Goal: Task Accomplishment & Management: Complete application form

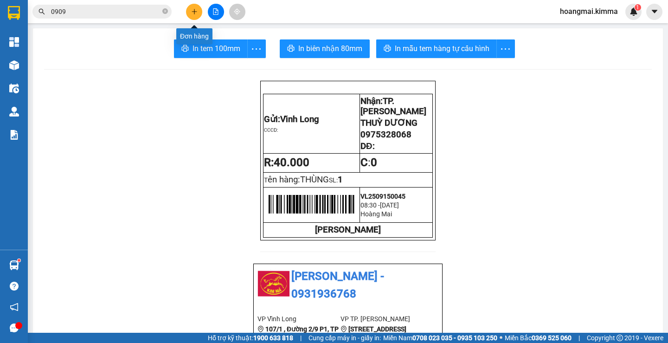
click at [198, 10] on button at bounding box center [194, 12] width 16 height 16
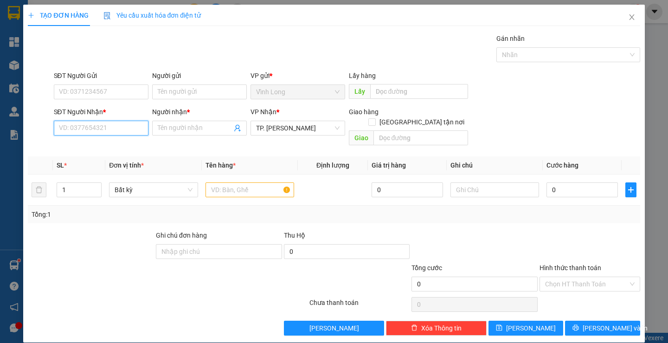
click at [116, 129] on input "SĐT Người Nhận *" at bounding box center [101, 128] width 95 height 15
type input "0798429350"
click at [120, 147] on div "0798429350 - CHÚ KHA" at bounding box center [99, 147] width 83 height 10
type input "CHÚ KHA"
type input "0798429350"
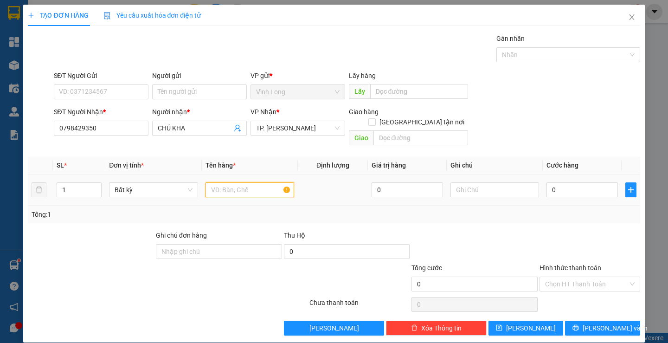
click at [280, 184] on input "text" at bounding box center [250, 189] width 89 height 15
type input "GÓI ĐEN"
click at [494, 182] on input "text" at bounding box center [495, 189] width 89 height 15
type input "H"
type input "2"
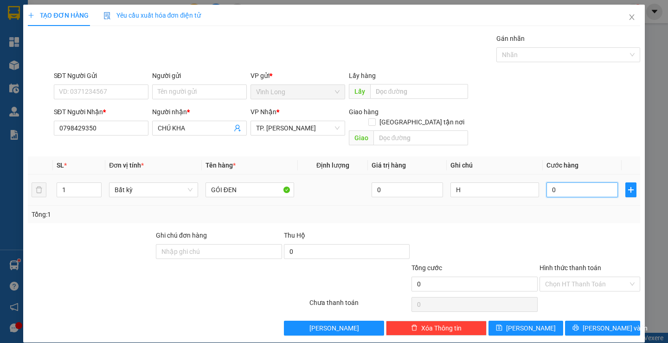
type input "2"
type input "20"
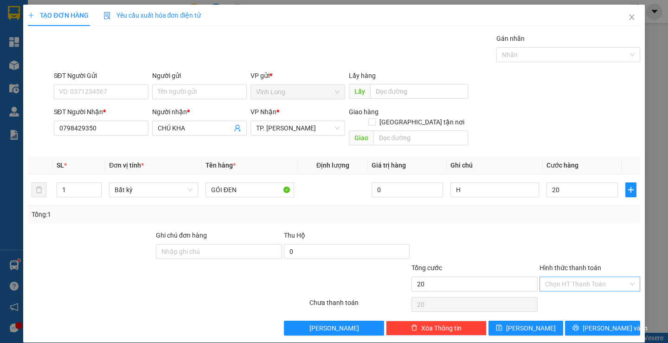
type input "20.000"
click at [577, 277] on input "Hình thức thanh toán" at bounding box center [586, 284] width 83 height 14
click at [571, 293] on div "Tại văn phòng" at bounding box center [584, 292] width 88 height 10
type input "0"
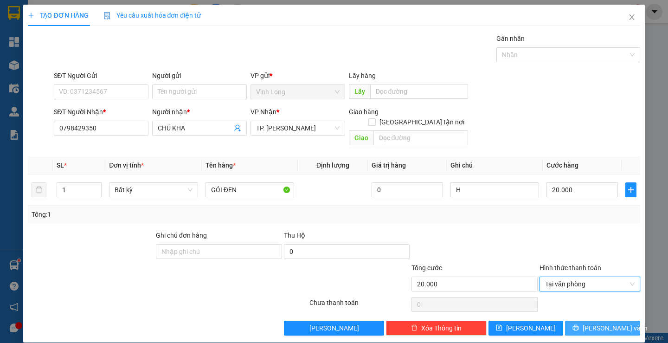
click at [576, 321] on button "[PERSON_NAME] và In" at bounding box center [602, 328] width 75 height 15
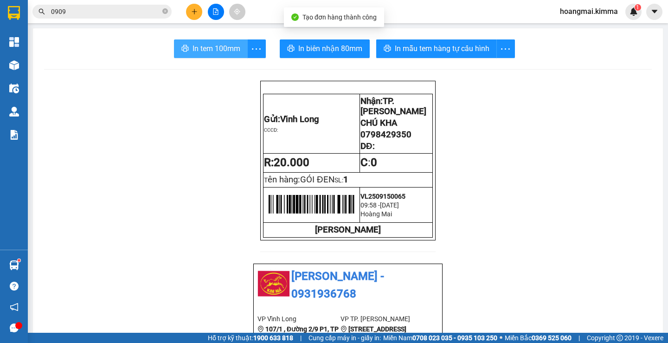
click at [206, 43] on span "In tem 100mm" at bounding box center [217, 49] width 48 height 12
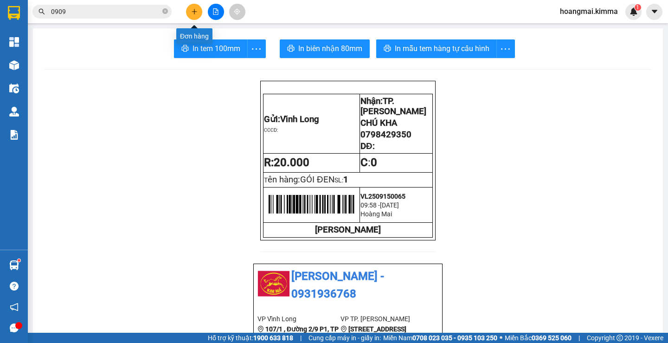
click at [196, 5] on button at bounding box center [194, 12] width 16 height 16
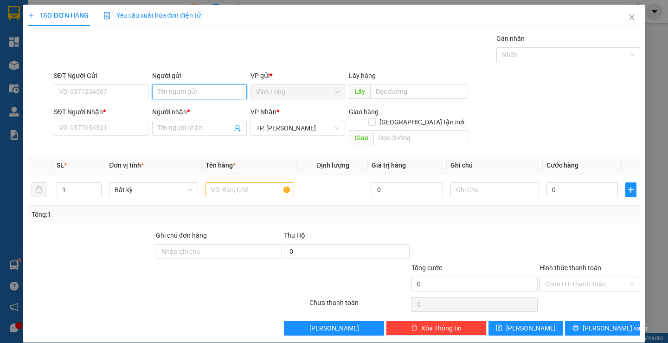
click at [216, 94] on input "Người gửi" at bounding box center [199, 91] width 95 height 15
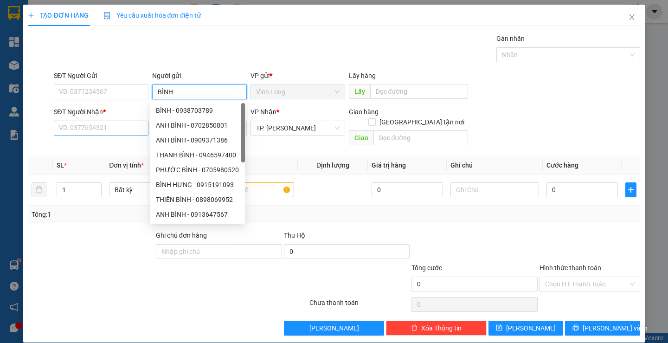
type input "BÌNH"
click at [103, 130] on input "SĐT Người Nhận *" at bounding box center [101, 128] width 95 height 15
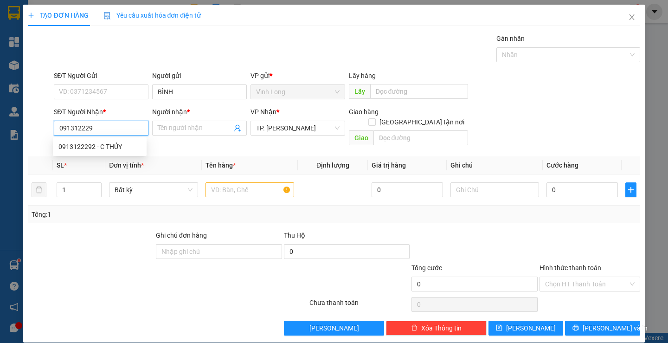
type input "0913122292"
click at [109, 145] on div "0913122292 - C THỦY" at bounding box center [99, 147] width 83 height 10
type input "C THỦY"
type input "0913122292"
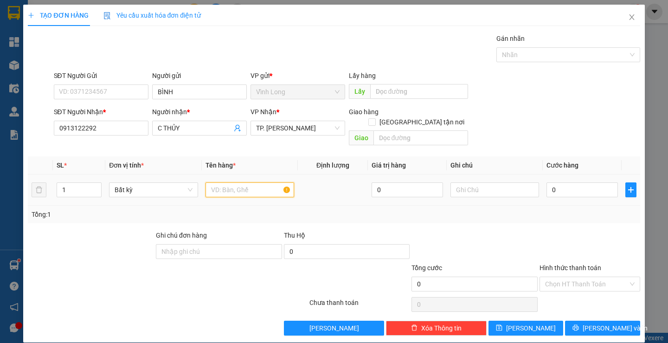
click at [236, 182] on input "text" at bounding box center [250, 189] width 89 height 15
type input "GÓI NP"
click at [488, 183] on input "text" at bounding box center [495, 189] width 89 height 15
type input "H"
drag, startPoint x: 580, startPoint y: 178, endPoint x: 587, endPoint y: 177, distance: 6.6
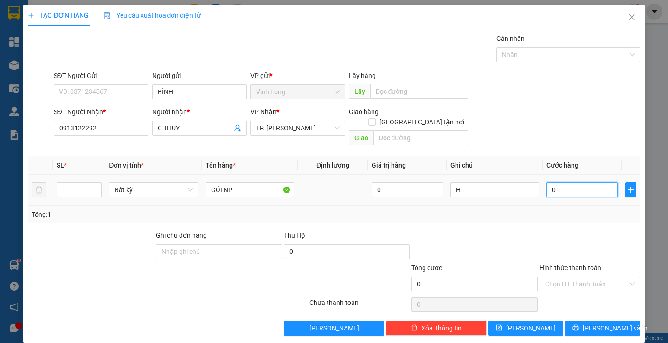
click at [581, 182] on input "0" at bounding box center [582, 189] width 71 height 15
type input "4"
type input "40"
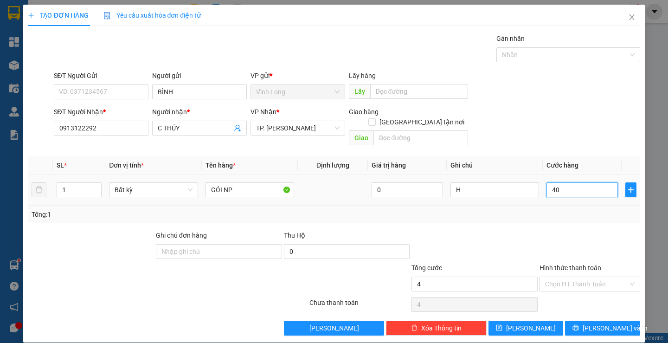
type input "40"
type input "40.000"
click at [571, 277] on input "Hình thức thanh toán" at bounding box center [586, 284] width 83 height 14
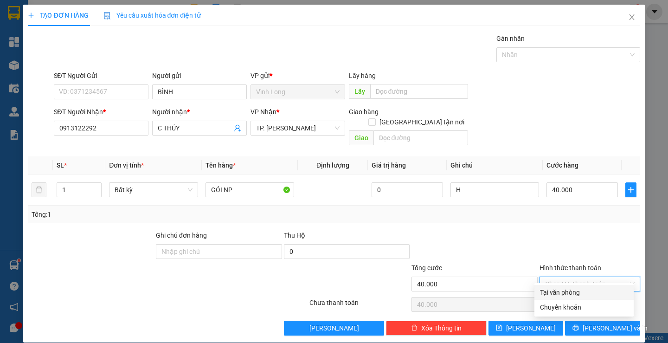
click at [573, 291] on div "Tại văn phòng" at bounding box center [584, 292] width 88 height 10
type input "0"
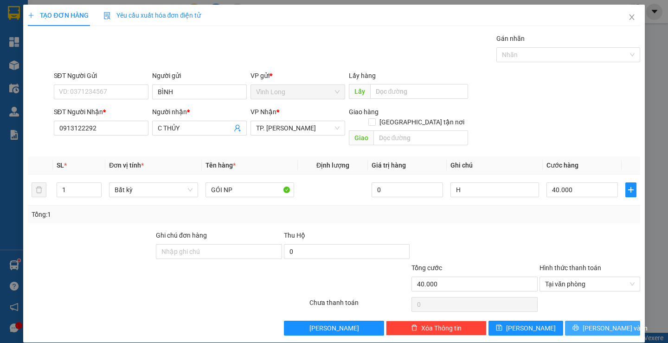
drag, startPoint x: 575, startPoint y: 319, endPoint x: 575, endPoint y: 304, distance: 14.4
click at [575, 321] on button "[PERSON_NAME] và In" at bounding box center [602, 328] width 75 height 15
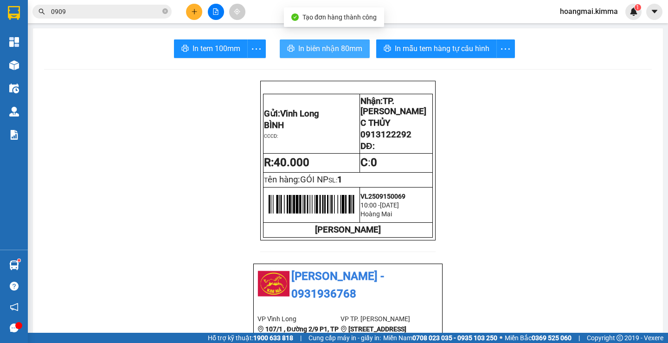
click at [316, 52] on span "In biên nhận 80mm" at bounding box center [330, 49] width 64 height 12
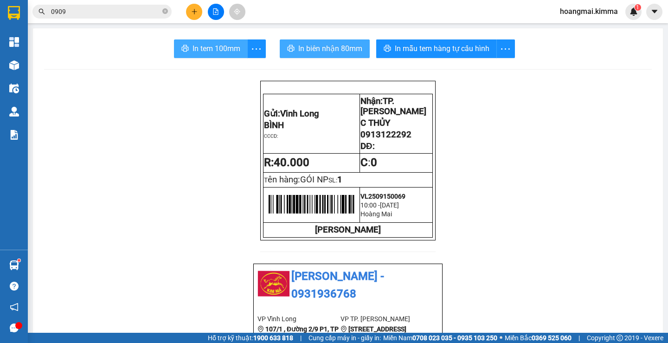
click at [206, 51] on span "In tem 100mm" at bounding box center [217, 49] width 48 height 12
click at [165, 14] on icon "close-circle" at bounding box center [165, 11] width 6 height 6
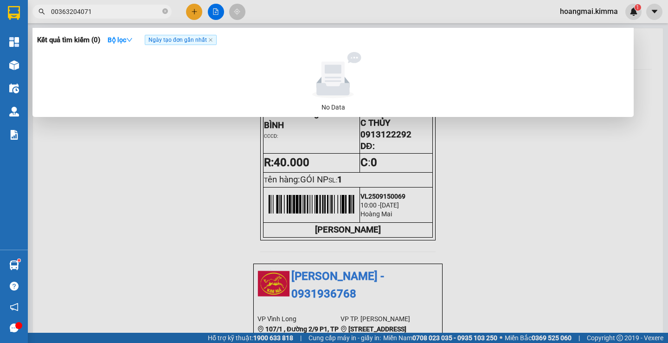
drag, startPoint x: 103, startPoint y: 10, endPoint x: 16, endPoint y: 42, distance: 92.9
click at [7, 39] on section "Kết quả tìm kiếm ( 0 ) Bộ lọc Ngày tạo đơn gần nhất No Data 00363204071 hoangma…" at bounding box center [334, 171] width 668 height 343
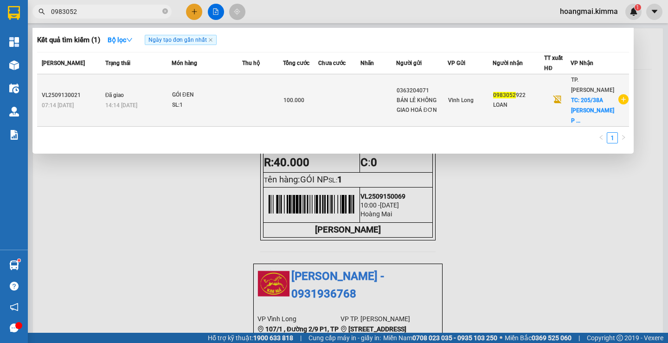
type input "0983052"
click at [482, 103] on td "Vĩnh Long" at bounding box center [470, 100] width 45 height 52
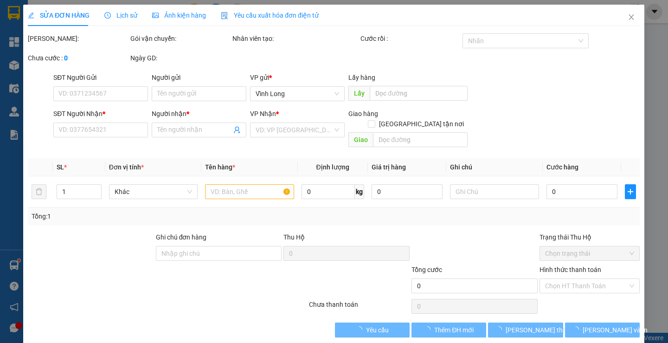
type input "0363204071"
type input "BÁN LẺ KHÔNG GIAO HOÁ ĐƠN"
type input "0983052922"
type input "LOAN"
checkbox input "true"
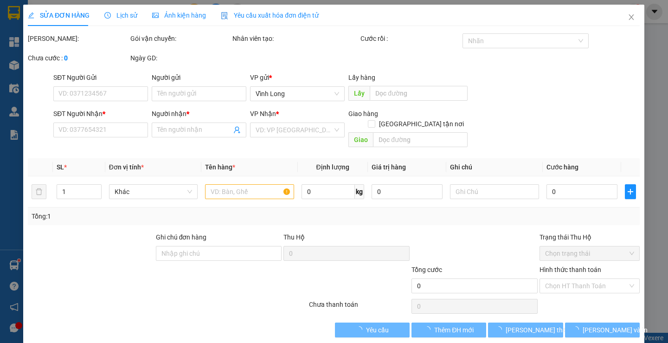
type input "205/38A PHẠM ĐĂNG GIẢNG P BÌNH HƯNG HÒA Q BÌNH TÂN"
type input "100.000"
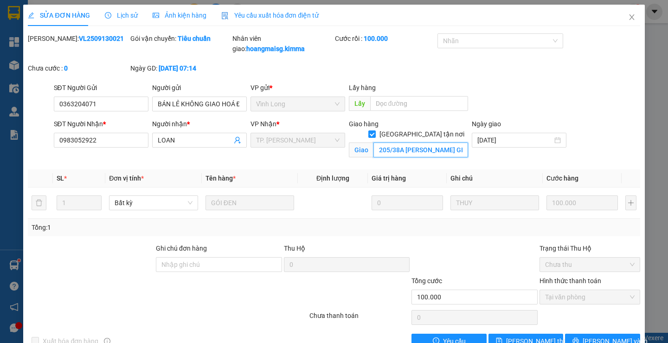
click at [443, 142] on input "205/38A PHẠM ĐĂNG GIẢNG P BÌNH HƯNG HÒA Q BÌNH TÂN" at bounding box center [421, 149] width 95 height 15
click at [628, 17] on icon "close" at bounding box center [631, 16] width 7 height 7
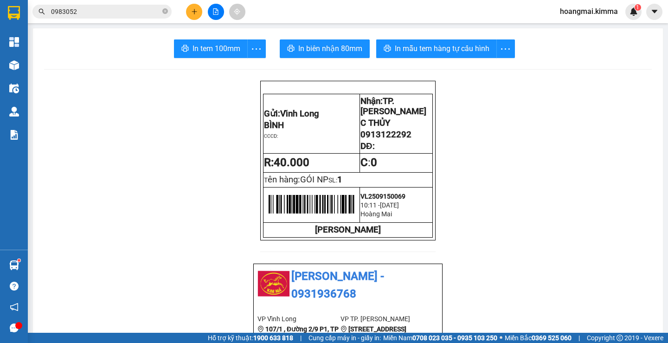
click at [111, 13] on input "0983052" at bounding box center [106, 11] width 110 height 10
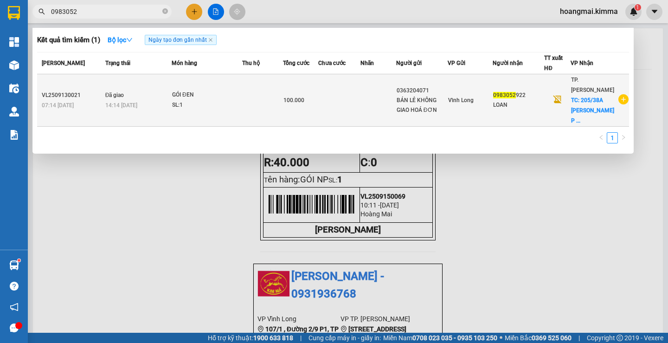
click at [359, 97] on td at bounding box center [339, 100] width 42 height 52
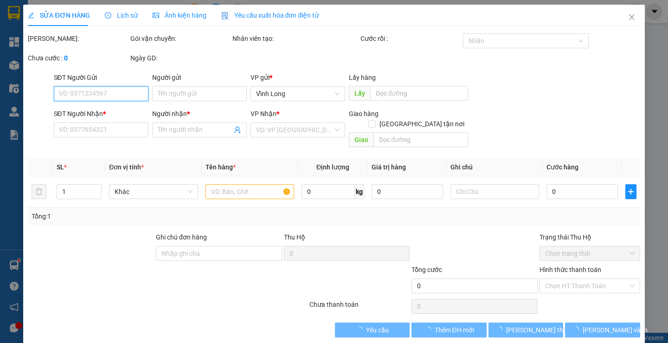
type input "0363204071"
type input "BÁN LẺ KHÔNG GIAO HOÁ ĐƠN"
type input "0983052922"
type input "LOAN"
checkbox input "true"
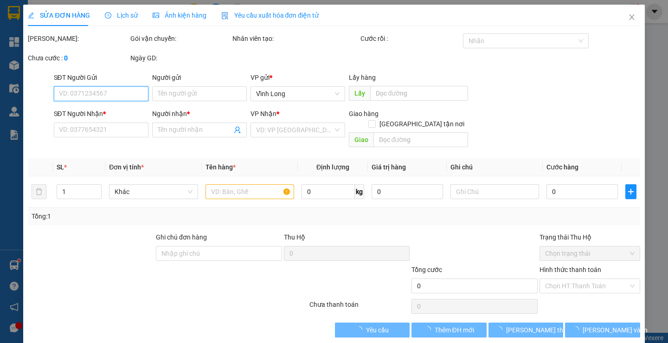
type input "205/38A PHẠM ĐĂNG GIẢNG P BÌNH HƯNG HÒA Q BÌNH TÂN"
type input "100.000"
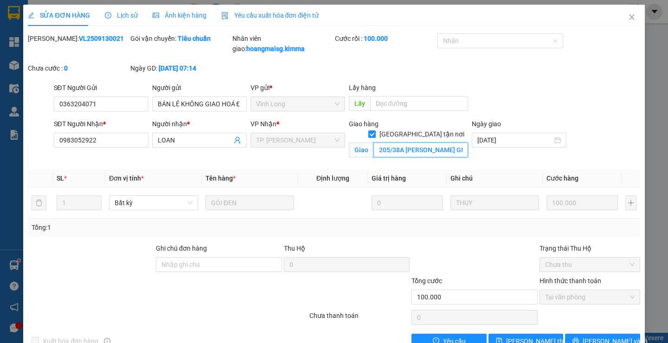
click at [419, 142] on input "205/38A PHẠM ĐĂNG GIẢNG P BÌNH HƯNG HÒA Q BÌNH TÂN" at bounding box center [421, 149] width 95 height 15
click at [444, 142] on input "205/38A PHẠM ĐĂNG GIẢNG P BÌNH HƯNG HÒA Q BÌNH TÂN" at bounding box center [421, 149] width 95 height 15
click at [628, 17] on icon "close" at bounding box center [631, 16] width 7 height 7
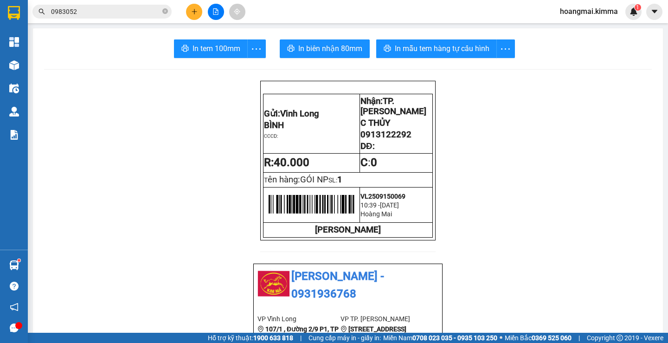
click at [191, 8] on button at bounding box center [194, 12] width 16 height 16
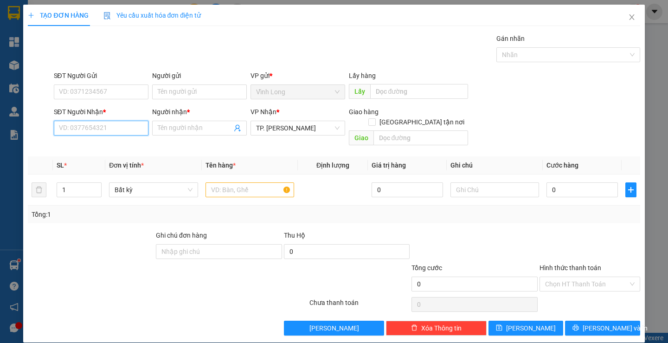
click at [127, 125] on input "SĐT Người Nhận *" at bounding box center [101, 128] width 95 height 15
type input "0975171765"
click at [96, 144] on div "0975171765 - VINH SA G" at bounding box center [99, 147] width 83 height 10
type input "VINH SA G"
type input "0975171765"
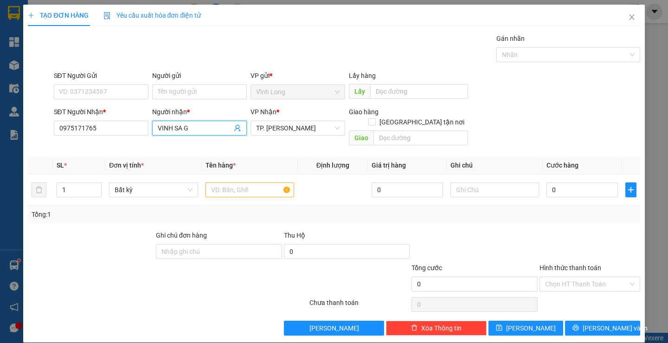
drag, startPoint x: 200, startPoint y: 127, endPoint x: 114, endPoint y: 150, distance: 89.0
click at [108, 148] on div "Transit Pickup Surcharge Ids Transit Deliver Surcharge Ids Transit Deliver Surc…" at bounding box center [334, 184] width 612 height 302
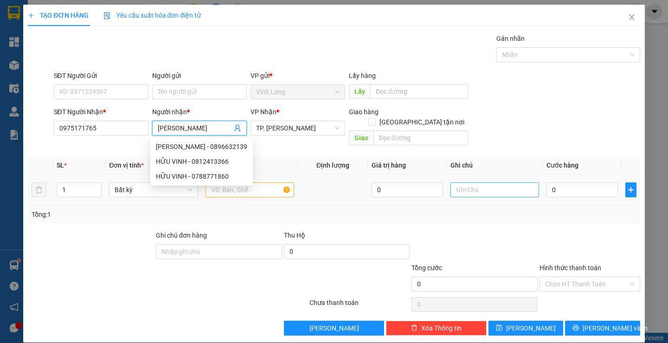
type input "HỮU VINH"
click at [488, 182] on input "text" at bounding box center [495, 189] width 89 height 15
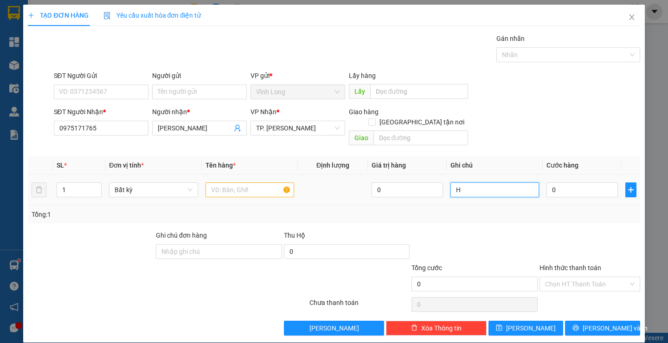
type input "H"
click at [250, 186] on input "text" at bounding box center [250, 189] width 89 height 15
type input "HỘP"
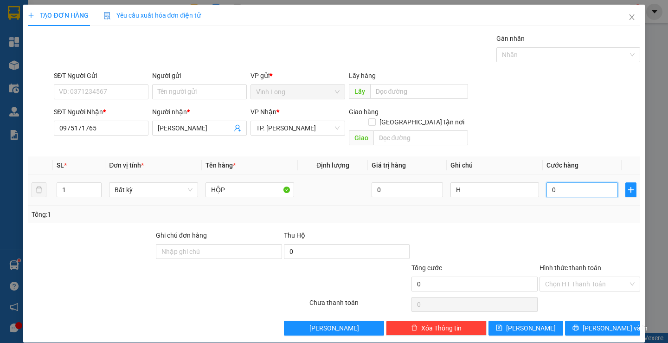
click at [580, 182] on input "0" at bounding box center [582, 189] width 71 height 15
type input "2"
type input "20"
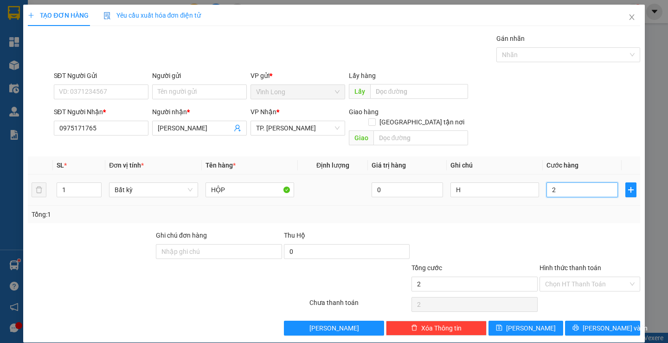
type input "20"
type input "20.000"
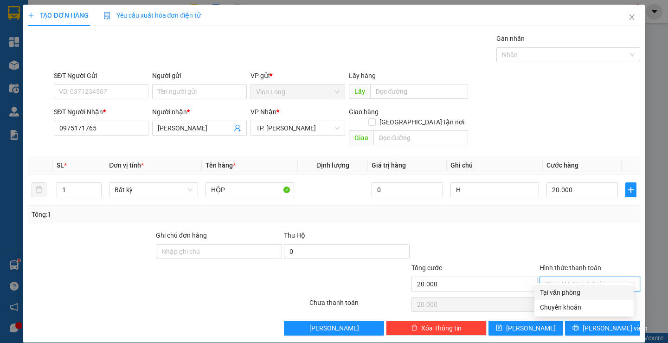
click at [586, 277] on input "Hình thức thanh toán" at bounding box center [586, 284] width 83 height 14
click at [583, 290] on div "Tại văn phòng" at bounding box center [584, 292] width 88 height 10
type input "0"
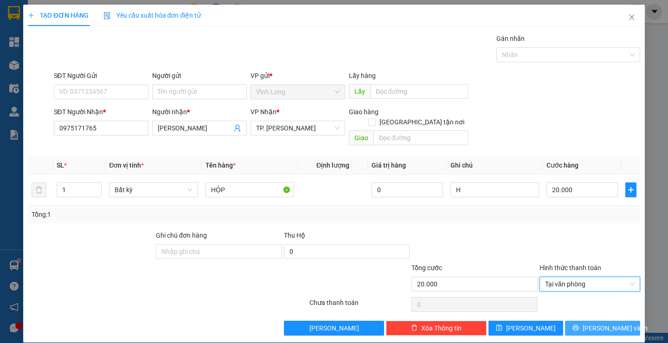
click at [591, 323] on span "[PERSON_NAME] và In" at bounding box center [615, 328] width 65 height 10
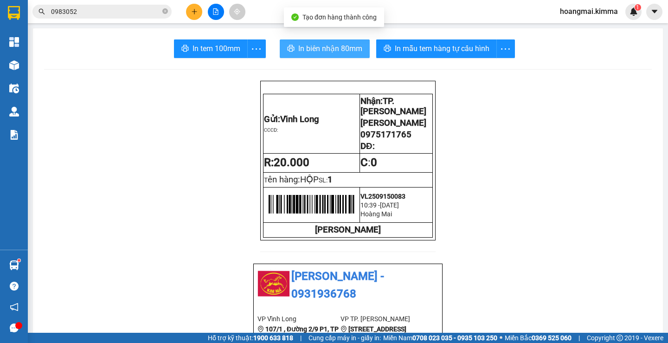
click at [308, 51] on span "In biên nhận 80mm" at bounding box center [330, 49] width 64 height 12
click at [327, 47] on span "In biên nhận 80mm" at bounding box center [330, 49] width 64 height 12
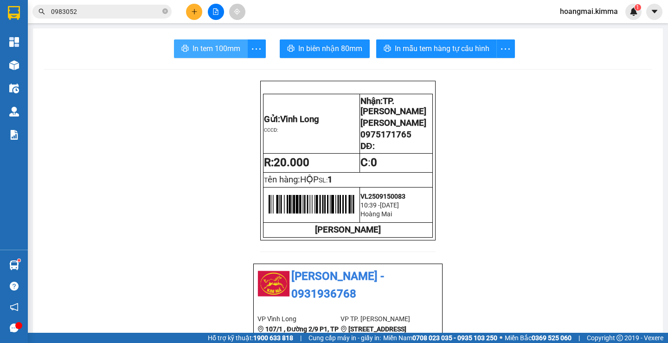
click at [217, 52] on span "In tem 100mm" at bounding box center [217, 49] width 48 height 12
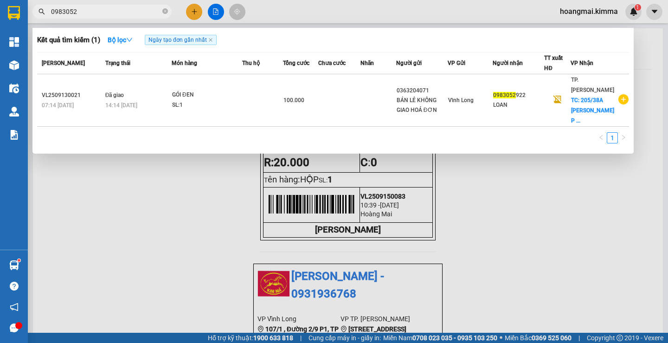
click at [122, 13] on input "0983052" at bounding box center [106, 11] width 110 height 10
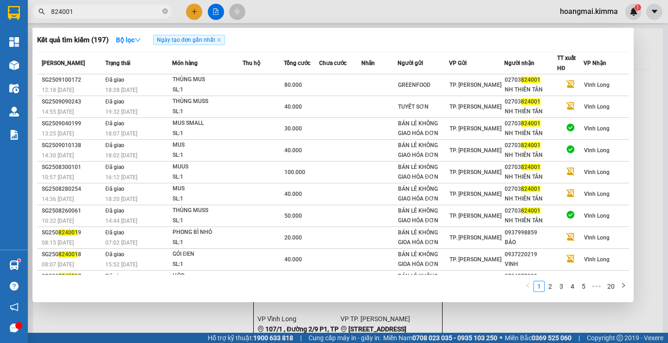
type input "824001"
click at [120, 17] on span "824001" at bounding box center [101, 12] width 139 height 14
click at [120, 13] on input "824001" at bounding box center [106, 11] width 110 height 10
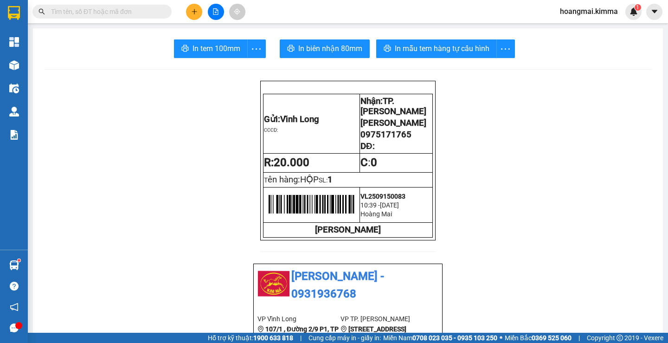
type input "0"
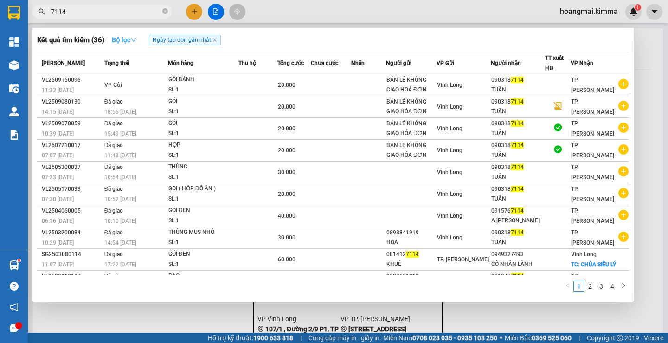
type input "7114"
click at [195, 17] on div at bounding box center [334, 171] width 668 height 343
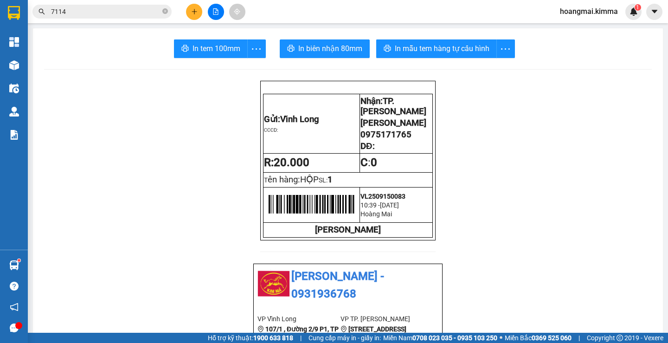
click at [195, 17] on button at bounding box center [194, 12] width 16 height 16
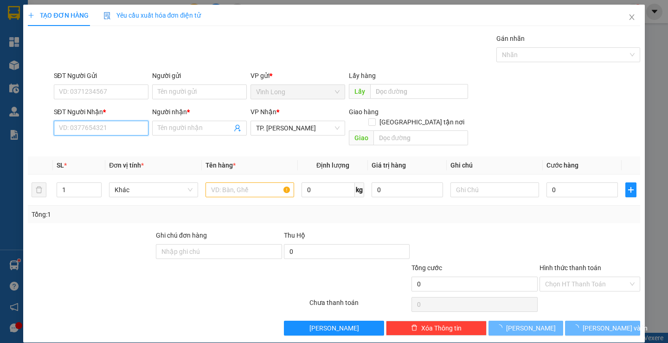
click at [96, 132] on input "SĐT Người Nhận *" at bounding box center [101, 128] width 95 height 15
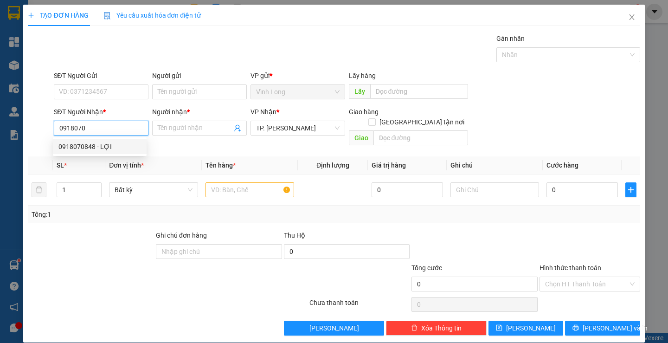
click at [104, 149] on div "0918070848 - LỢI" at bounding box center [99, 147] width 83 height 10
type input "0918070848"
type input "LỢI"
type input "0918070848"
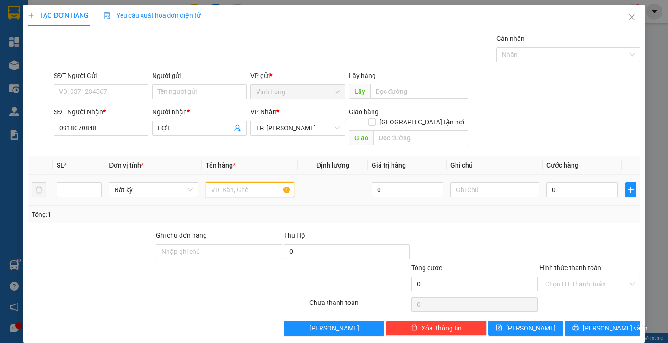
click at [226, 184] on input "text" at bounding box center [250, 189] width 89 height 15
type input "THÙNG"
click at [485, 182] on input "text" at bounding box center [495, 189] width 89 height 15
type input "SA"
click at [563, 183] on input "0" at bounding box center [582, 189] width 71 height 15
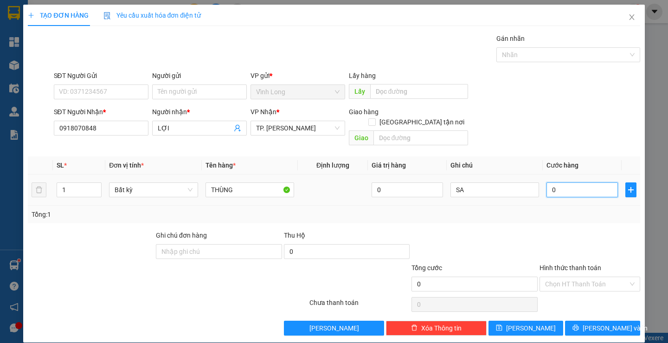
type input "3"
type input "30"
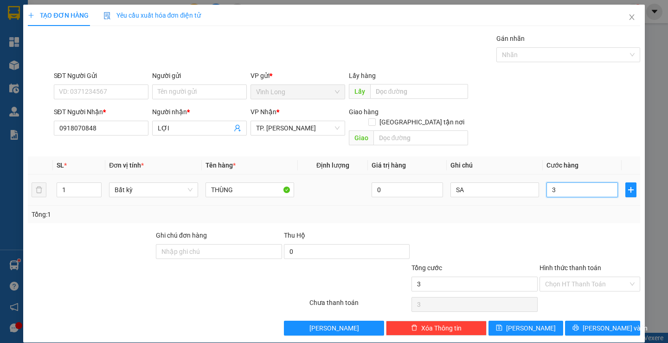
type input "30"
type input "30.000"
drag, startPoint x: 563, startPoint y: 155, endPoint x: 553, endPoint y: 175, distance: 22.6
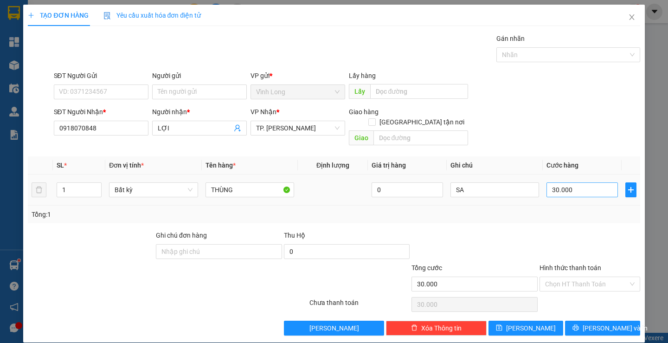
click at [563, 161] on span "Cước hàng" at bounding box center [563, 164] width 32 height 7
click at [187, 96] on input "Người gửi" at bounding box center [199, 91] width 95 height 15
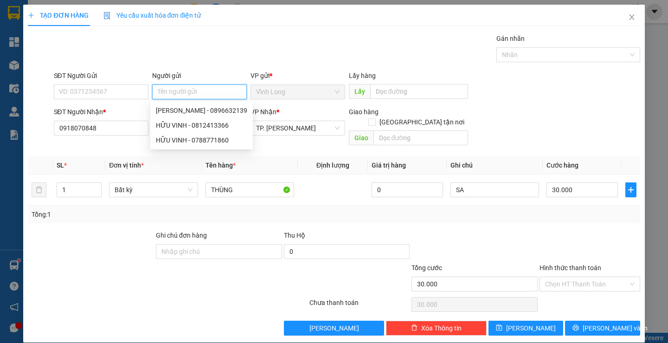
type input "N"
type input "BAN"
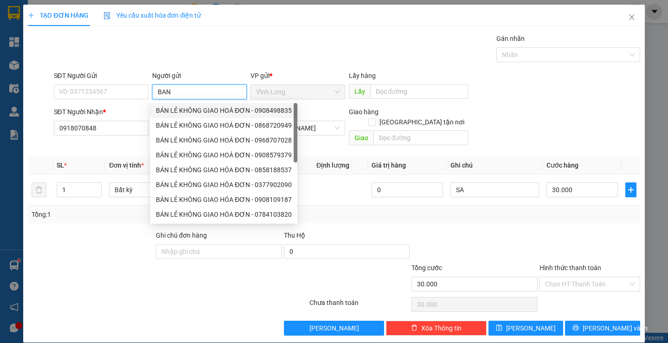
click at [198, 110] on div "BÁN LẺ KHÔNG GIAO HOÁ ĐƠN - 0908498835" at bounding box center [224, 110] width 136 height 10
type input "0908498835"
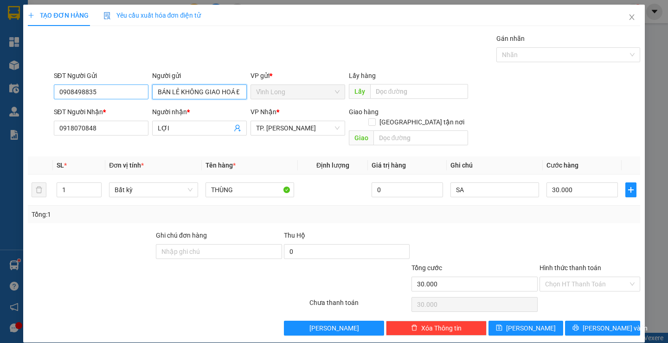
type input "BÁN LẺ KHÔNG GIAO HOÁ ĐƠN"
drag, startPoint x: 102, startPoint y: 92, endPoint x: 4, endPoint y: 114, distance: 99.8
click at [5, 114] on div "TẠO ĐƠN HÀNG Yêu cầu xuất hóa đơn điện tử Transit Pickup Surcharge Ids Transit …" at bounding box center [334, 171] width 668 height 343
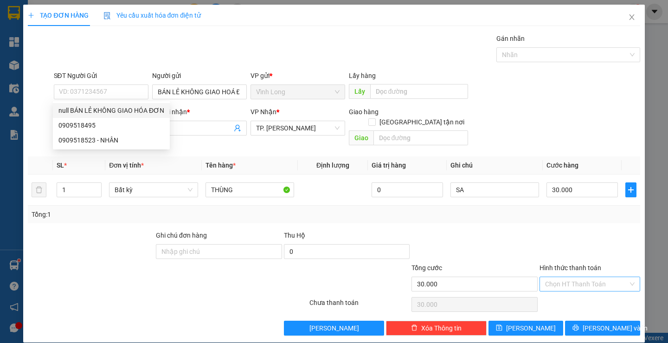
drag, startPoint x: 548, startPoint y: 275, endPoint x: 554, endPoint y: 282, distance: 10.2
click at [548, 277] on input "Hình thức thanh toán" at bounding box center [586, 284] width 83 height 14
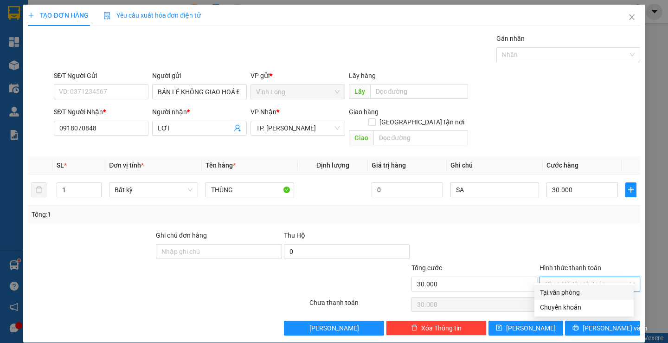
click at [558, 291] on div "Tại văn phòng" at bounding box center [584, 292] width 88 height 10
type input "0"
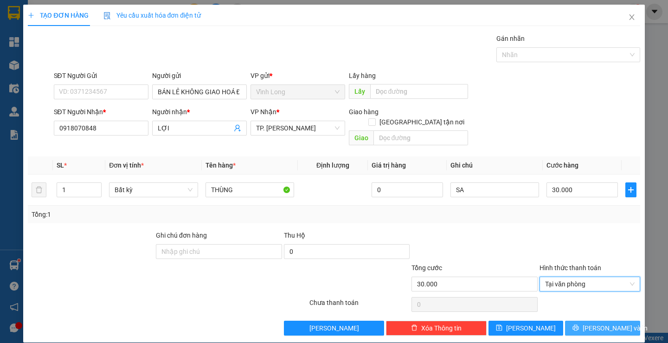
drag, startPoint x: 573, startPoint y: 327, endPoint x: 570, endPoint y: 322, distance: 5.0
click at [572, 327] on div "TẠO ĐƠN HÀNG Yêu cầu xuất hóa đơn điện tử Transit Pickup Surcharge Ids Transit …" at bounding box center [333, 174] width 621 height 338
click at [570, 321] on button "[PERSON_NAME] và In" at bounding box center [602, 328] width 75 height 15
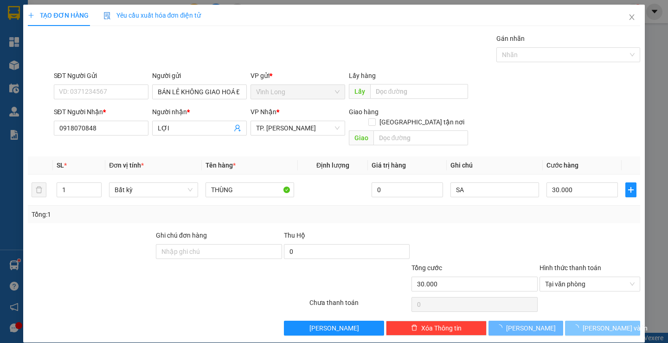
click at [570, 321] on button "[PERSON_NAME] và In" at bounding box center [602, 328] width 75 height 15
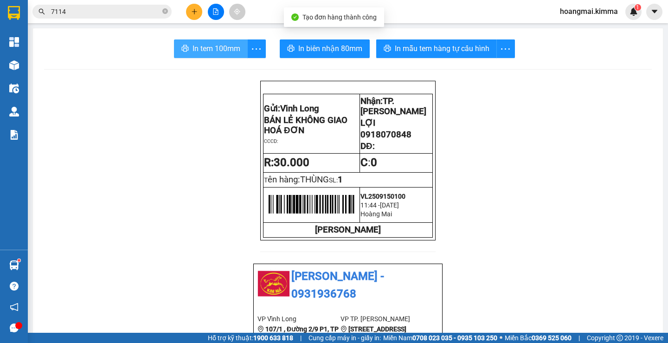
click at [185, 49] on icon "printer" at bounding box center [184, 48] width 7 height 6
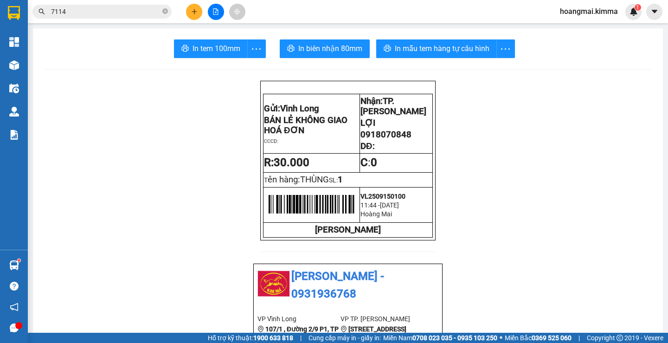
click at [215, 13] on icon "file-add" at bounding box center [216, 11] width 6 height 6
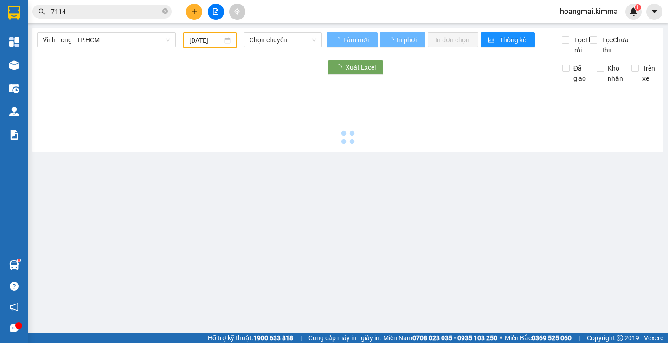
click at [215, 13] on icon "file-add" at bounding box center [216, 11] width 6 height 6
type input "[DATE]"
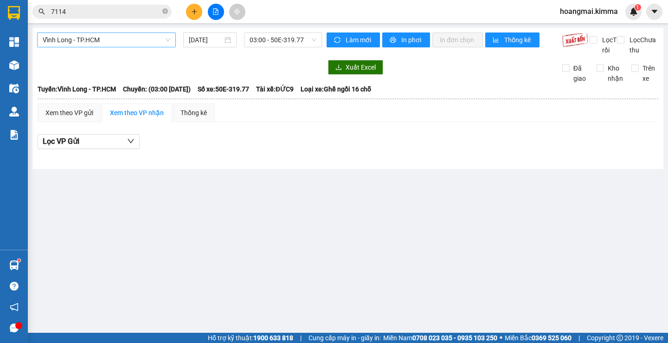
click at [77, 43] on span "Vĩnh Long - TP.HCM" at bounding box center [107, 40] width 128 height 14
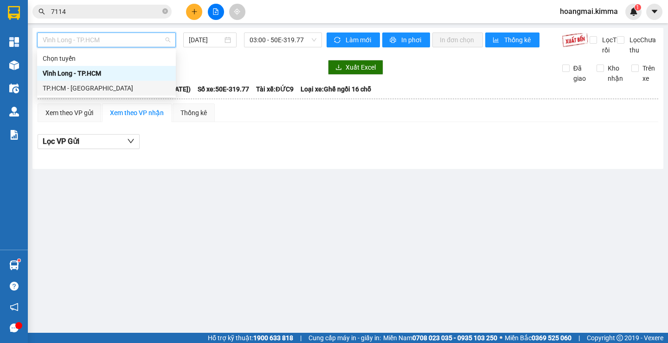
click at [73, 86] on div "TP.HCM - [GEOGRAPHIC_DATA]" at bounding box center [107, 88] width 128 height 10
type input "[DATE]"
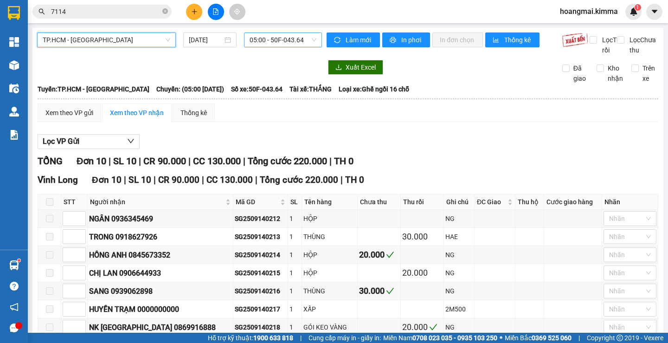
click at [271, 39] on span "05:00 - 50F-043.64" at bounding box center [283, 40] width 67 height 14
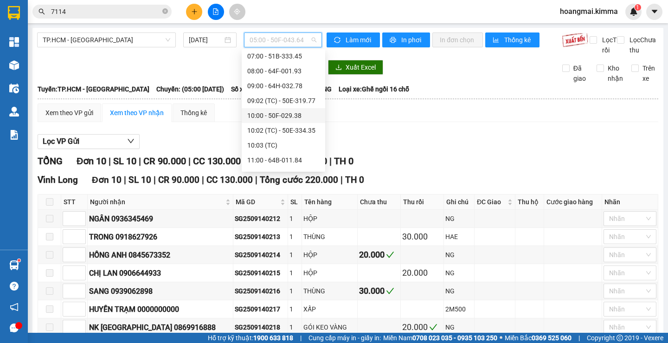
scroll to position [46, 0]
click at [296, 100] on div "09:00 - 64H-032.78" at bounding box center [283, 101] width 72 height 10
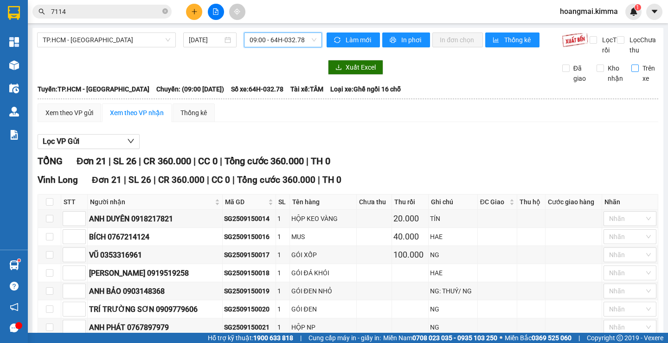
click at [639, 77] on span "Trên xe" at bounding box center [649, 73] width 20 height 20
click at [632, 72] on input "Trên xe" at bounding box center [634, 67] width 7 height 7
click at [283, 37] on span "09:00 - 64H-032.78" at bounding box center [283, 40] width 67 height 14
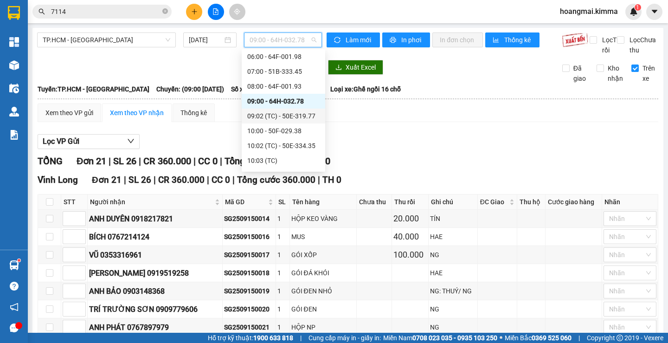
click at [291, 115] on div "09:02 (TC) - 50E-319.77" at bounding box center [283, 116] width 72 height 10
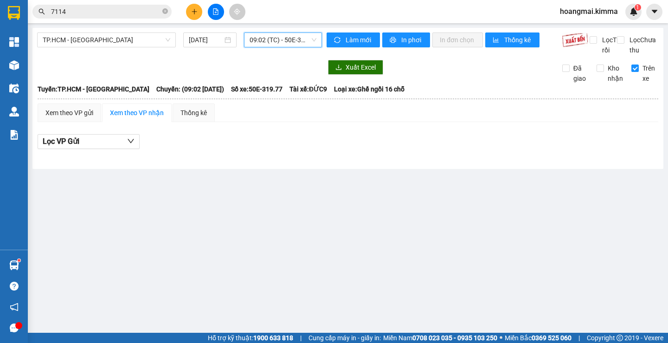
click at [275, 37] on span "09:02 (TC) - 50E-319.77" at bounding box center [283, 40] width 67 height 14
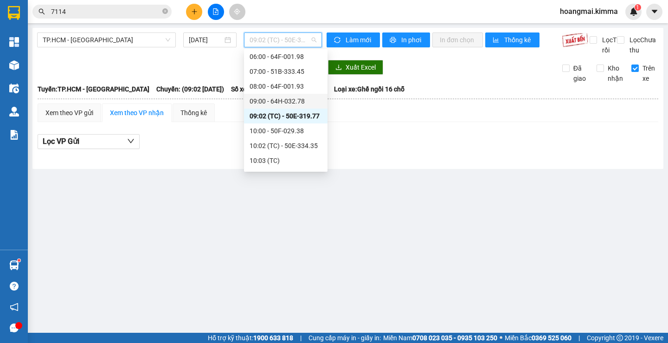
click at [286, 103] on div "09:00 - 64H-032.78" at bounding box center [286, 101] width 72 height 10
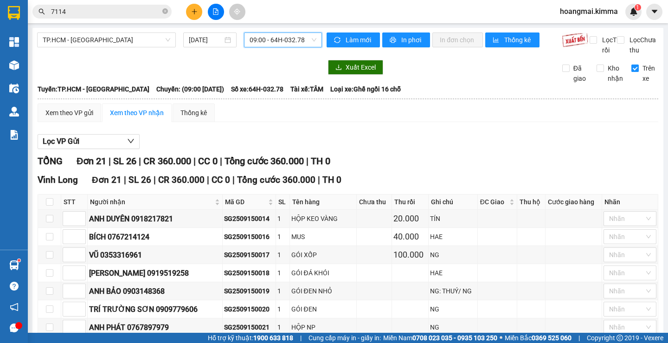
click at [631, 72] on input "Trên xe" at bounding box center [634, 67] width 7 height 7
checkbox input "false"
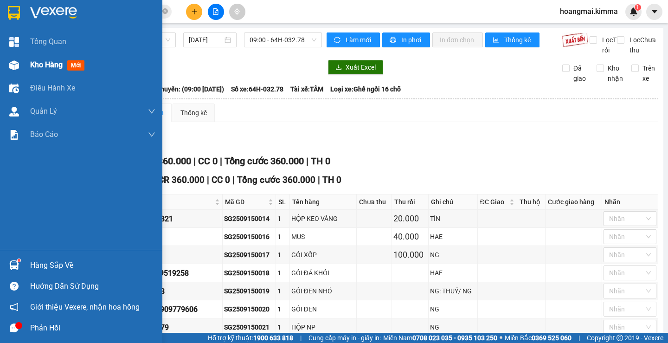
click at [32, 68] on span "Kho hàng" at bounding box center [46, 64] width 32 height 9
click at [33, 68] on span "Kho hàng" at bounding box center [46, 64] width 32 height 9
click at [35, 67] on span "Kho hàng" at bounding box center [46, 64] width 32 height 9
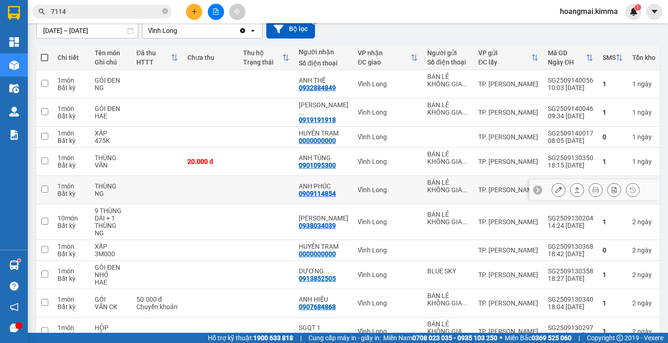
scroll to position [136, 0]
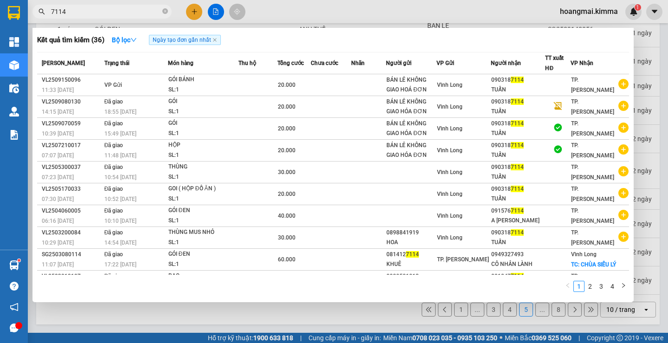
click at [102, 15] on input "7114" at bounding box center [106, 11] width 110 height 10
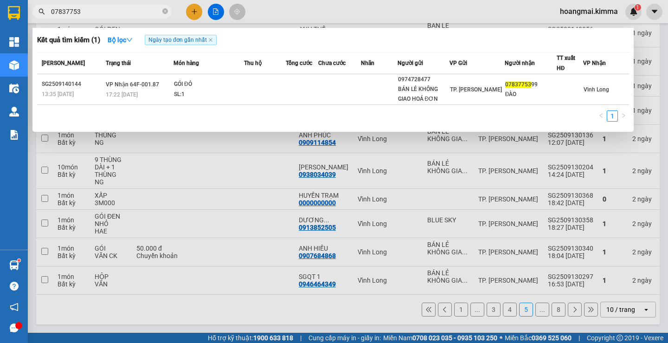
type input "07837753"
click at [187, 9] on div at bounding box center [334, 171] width 668 height 343
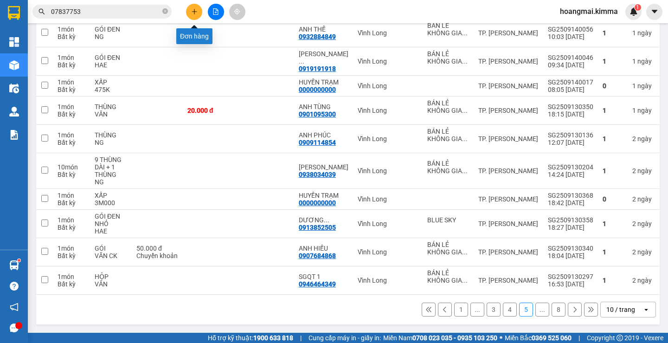
click at [190, 10] on button at bounding box center [194, 12] width 16 height 16
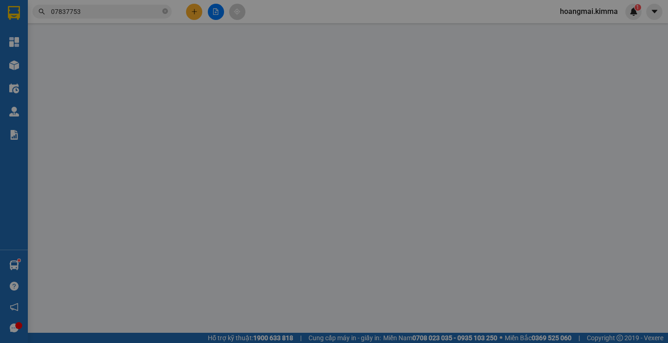
click at [190, 10] on div "Yêu cầu xuất hóa đơn điện tử" at bounding box center [152, 15] width 98 height 21
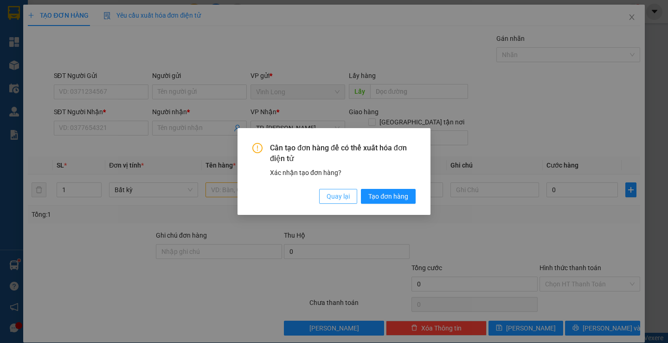
click at [331, 194] on span "Quay lại" at bounding box center [338, 196] width 23 height 10
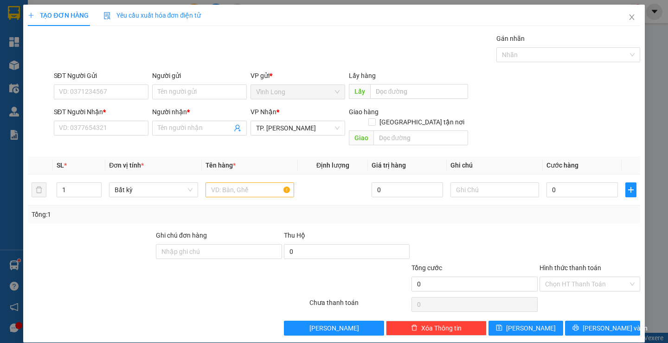
click at [185, 84] on div "Người gửi" at bounding box center [199, 78] width 95 height 14
click at [187, 93] on input "Người gửi" at bounding box center [199, 91] width 95 height 15
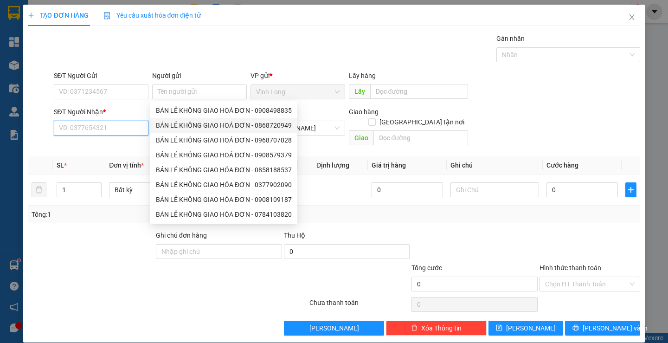
click at [107, 127] on input "SĐT Người Nhận *" at bounding box center [101, 128] width 95 height 15
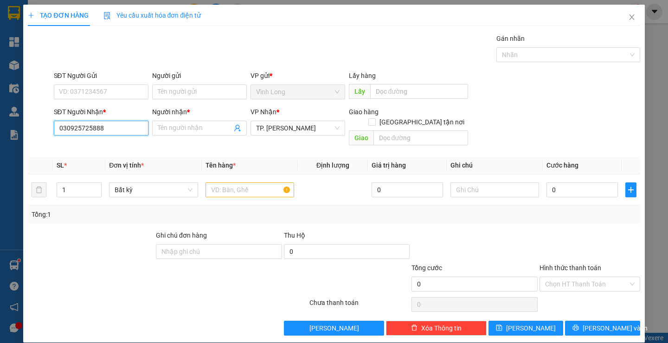
drag, startPoint x: 68, startPoint y: 127, endPoint x: 62, endPoint y: 129, distance: 5.9
click at [62, 129] on input "030925725888" at bounding box center [101, 128] width 95 height 15
type input "0925725888"
click at [109, 145] on div "0925725888 - PHONG" at bounding box center [99, 147] width 83 height 10
type input "PHONG"
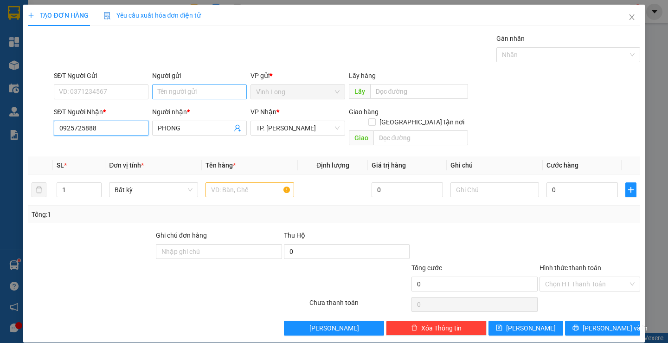
type input "0925725888"
click at [186, 96] on input "Người gửi" at bounding box center [199, 91] width 95 height 15
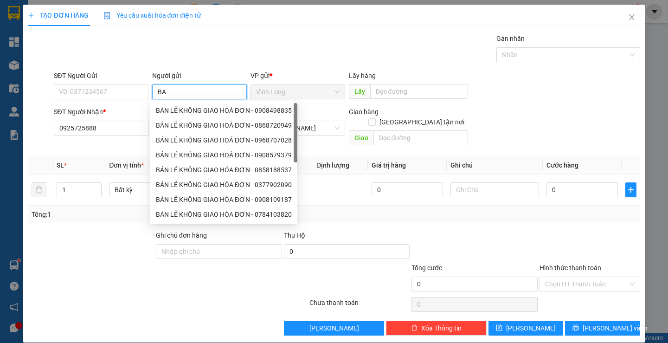
type input "BAN"
drag, startPoint x: 205, startPoint y: 109, endPoint x: 47, endPoint y: 82, distance: 160.4
click at [204, 108] on div "BÁN LẺ KHÔNG GIAO HOÁ ĐƠN - 0908498835" at bounding box center [224, 110] width 136 height 10
type input "0908498835"
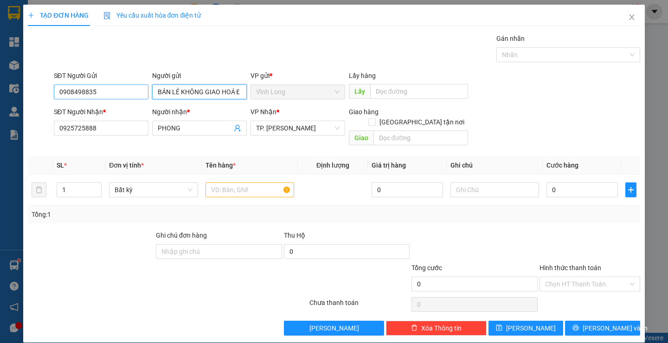
type input "BÁN LẺ KHÔNG GIAO HOÁ ĐƠN"
drag, startPoint x: 106, startPoint y: 92, endPoint x: 0, endPoint y: 80, distance: 106.4
click at [1, 85] on div "TẠO ĐƠN HÀNG Yêu cầu xuất hóa đơn điện tử Transit Pickup Surcharge Ids Transit …" at bounding box center [334, 171] width 668 height 343
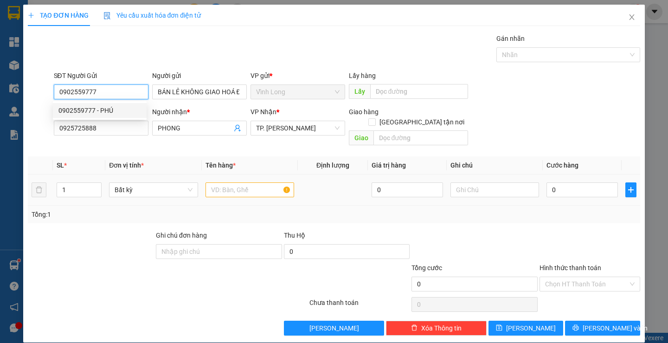
type input "0902559777"
click at [259, 186] on input "text" at bounding box center [250, 189] width 89 height 15
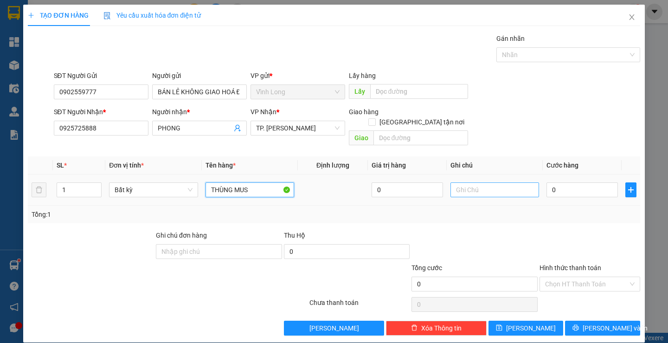
type input "THÙNG MUS"
click at [469, 182] on input "text" at bounding box center [495, 189] width 89 height 15
type input "SA( PHÚ)"
click at [558, 182] on input "0" at bounding box center [582, 189] width 71 height 15
type input "5"
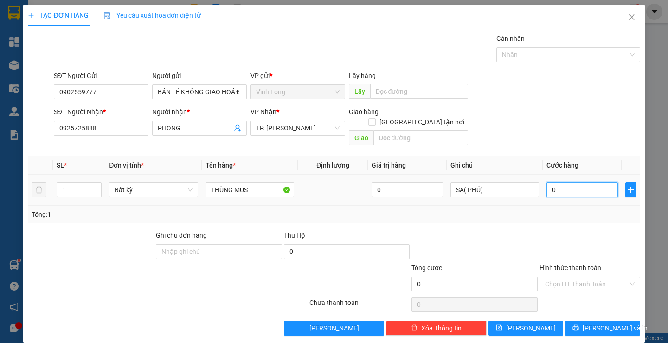
type input "5"
type input "50"
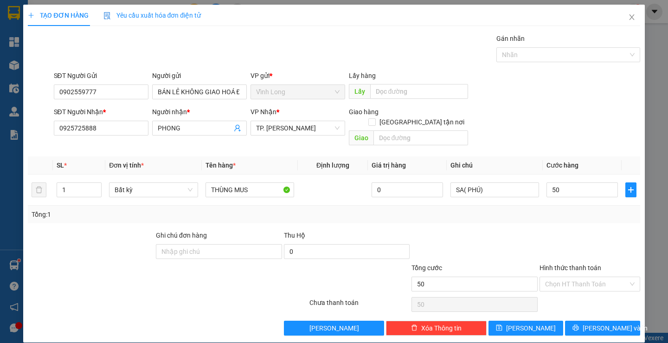
type input "50.000"
drag, startPoint x: 539, startPoint y: 131, endPoint x: 543, endPoint y: 172, distance: 40.6
click at [540, 140] on div "Transit Pickup Surcharge Ids Transit Deliver Surcharge Ids Transit Deliver Surc…" at bounding box center [334, 184] width 612 height 302
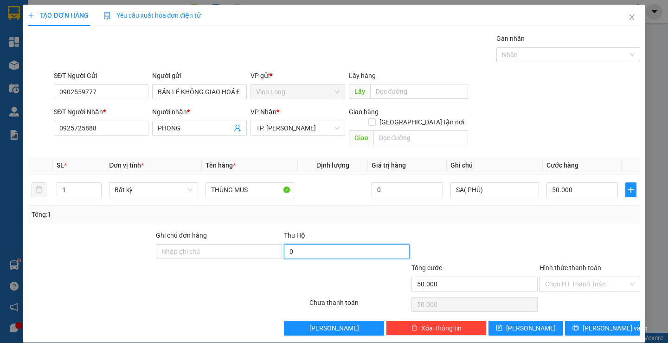
click at [314, 244] on input "0" at bounding box center [347, 251] width 126 height 15
type input "28.000.000"
click at [319, 217] on div "Transit Pickup Surcharge Ids Transit Deliver Surcharge Ids Transit Deliver Surc…" at bounding box center [334, 184] width 612 height 302
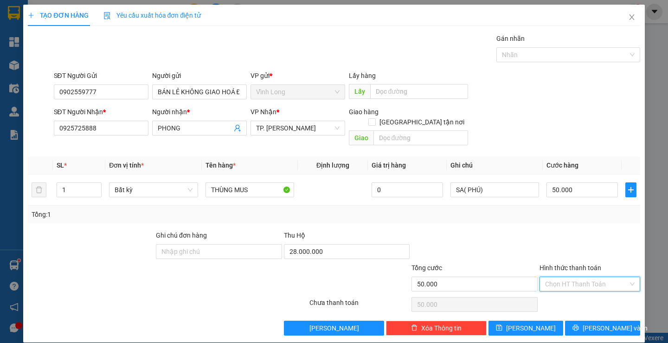
drag, startPoint x: 559, startPoint y: 269, endPoint x: 571, endPoint y: 287, distance: 22.0
click at [562, 277] on input "Hình thức thanh toán" at bounding box center [586, 284] width 83 height 14
click at [570, 289] on div "Tại văn phòng" at bounding box center [584, 292] width 88 height 10
type input "0"
click at [489, 245] on div at bounding box center [475, 246] width 128 height 32
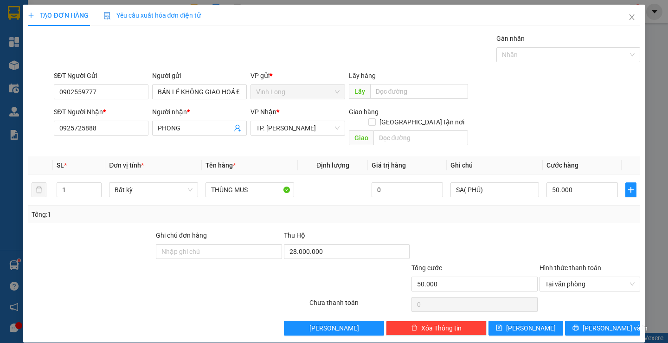
click at [504, 241] on div at bounding box center [475, 246] width 128 height 32
click at [525, 230] on div at bounding box center [475, 246] width 128 height 32
click at [459, 232] on div at bounding box center [475, 246] width 128 height 32
click at [589, 323] on span "[PERSON_NAME] và In" at bounding box center [615, 328] width 65 height 10
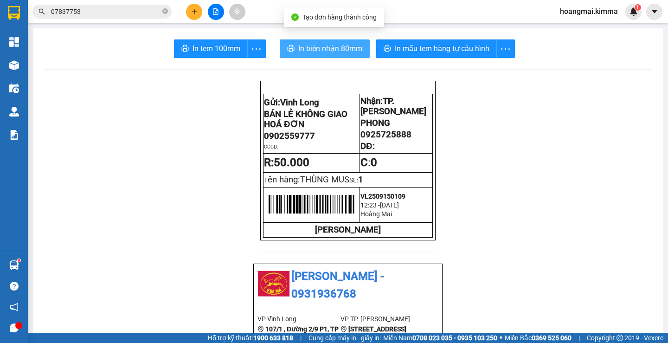
click at [332, 50] on span "In biên nhận 80mm" at bounding box center [330, 49] width 64 height 12
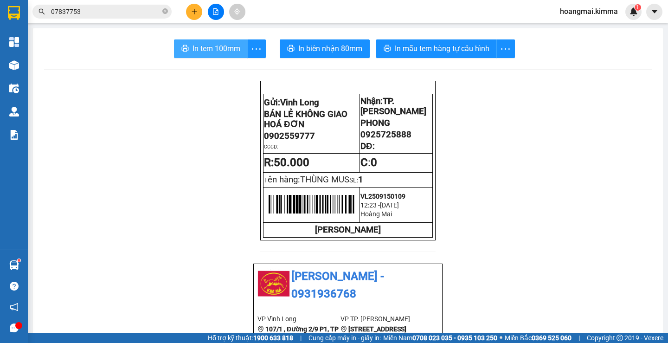
click at [212, 51] on span "In tem 100mm" at bounding box center [217, 49] width 48 height 12
click at [198, 12] on button at bounding box center [194, 12] width 16 height 16
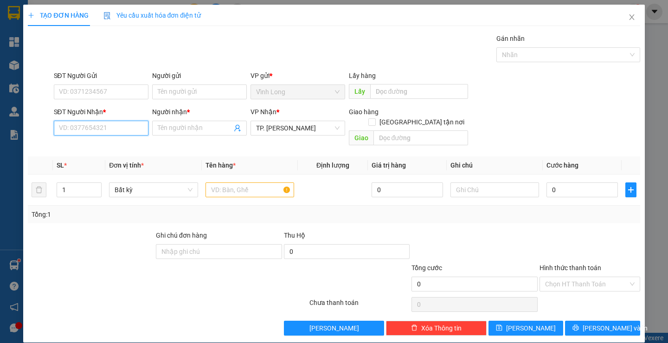
drag, startPoint x: 103, startPoint y: 131, endPoint x: 668, endPoint y: 186, distance: 567.7
click at [106, 132] on input "SĐT Người Nhận *" at bounding box center [101, 128] width 95 height 15
type input "0903307160"
click at [101, 150] on div "0903307160 - QUANG" at bounding box center [99, 147] width 83 height 10
type input "QUANG"
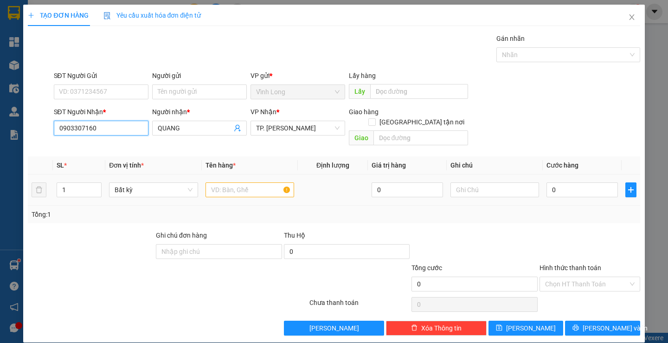
type input "0903307160"
click at [223, 182] on input "text" at bounding box center [250, 189] width 89 height 15
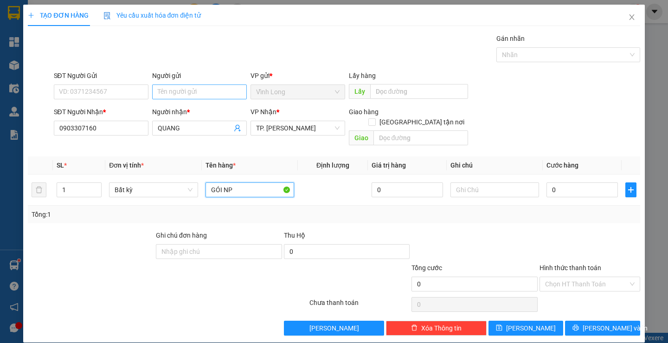
type input "GÓI NP"
click at [188, 95] on input "Người gửi" at bounding box center [199, 91] width 95 height 15
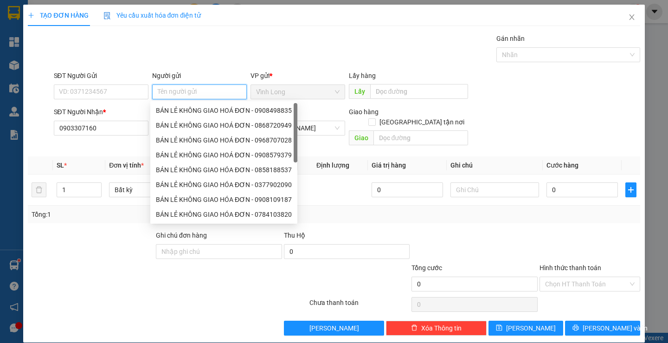
type input "N"
type input "BAN"
click at [189, 110] on div "BÁN LẺ KHÔNG GIAO HOÁ ĐƠN - 0796907032" at bounding box center [224, 110] width 136 height 10
type input "0796907032"
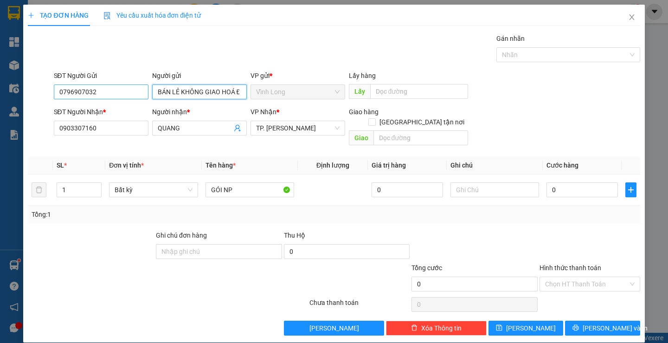
type input "BÁN LẺ KHÔNG GIAO HOÁ ĐƠN"
drag, startPoint x: 109, startPoint y: 90, endPoint x: 0, endPoint y: 91, distance: 109.0
click at [0, 91] on div "TẠO ĐƠN HÀNG Yêu cầu xuất hóa đơn điện tử Transit Pickup Surcharge Ids Transit …" at bounding box center [334, 171] width 668 height 343
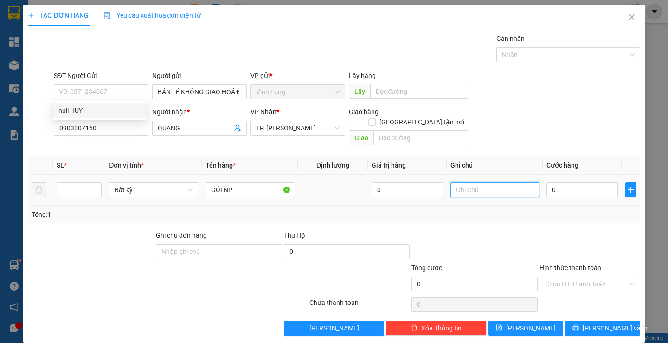
click at [469, 182] on input "text" at bounding box center [495, 189] width 89 height 15
type input "SA"
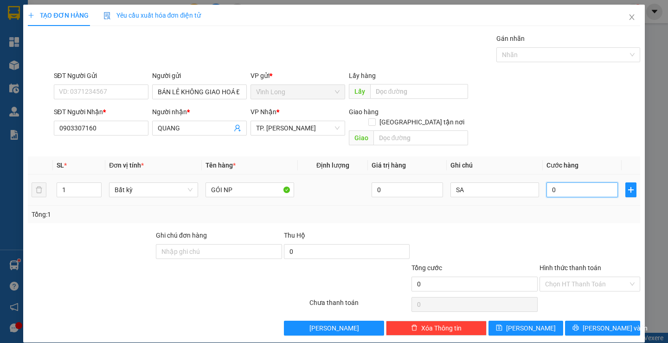
click at [556, 185] on input "0" at bounding box center [582, 189] width 71 height 15
type input "04"
type input "4"
type input "040"
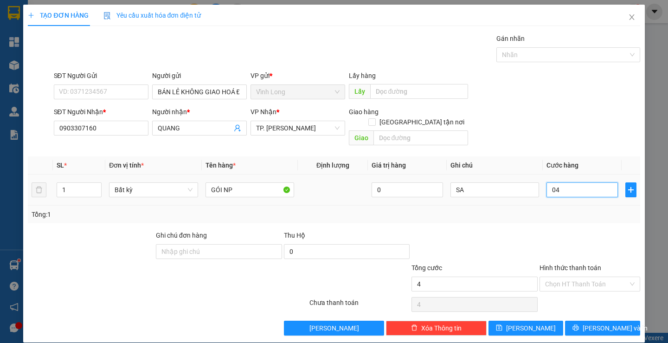
type input "40"
type input "40.000"
drag, startPoint x: 552, startPoint y: 226, endPoint x: 568, endPoint y: 280, distance: 56.1
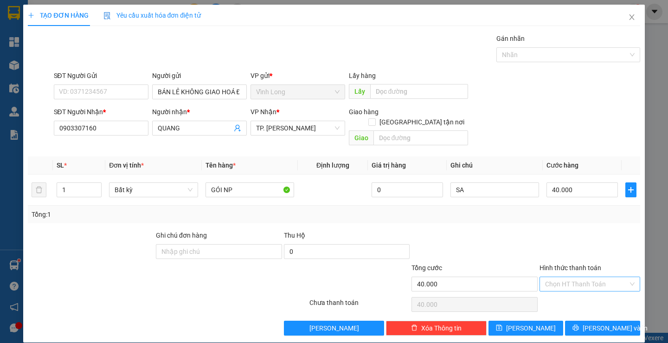
click at [552, 230] on div at bounding box center [590, 246] width 103 height 32
click at [566, 277] on input "Hình thức thanh toán" at bounding box center [586, 284] width 83 height 14
click at [568, 288] on div "Tại văn phòng" at bounding box center [584, 292] width 88 height 10
type input "0"
click at [591, 323] on span "[PERSON_NAME] và In" at bounding box center [615, 328] width 65 height 10
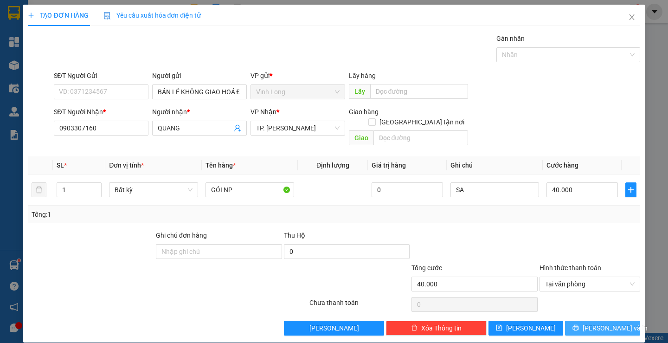
click at [591, 323] on span "[PERSON_NAME] và In" at bounding box center [615, 328] width 65 height 10
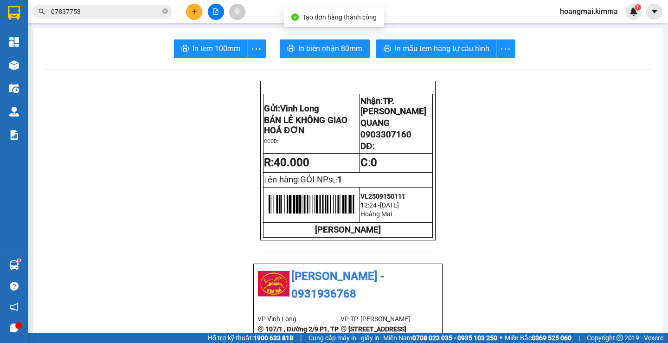
click at [339, 45] on span "In biên nhận 80mm" at bounding box center [330, 49] width 64 height 12
click at [339, 47] on span "In biên nhận 80mm" at bounding box center [330, 49] width 64 height 12
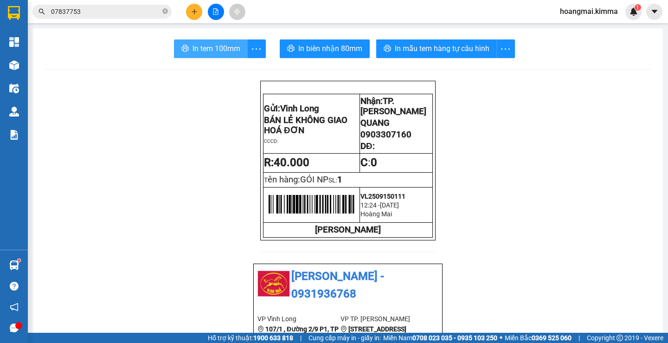
click at [217, 47] on span "In tem 100mm" at bounding box center [217, 49] width 48 height 12
click at [112, 10] on input "07837753" at bounding box center [106, 11] width 110 height 10
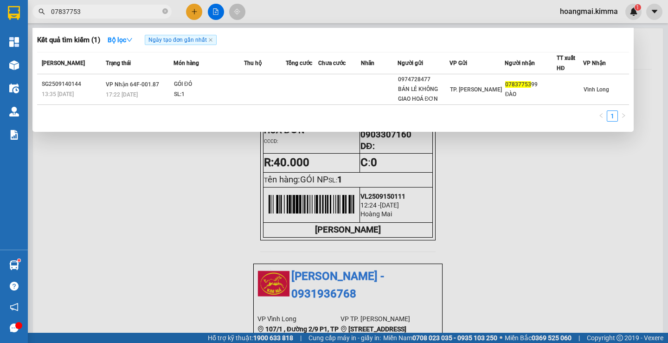
click at [112, 10] on input "07837753" at bounding box center [106, 11] width 110 height 10
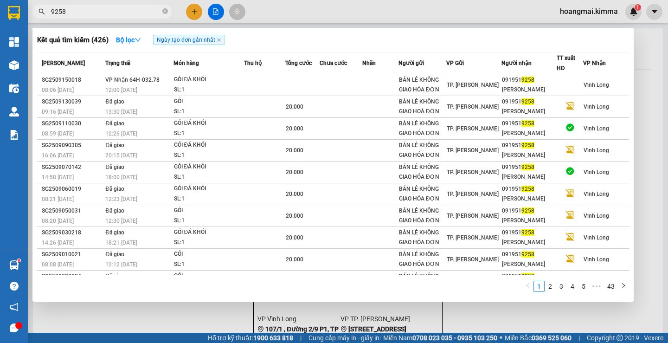
type input "9258"
drag, startPoint x: 64, startPoint y: 19, endPoint x: 65, endPoint y: 14, distance: 5.0
click at [64, 18] on div "Kết quả tìm kiếm ( 426 ) Bộ lọc Ngày tạo đơn gần nhất Mã ĐH Trạng thái Món hàng…" at bounding box center [90, 12] width 181 height 16
click at [65, 14] on input "9258" at bounding box center [106, 11] width 110 height 10
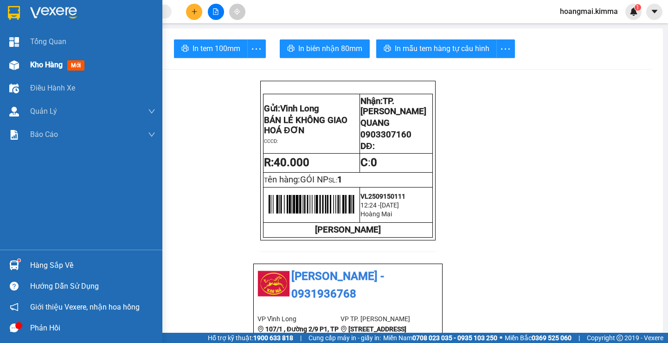
click at [33, 71] on div "Kho hàng mới" at bounding box center [92, 64] width 125 height 23
click at [34, 71] on div "Kho hàng mới" at bounding box center [92, 64] width 125 height 23
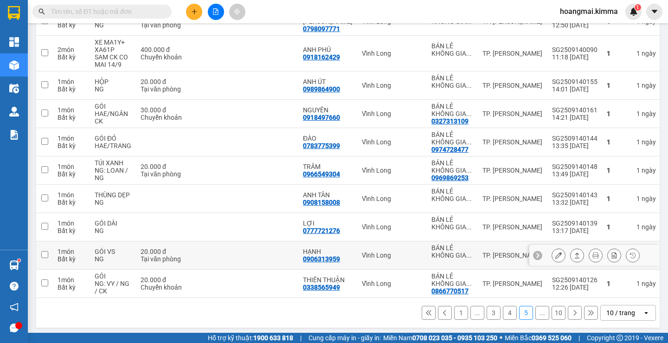
scroll to position [155, 0]
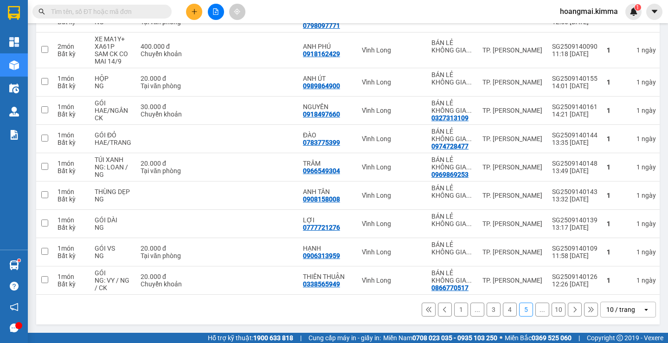
click at [611, 307] on div "10 / trang" at bounding box center [620, 309] width 29 height 9
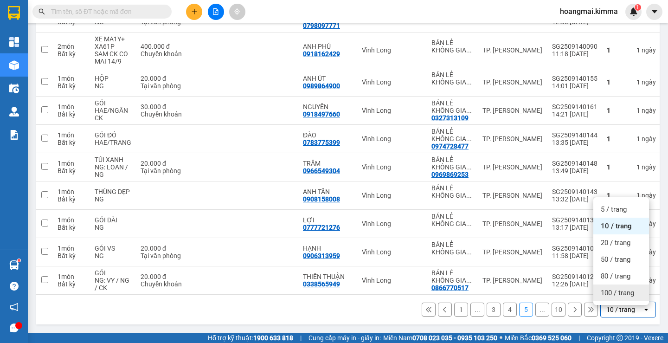
click at [608, 292] on span "100 / trang" at bounding box center [617, 292] width 33 height 9
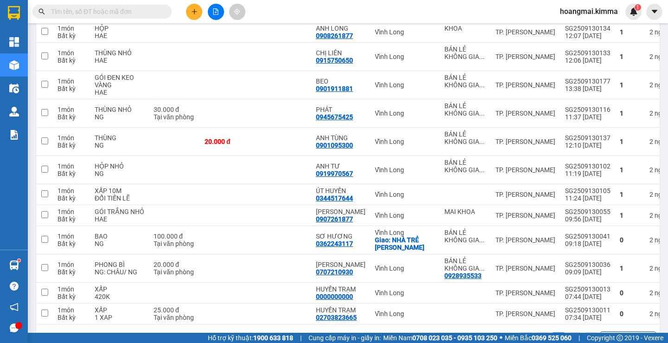
scroll to position [2467, 0]
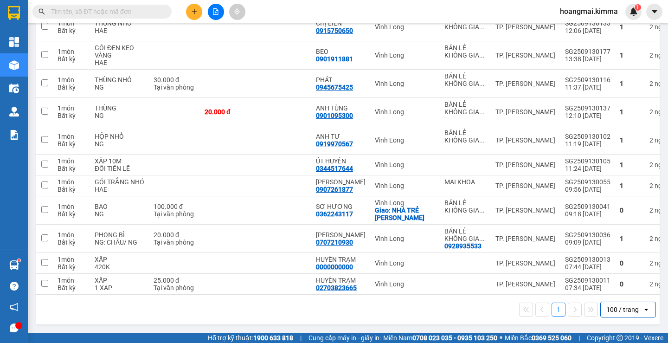
drag, startPoint x: 634, startPoint y: 306, endPoint x: 626, endPoint y: 310, distance: 8.9
click at [634, 308] on div "100 / trang" at bounding box center [622, 309] width 42 height 15
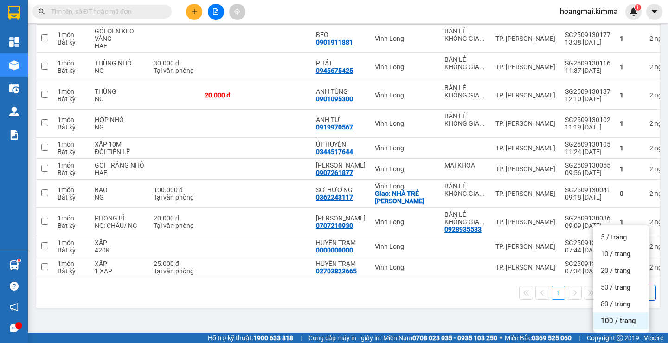
click at [624, 316] on span "100 / trang" at bounding box center [618, 320] width 35 height 9
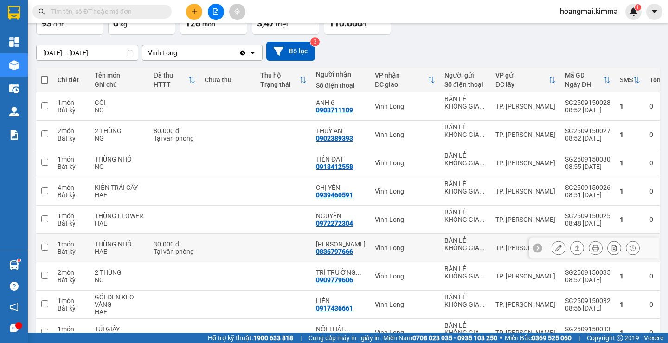
scroll to position [0, 0]
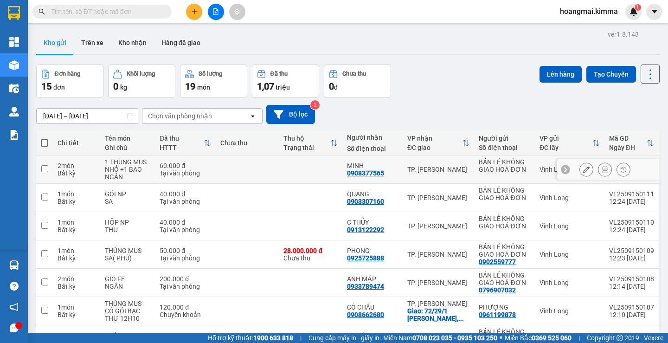
scroll to position [136, 0]
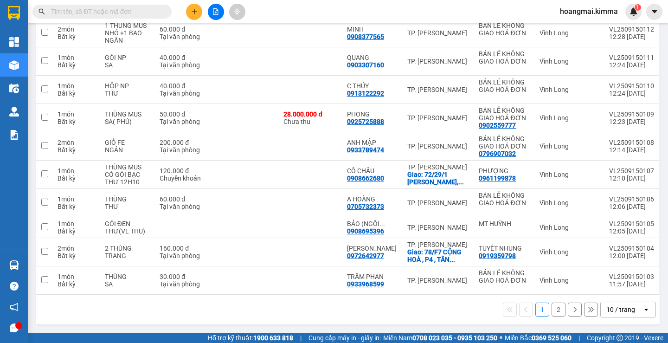
click at [627, 307] on div "10 / trang" at bounding box center [620, 309] width 29 height 9
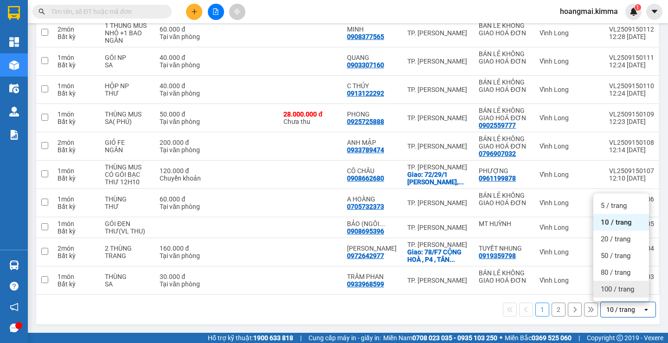
click at [619, 294] on div "100 / trang" at bounding box center [621, 289] width 56 height 17
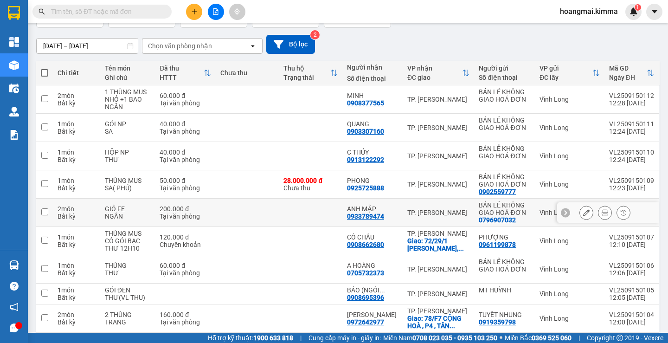
scroll to position [0, 0]
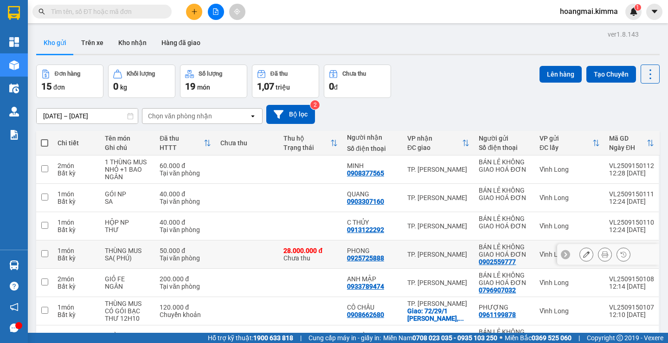
click at [235, 245] on td at bounding box center [248, 254] width 64 height 28
checkbox input "true"
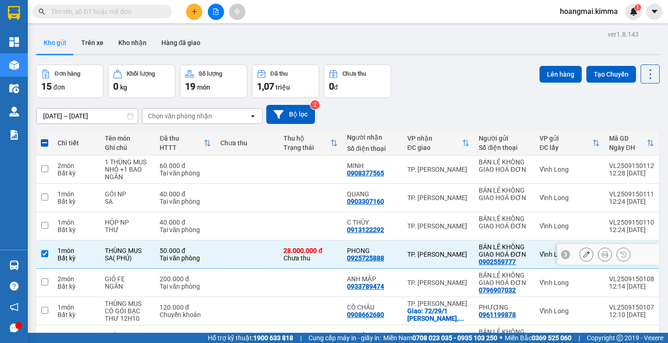
click at [604, 250] on div at bounding box center [605, 254] width 14 height 14
click at [111, 19] on div "Kết quả tìm kiếm ( 0 ) Bộ lọc Ngày tạo đơn gần nhất No Data" at bounding box center [90, 12] width 181 height 16
click at [434, 98] on div "[DATE] – [DATE] Press the down arrow key to interact with the calendar and sele…" at bounding box center [348, 114] width 624 height 33
click at [583, 253] on icon at bounding box center [586, 254] width 6 height 6
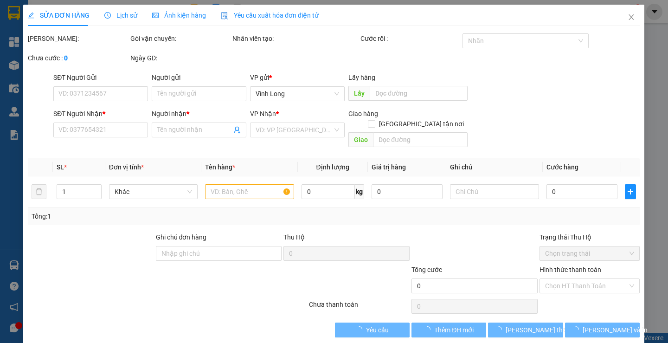
type input "0902559777"
type input "BÁN LẺ KHÔNG GIAO HOÁ ĐƠN"
type input "0925725888"
type input "PHONG"
type input "28.000.000"
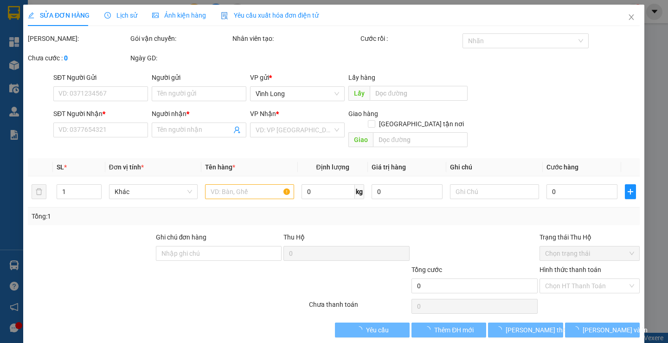
type input "50.000"
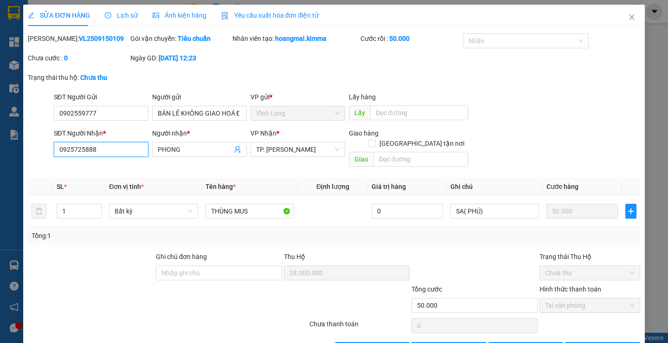
click at [107, 152] on input "0925725888" at bounding box center [101, 149] width 95 height 15
click at [627, 10] on span "Close" at bounding box center [632, 18] width 26 height 26
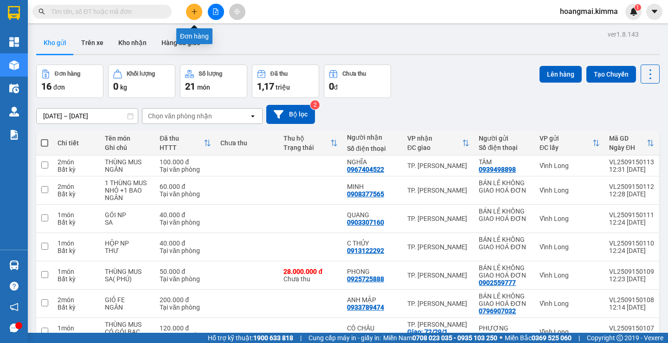
click at [195, 6] on button at bounding box center [194, 12] width 16 height 16
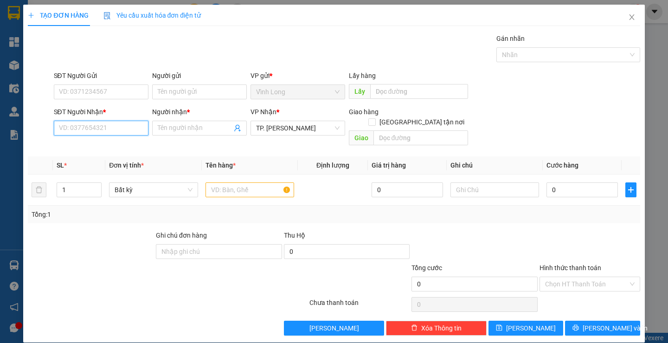
click at [78, 128] on input "SĐT Người Nhận *" at bounding box center [101, 128] width 95 height 15
paste input "0925725888"
type input "0925725888"
click at [101, 146] on div "0925725888 - PHONG" at bounding box center [99, 147] width 83 height 10
type input "PHONG"
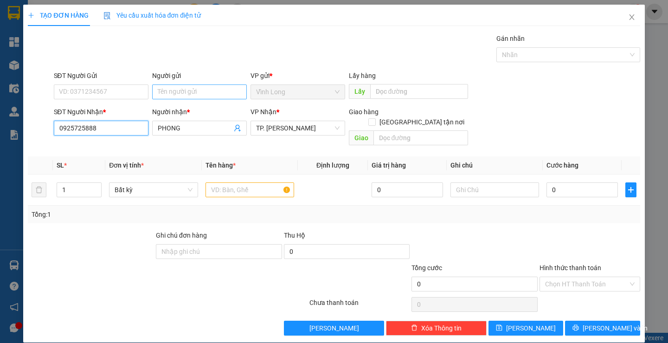
type input "0925725888"
click at [190, 97] on input "Người gửi" at bounding box center [199, 91] width 95 height 15
type input "BAN"
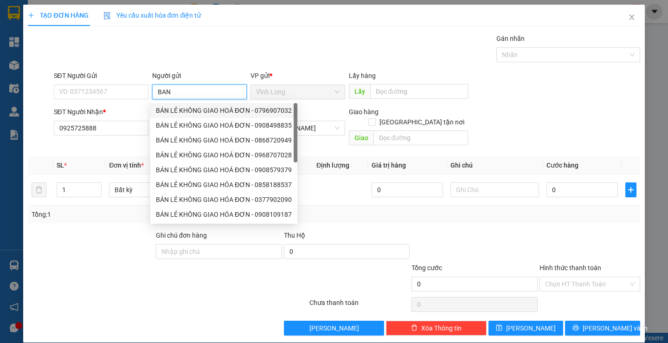
drag, startPoint x: 175, startPoint y: 112, endPoint x: 132, endPoint y: 110, distance: 43.2
click at [174, 111] on div "BÁN LẺ KHÔNG GIAO HOÁ ĐƠN - 0796907032" at bounding box center [224, 110] width 136 height 10
type input "0796907032"
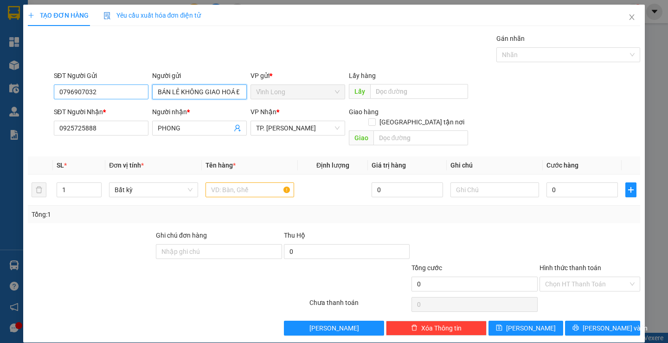
type input "BÁN LẺ KHÔNG GIAO HOÁ ĐƠN"
drag, startPoint x: 115, startPoint y: 95, endPoint x: 0, endPoint y: 93, distance: 114.6
click at [0, 93] on div "TẠO ĐƠN HÀNG Yêu cầu xuất hóa đơn điện tử Transit Pickup Surcharge Ids Transit …" at bounding box center [334, 171] width 668 height 343
click at [121, 91] on input "SĐT Người Gửi" at bounding box center [101, 91] width 95 height 15
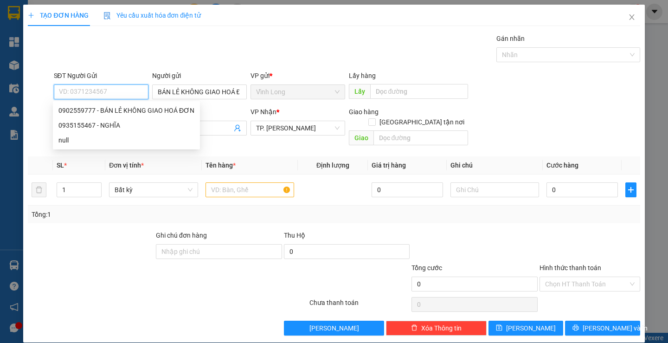
paste input "0902559777"
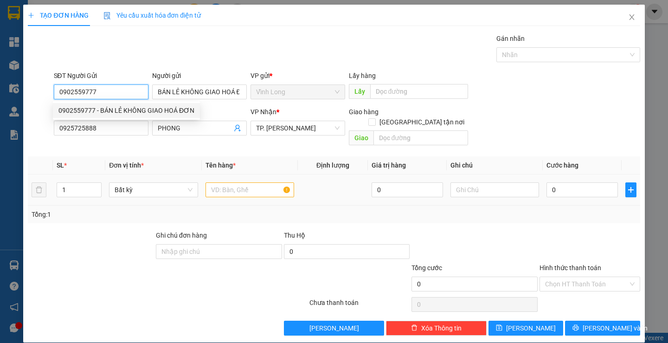
type input "0902559777"
click at [248, 182] on input "text" at bounding box center [250, 189] width 89 height 15
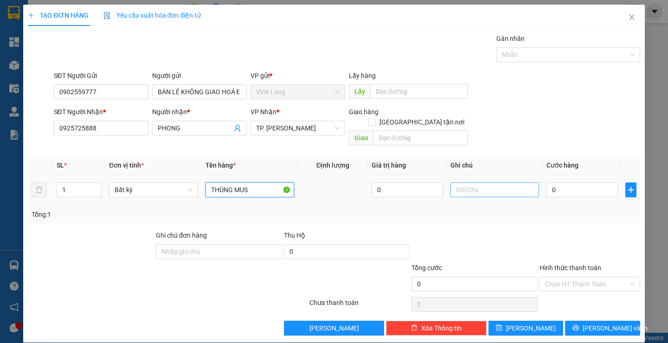
type input "THÙNG MUS"
click at [476, 182] on input "text" at bounding box center [495, 189] width 89 height 15
type input "SA ( PHÚ"
type input "5"
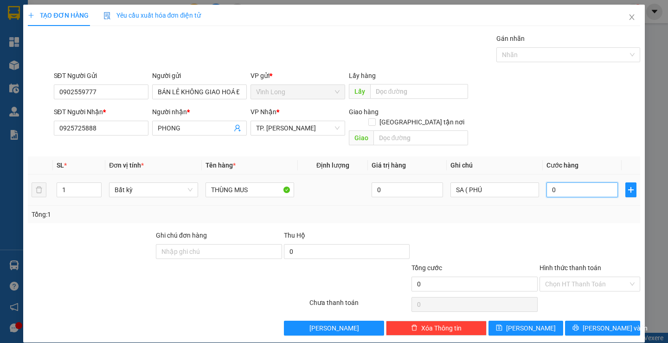
type input "5"
type input "50"
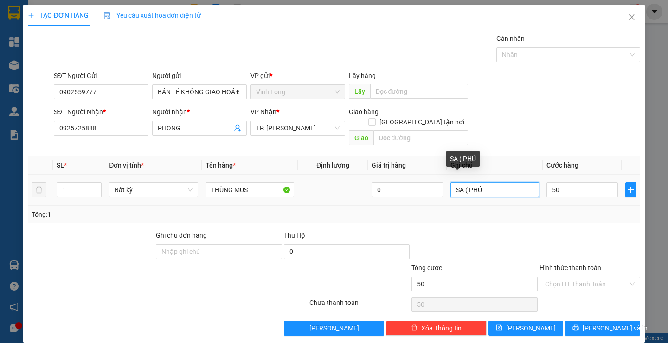
type input "50.000"
click at [476, 182] on input "SA ( PHÚ" at bounding box center [495, 189] width 89 height 15
type input "SA ( PHÚ)"
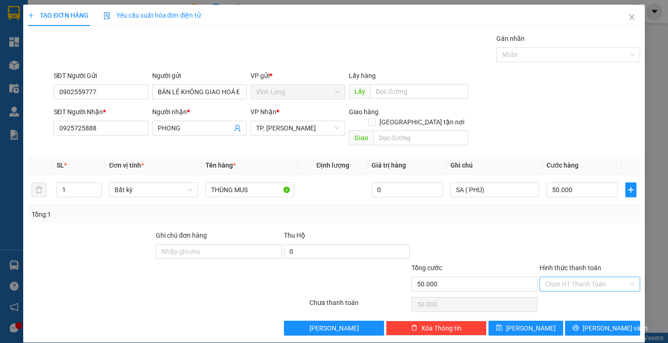
drag, startPoint x: 573, startPoint y: 270, endPoint x: 577, endPoint y: 279, distance: 10.0
click at [576, 277] on input "Hình thức thanh toán" at bounding box center [586, 284] width 83 height 14
click at [576, 292] on div "Tại văn phòng" at bounding box center [584, 292] width 88 height 10
type input "0"
click at [598, 323] on span "[PERSON_NAME] và In" at bounding box center [615, 328] width 65 height 10
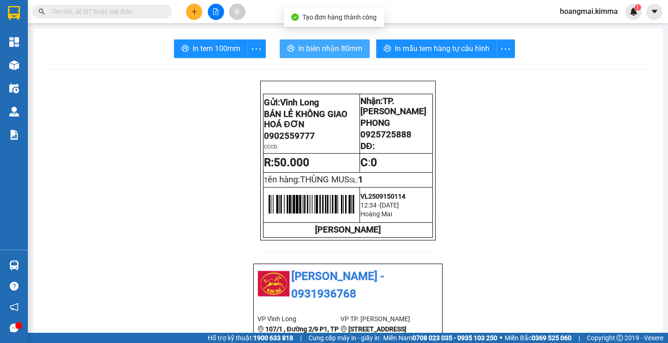
click at [311, 51] on span "In biên nhận 80mm" at bounding box center [330, 49] width 64 height 12
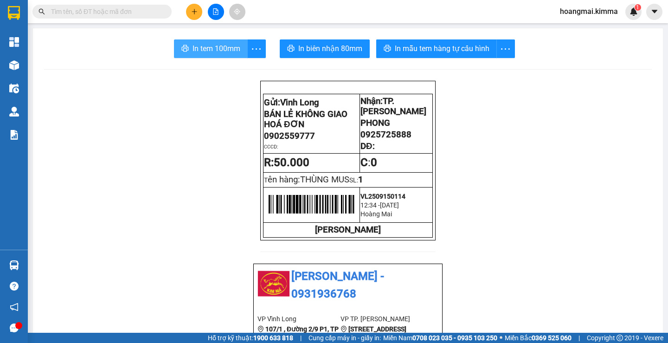
click at [217, 45] on span "In tem 100mm" at bounding box center [217, 49] width 48 height 12
click at [219, 48] on span "In tem 100mm" at bounding box center [217, 49] width 48 height 12
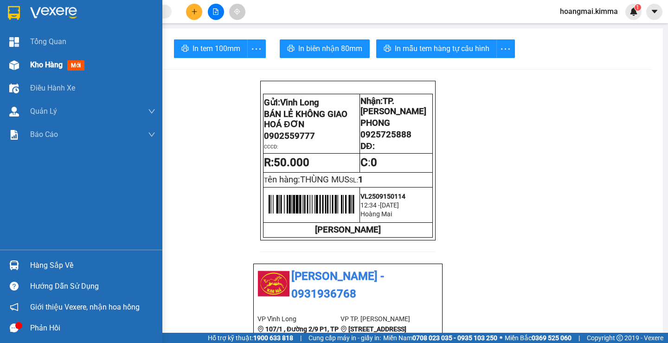
drag, startPoint x: 58, startPoint y: 67, endPoint x: 53, endPoint y: 66, distance: 5.1
click at [57, 67] on span "Kho hàng" at bounding box center [46, 64] width 32 height 9
click at [53, 66] on span "Kho hàng" at bounding box center [46, 64] width 32 height 9
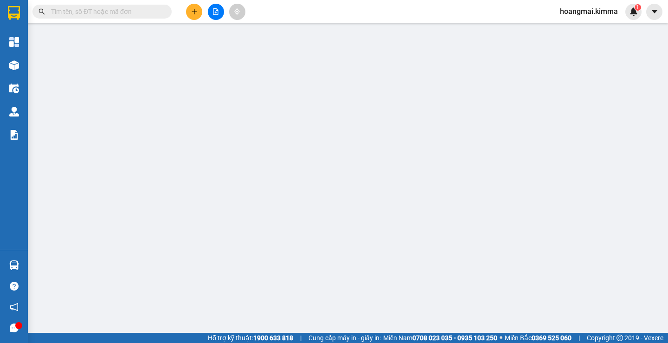
type input "0902559777"
type input "BÁN LẺ KHÔNG GIAO HOÁ ĐƠN"
type input "0925725888"
type input "PHONG"
type input "28.000.000"
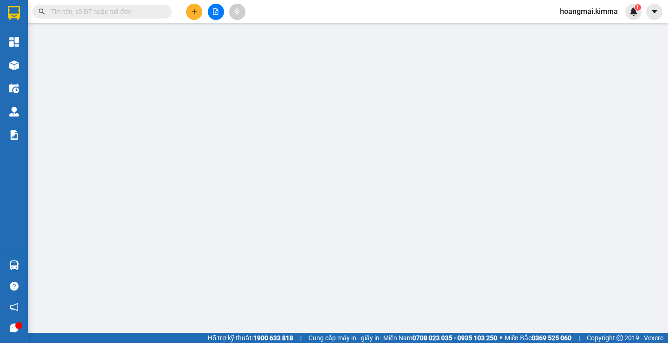
type input "50.000"
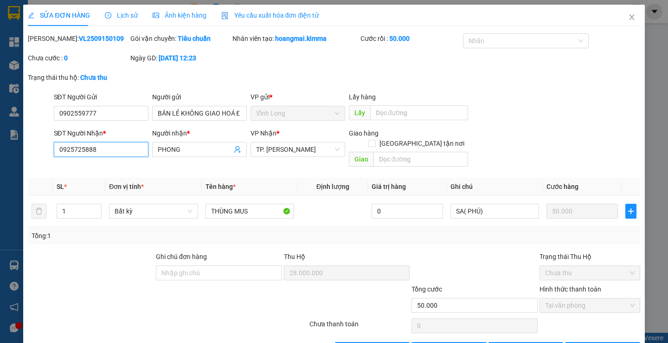
drag, startPoint x: 97, startPoint y: 149, endPoint x: 9, endPoint y: 137, distance: 88.0
click at [11, 147] on div "SỬA ĐƠN HÀNG Lịch sử Ảnh kiện hàng Yêu cầu xuất hóa đơn điện tử Total Paid Fee …" at bounding box center [334, 171] width 668 height 343
drag, startPoint x: 184, startPoint y: 150, endPoint x: 162, endPoint y: 153, distance: 22.0
click at [162, 153] on input "PHONG" at bounding box center [195, 149] width 74 height 10
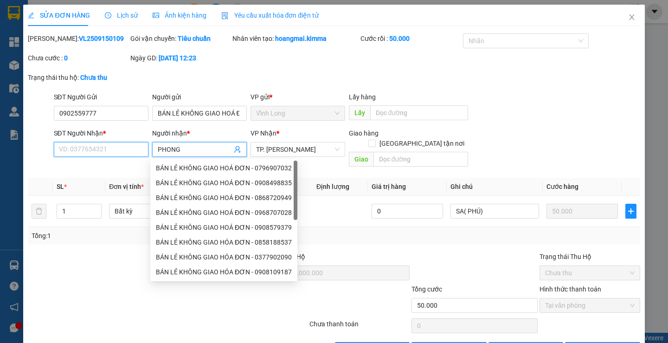
click at [116, 150] on input "SĐT Người Nhận *" at bounding box center [101, 149] width 95 height 15
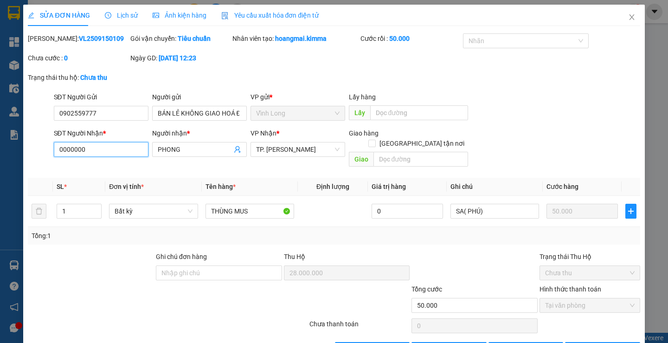
type input "00000000"
click at [513, 342] on span "[PERSON_NAME] thay đổi" at bounding box center [543, 349] width 74 height 10
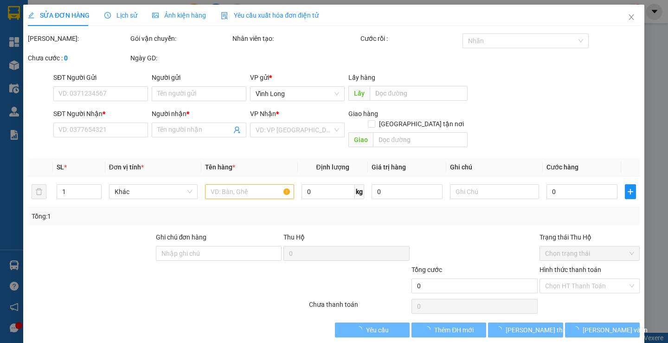
type input "0902559777"
type input "BÁN LẺ KHÔNG GIAO HOÁ ĐƠN"
type input "0000000000"
type input "PHONG"
type input "28.000.000"
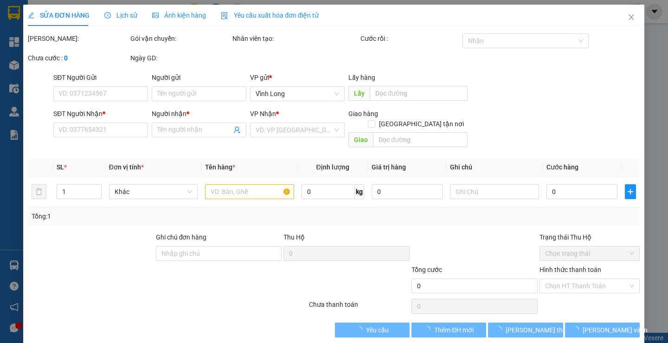
type input "50.000"
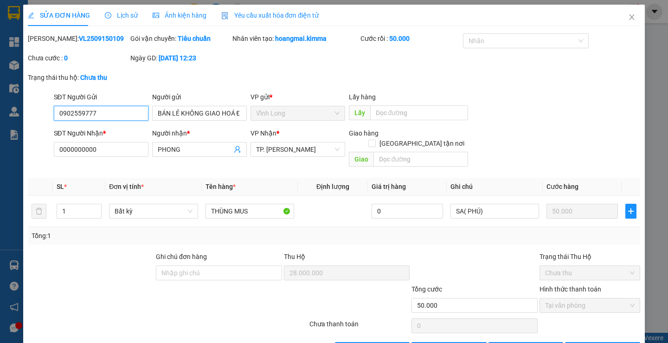
drag, startPoint x: 128, startPoint y: 114, endPoint x: 45, endPoint y: 125, distance: 82.9
click at [46, 123] on div "SĐT Người Gửi 0902559777 0902559777 Người gửi BÁN LẺ KHÔNG GIAO HOÁ ĐƠN VP gửi …" at bounding box center [334, 108] width 614 height 32
click at [185, 110] on input "BÁN LẺ KHÔNG GIAO HOÁ ĐƠN" at bounding box center [199, 113] width 95 height 15
click at [186, 110] on input "BÁN LẺ KHÔNG GIAO HOÁ ĐƠN" at bounding box center [199, 113] width 95 height 15
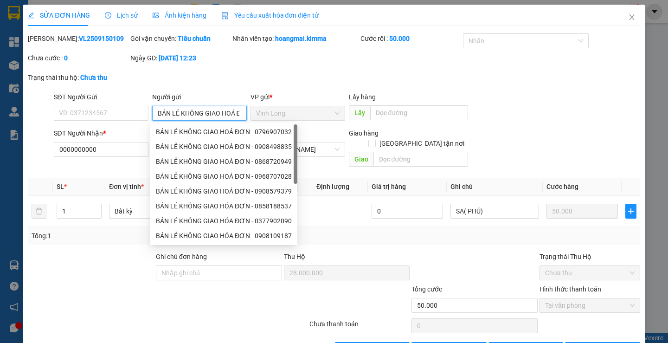
click at [187, 110] on input "BÁN LẺ KHÔNG GIAO HOÁ ĐƠN" at bounding box center [199, 113] width 95 height 15
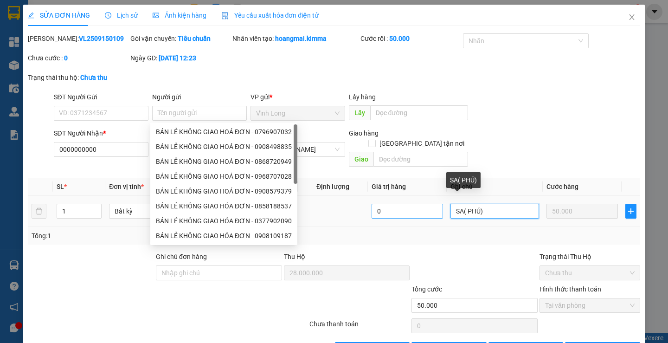
drag, startPoint x: 491, startPoint y: 201, endPoint x: 373, endPoint y: 200, distance: 118.3
click at [373, 201] on tr "1 Bất kỳ THÙNG MUS 0 SA( PHÚ) 50.000" at bounding box center [334, 211] width 612 height 31
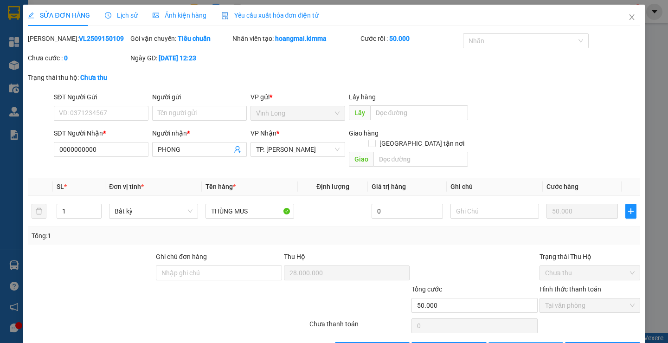
click at [530, 342] on span "[PERSON_NAME] thay đổi" at bounding box center [543, 349] width 74 height 10
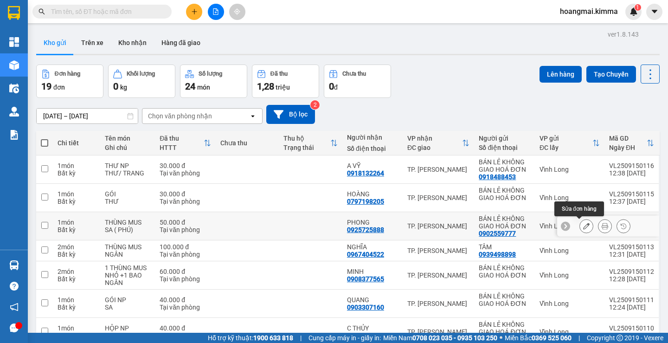
click at [583, 223] on icon at bounding box center [586, 226] width 6 height 6
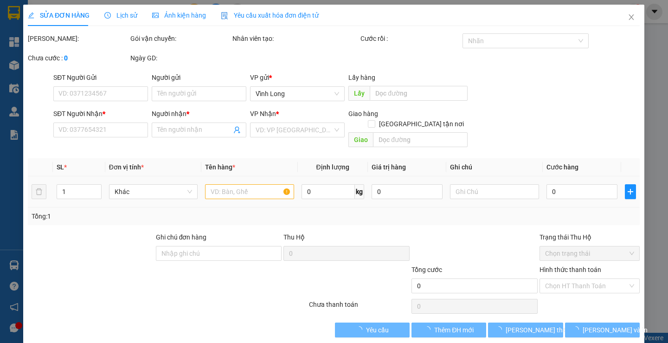
type input "0902559777"
type input "BÁN LẺ KHÔNG GIAO HOÁ ĐƠN"
type input "0925725888"
type input "PHONG"
type input "50.000"
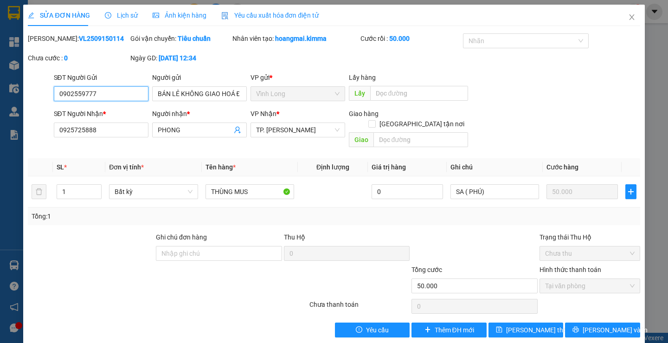
click at [103, 95] on input "0902559777" at bounding box center [101, 93] width 95 height 15
click at [628, 16] on icon "close" at bounding box center [631, 16] width 7 height 7
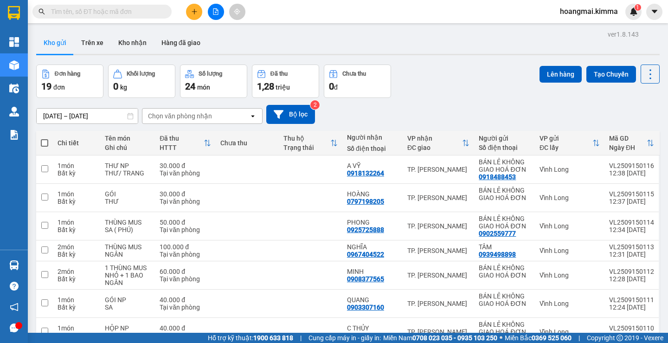
click at [89, 10] on input "text" at bounding box center [106, 11] width 110 height 10
paste input "0902559777"
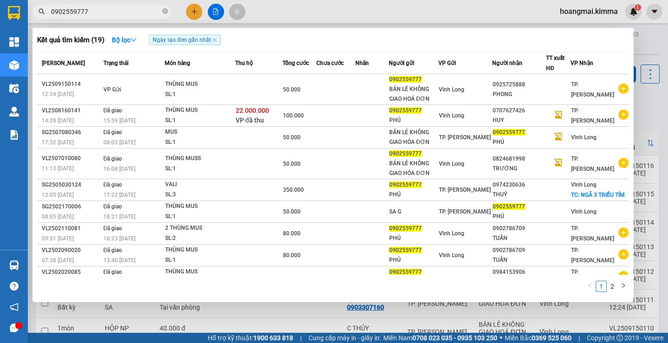
type input "0902559777"
click at [184, 8] on div at bounding box center [334, 171] width 668 height 343
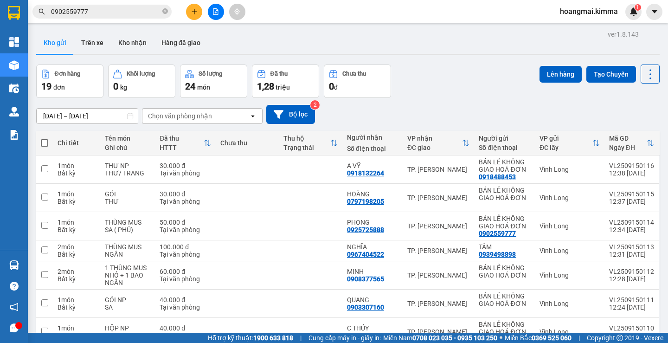
click at [198, 21] on div "Kết quả tìm kiếm ( 19 ) Bộ lọc Ngày tạo đơn gần nhất Mã ĐH Trạng thái Món hàng …" at bounding box center [334, 11] width 668 height 23
click at [194, 17] on button at bounding box center [194, 12] width 16 height 16
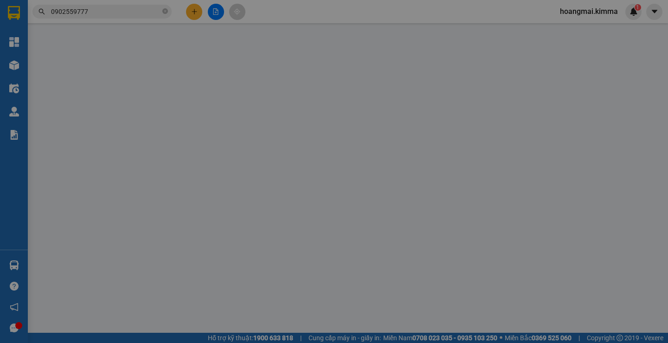
click at [192, 17] on span "Yêu cầu xuất hóa đơn điện tử" at bounding box center [152, 15] width 98 height 7
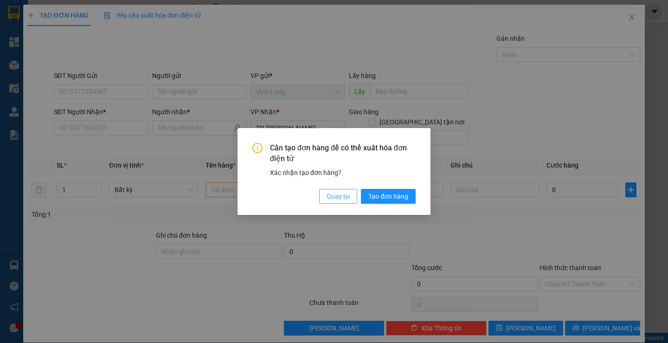
click at [337, 191] on button "Quay lại" at bounding box center [338, 196] width 38 height 15
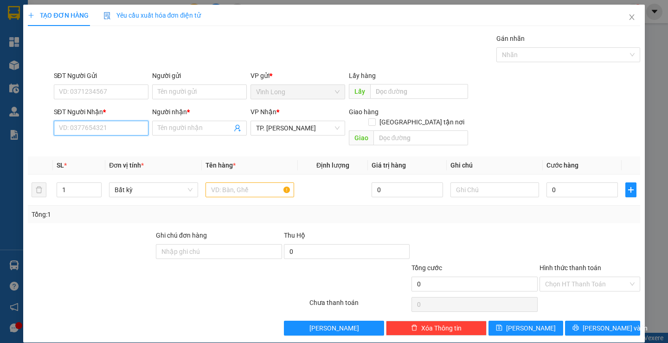
click at [98, 134] on input "SĐT Người Nhận *" at bounding box center [101, 128] width 95 height 15
type input "0379086308"
click at [96, 148] on div "0379086308 - THÚY QUANH" at bounding box center [99, 147] width 83 height 10
type input "THÚY QUANH"
type input "0379086308"
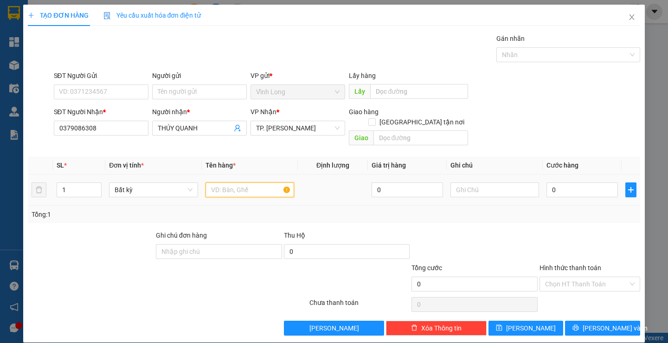
click at [229, 182] on input "text" at bounding box center [250, 189] width 89 height 15
click at [108, 93] on input "SĐT Người Gửi" at bounding box center [101, 91] width 95 height 15
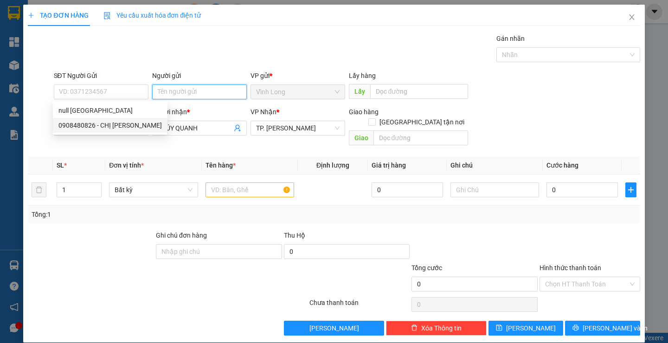
click at [209, 90] on input "Người gửi" at bounding box center [199, 91] width 95 height 15
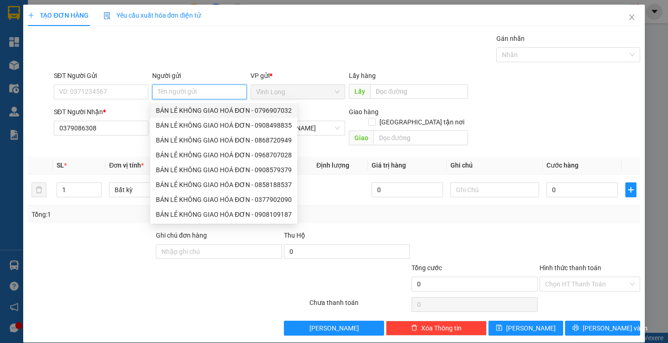
click at [206, 113] on div "BÁN LẺ KHÔNG GIAO HOÁ ĐƠN - 0796907032" at bounding box center [224, 110] width 136 height 10
type input "0796907032"
type input "BÁN LẺ KHÔNG GIAO HOÁ ĐƠN"
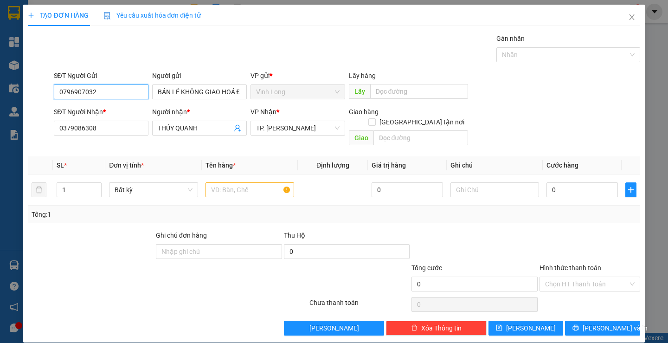
drag, startPoint x: 110, startPoint y: 94, endPoint x: 0, endPoint y: 101, distance: 109.8
click at [0, 101] on div "TẠO ĐƠN HÀNG Yêu cầu xuất hóa đơn điện tử Transit Pickup Surcharge Ids Transit …" at bounding box center [334, 171] width 668 height 343
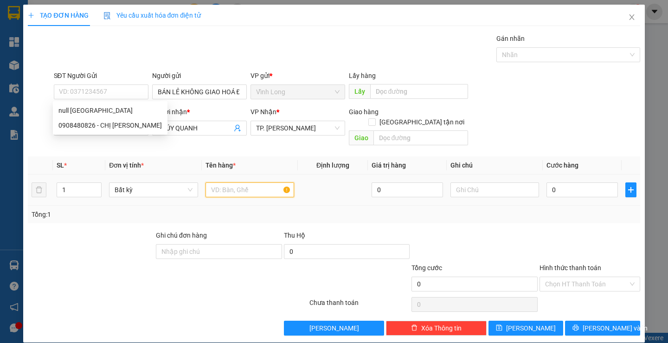
drag, startPoint x: 240, startPoint y: 179, endPoint x: 241, endPoint y: 184, distance: 5.3
click at [240, 182] on input "text" at bounding box center [250, 189] width 89 height 15
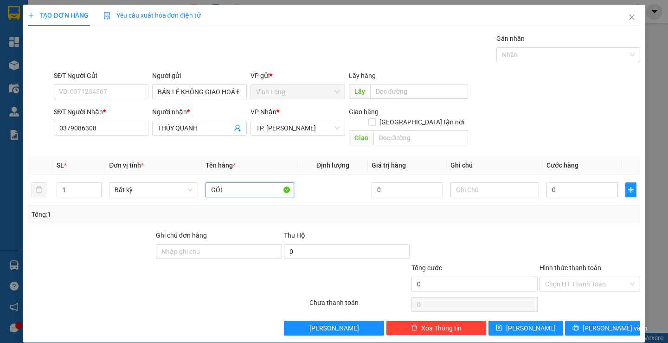
type input "GÓI"
click at [375, 219] on div "Transit Pickup Surcharge Ids Transit Deliver Surcharge Ids Transit Deliver Surc…" at bounding box center [334, 184] width 612 height 302
click at [453, 182] on input "text" at bounding box center [495, 189] width 89 height 15
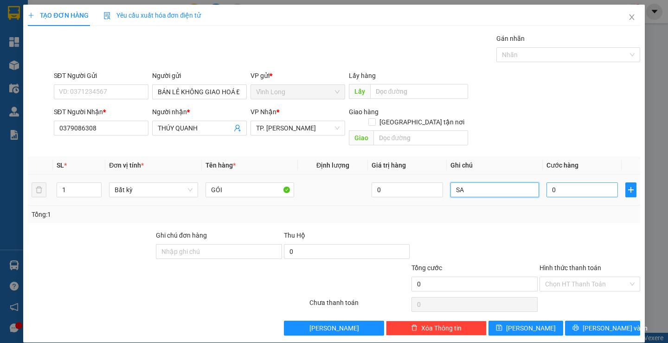
type input "SA"
click at [604, 183] on input "0" at bounding box center [582, 189] width 71 height 15
drag, startPoint x: 600, startPoint y: 182, endPoint x: 607, endPoint y: 217, distance: 35.6
click at [604, 204] on div "SL * Đơn vị tính * Tên hàng * Định lượng Giá trị hàng Ghi chú Cước hàng 1 Bất k…" at bounding box center [334, 189] width 612 height 67
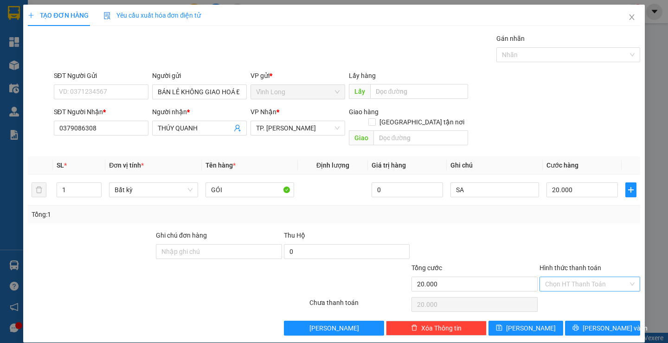
click at [561, 278] on input "Hình thức thanh toán" at bounding box center [586, 284] width 83 height 14
drag, startPoint x: 565, startPoint y: 288, endPoint x: 564, endPoint y: 294, distance: 5.6
click at [565, 290] on div "Tại văn phòng" at bounding box center [584, 292] width 88 height 10
click at [568, 321] on button "[PERSON_NAME] và In" at bounding box center [602, 328] width 75 height 15
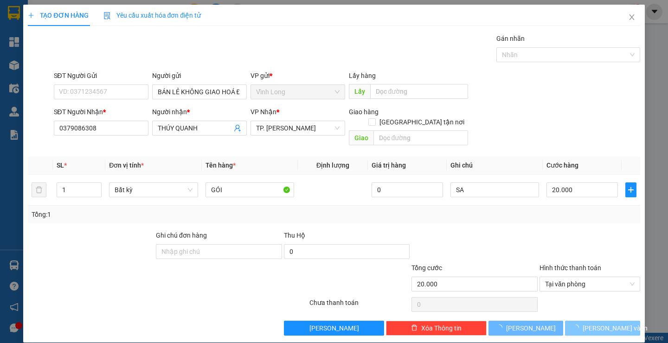
click at [568, 321] on button "[PERSON_NAME] và In" at bounding box center [602, 328] width 75 height 15
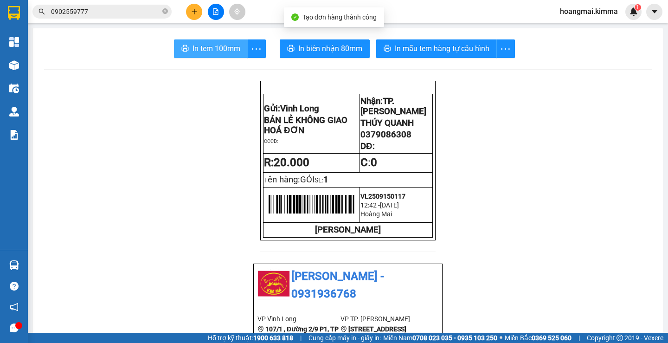
click at [193, 45] on span "In tem 100mm" at bounding box center [217, 49] width 48 height 12
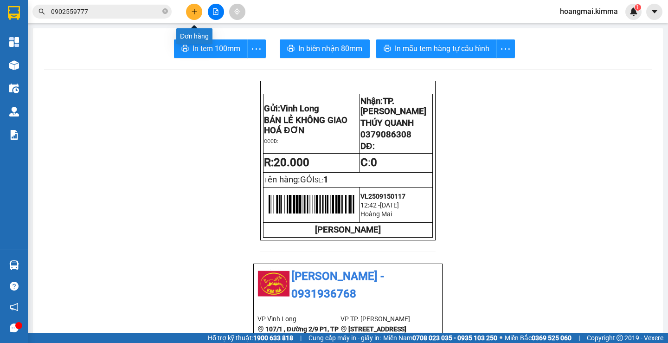
click at [195, 12] on icon "plus" at bounding box center [194, 11] width 5 height 0
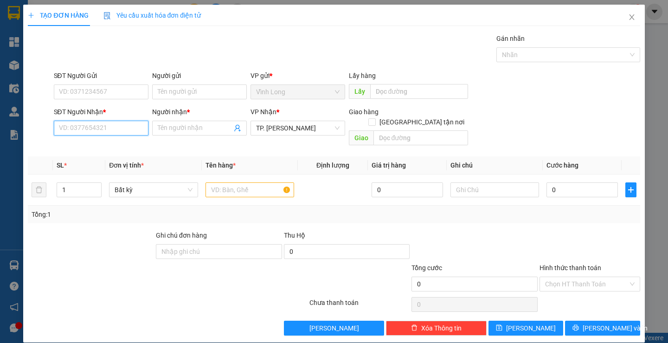
drag, startPoint x: 124, startPoint y: 129, endPoint x: 337, endPoint y: 139, distance: 213.2
click at [125, 128] on input "SĐT Người Nhận *" at bounding box center [101, 128] width 95 height 15
click at [114, 145] on div "0902300202 - MƯỜI MỘT" at bounding box center [99, 147] width 83 height 10
type input "0902300202"
type input "MƯỜI MỘT"
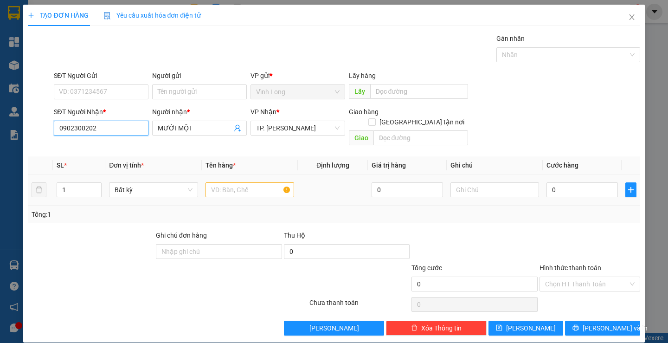
type input "0902300202"
click at [258, 182] on input "text" at bounding box center [250, 189] width 89 height 15
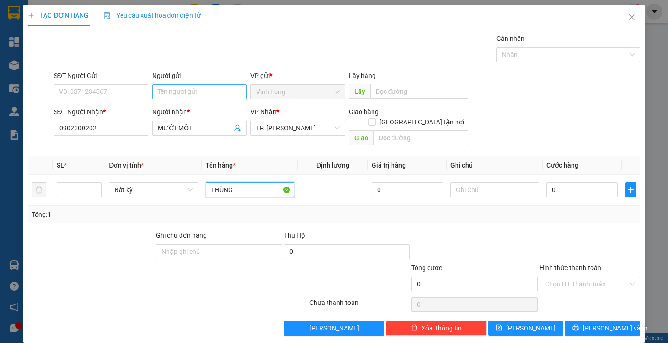
type input "THÙNG"
click at [164, 94] on input "Người gửi" at bounding box center [199, 91] width 95 height 15
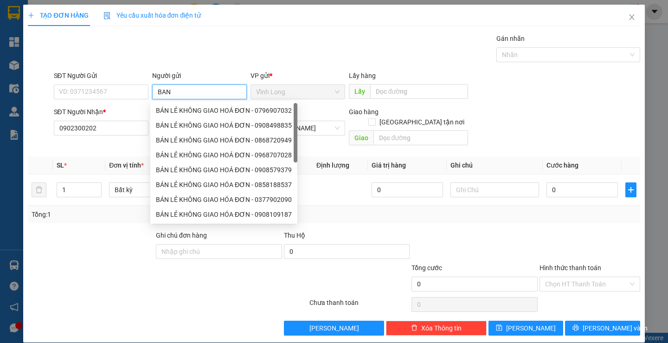
type input "BAN"
click at [172, 103] on div "8599727 BÁN LẺ KHÔNG GIAO HOÁ ĐƠN - 0796907032 BÁN LẺ KHÔNG GIAO HOÁ ĐƠN - 0908…" at bounding box center [223, 162] width 147 height 122
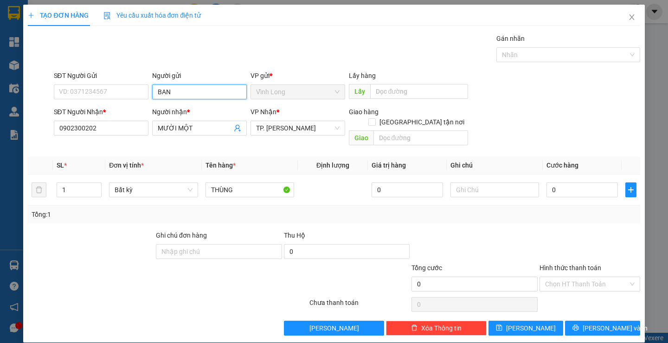
click at [173, 94] on input "BAN" at bounding box center [199, 91] width 95 height 15
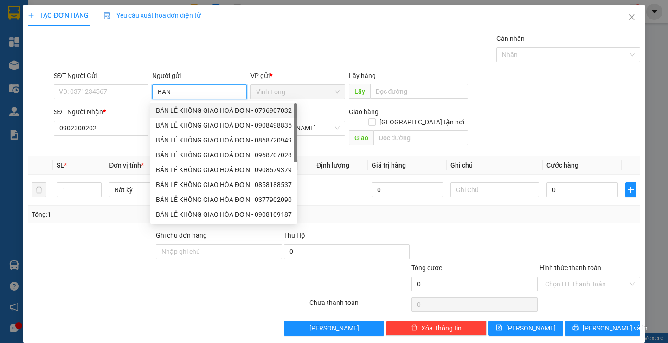
click at [200, 116] on div "BÁN LẺ KHÔNG GIAO HOÁ ĐƠN - 0796907032" at bounding box center [223, 110] width 147 height 15
type input "0796907032"
type input "BÁN LẺ KHÔNG GIAO HOÁ ĐƠN"
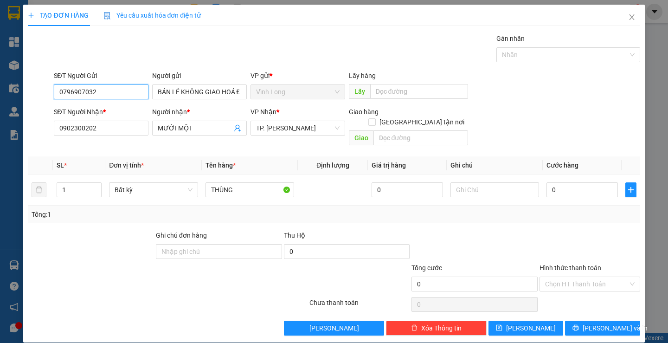
drag, startPoint x: 102, startPoint y: 90, endPoint x: 0, endPoint y: 102, distance: 102.7
click at [0, 102] on div "TẠO ĐƠN HÀNG Yêu cầu xuất hóa đơn điện tử Transit Pickup Surcharge Ids Transit …" at bounding box center [334, 171] width 668 height 343
click at [487, 190] on td at bounding box center [495, 189] width 96 height 31
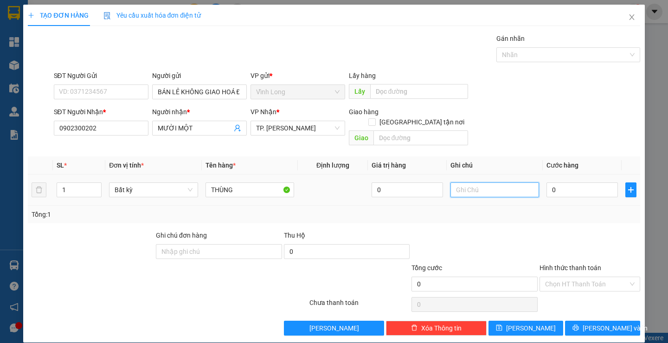
click at [483, 182] on input "text" at bounding box center [495, 189] width 89 height 15
type input "SA"
click at [560, 183] on input "0" at bounding box center [582, 189] width 71 height 15
type input "3"
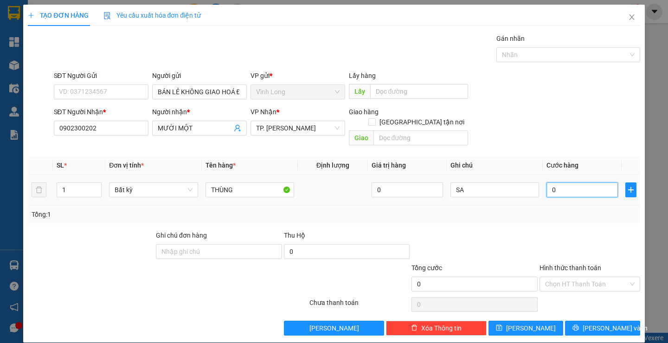
type input "3"
type input "30"
type input "3"
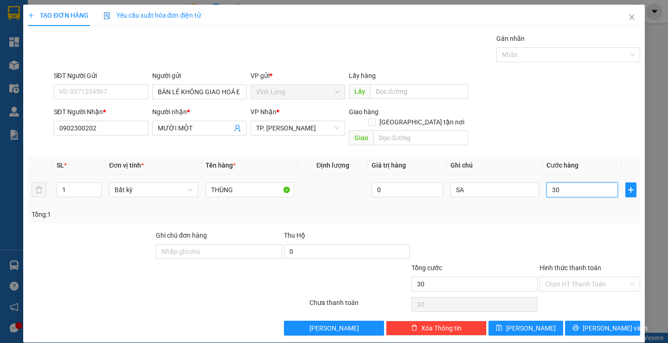
type input "3"
type input "0"
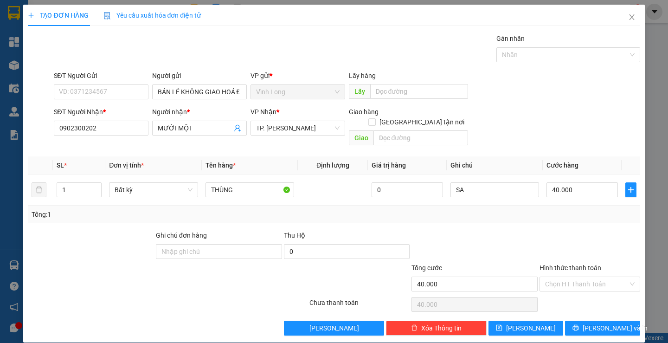
drag, startPoint x: 587, startPoint y: 231, endPoint x: 601, endPoint y: 238, distance: 15.6
click at [593, 234] on div at bounding box center [590, 246] width 103 height 32
drag, startPoint x: 589, startPoint y: 273, endPoint x: 589, endPoint y: 278, distance: 5.6
click at [589, 277] on input "Hình thức thanh toán" at bounding box center [586, 284] width 83 height 14
drag, startPoint x: 577, startPoint y: 286, endPoint x: 576, endPoint y: 291, distance: 5.7
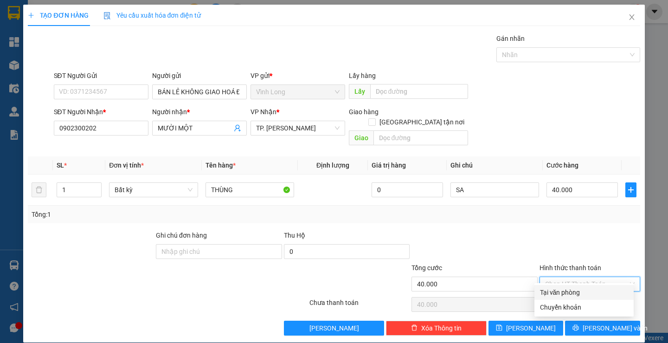
click at [577, 288] on div "Tại văn phòng" at bounding box center [584, 292] width 99 height 15
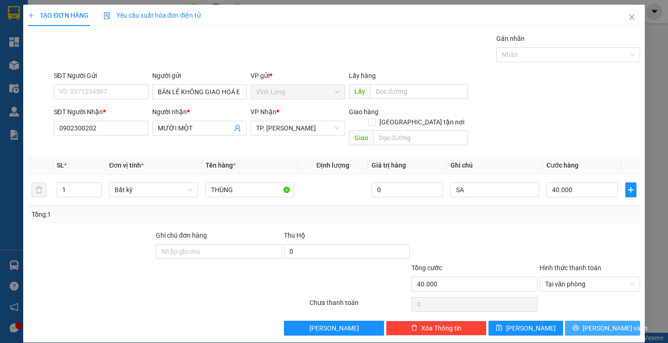
click at [609, 323] on span "[PERSON_NAME] và In" at bounding box center [615, 328] width 65 height 10
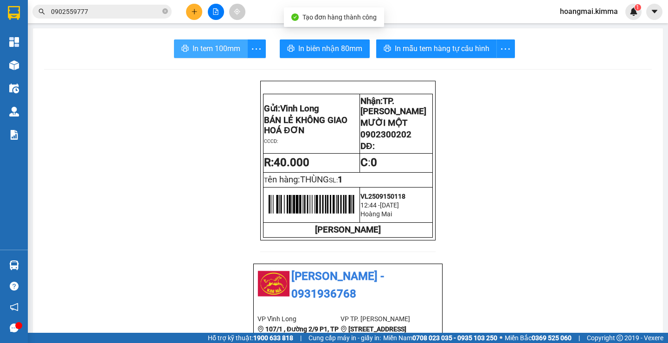
click at [198, 45] on span "In tem 100mm" at bounding box center [217, 49] width 48 height 12
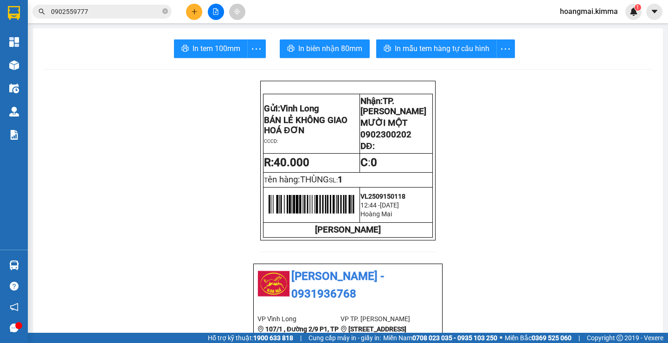
click at [189, 15] on button at bounding box center [194, 12] width 16 height 16
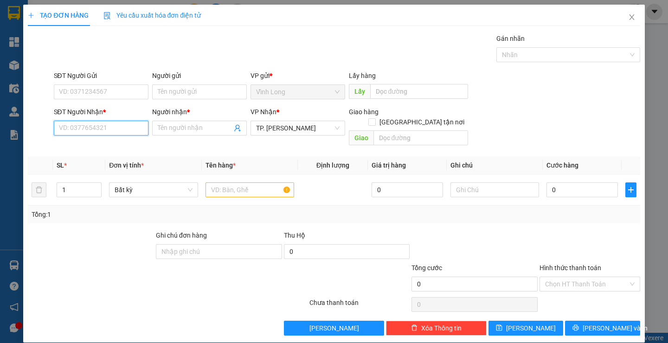
click at [123, 130] on input "SĐT Người Nhận *" at bounding box center [101, 128] width 95 height 15
type input "0907083945"
click at [88, 142] on div "0907083945 - NGÂN" at bounding box center [99, 147] width 83 height 10
type input "NGÂN"
type input "0907083945"
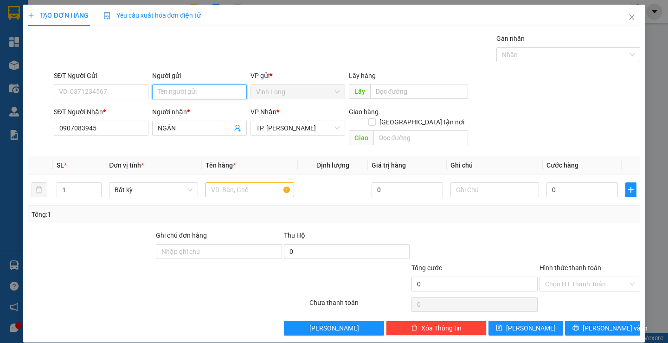
click at [197, 94] on input "Người gửi" at bounding box center [199, 91] width 95 height 15
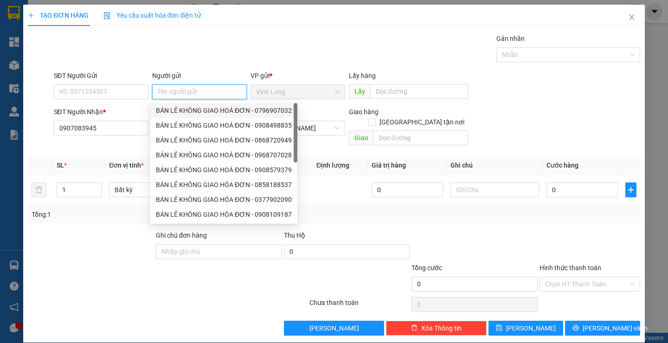
drag, startPoint x: 191, startPoint y: 110, endPoint x: 183, endPoint y: 110, distance: 7.4
click at [191, 110] on div "BÁN LẺ KHÔNG GIAO HOÁ ĐƠN - 0796907032" at bounding box center [224, 110] width 136 height 10
type input "0796907032"
type input "BÁN LẺ KHÔNG GIAO HOÁ ĐƠN"
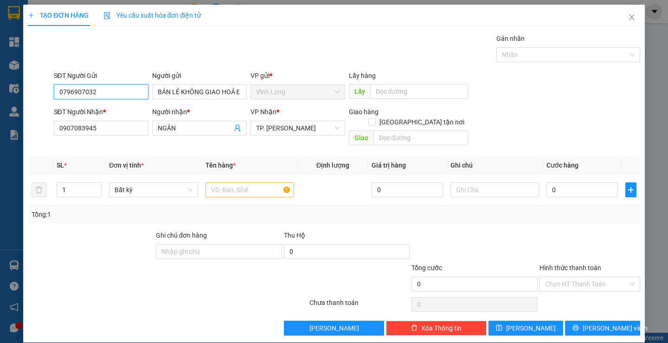
click at [97, 91] on input "0796907032" at bounding box center [101, 91] width 95 height 15
click at [245, 182] on input "text" at bounding box center [250, 189] width 89 height 15
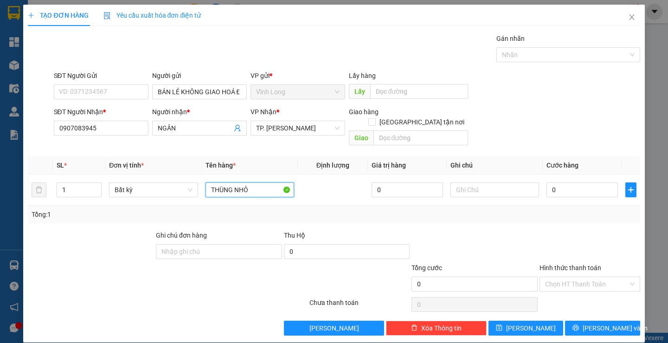
type input "THÙNG NHỎ"
type input "THƯ"
type input "3"
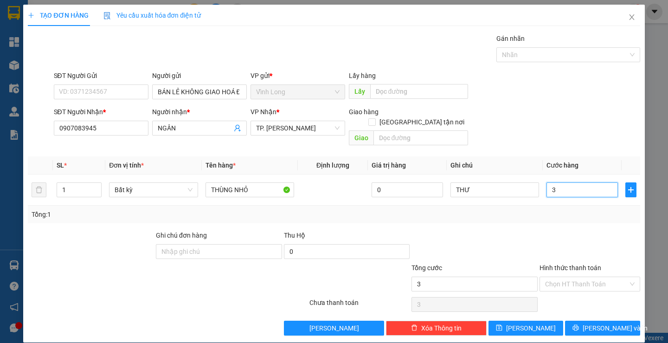
type input "30"
type input "30.000"
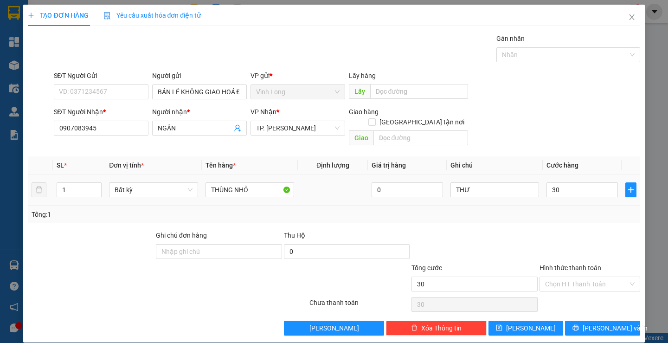
type input "30.000"
click at [539, 237] on div at bounding box center [590, 246] width 103 height 32
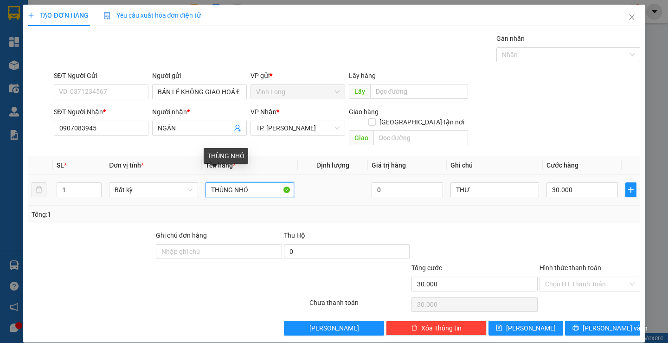
click at [244, 182] on input "THÙNG NHỎ" at bounding box center [250, 189] width 89 height 15
type input "[PERSON_NAME]"
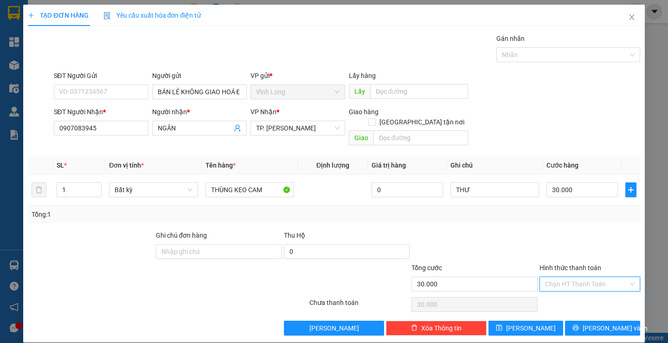
click at [582, 277] on input "Hình thức thanh toán" at bounding box center [586, 284] width 83 height 14
drag, startPoint x: 569, startPoint y: 292, endPoint x: 577, endPoint y: 296, distance: 8.7
click at [570, 292] on div "Tại văn phòng" at bounding box center [584, 292] width 88 height 10
drag, startPoint x: 593, startPoint y: 317, endPoint x: 437, endPoint y: 210, distance: 188.8
click at [593, 323] on span "[PERSON_NAME] và In" at bounding box center [615, 328] width 65 height 10
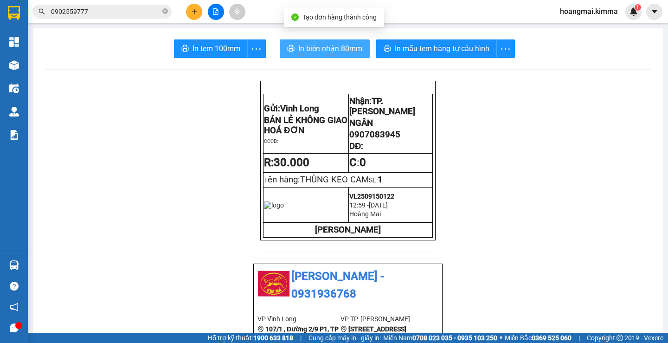
click at [322, 43] on button "In biên nhận 80mm" at bounding box center [325, 48] width 90 height 19
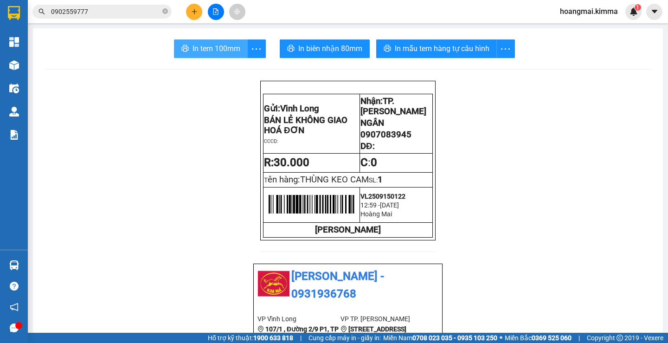
click at [210, 53] on span "In tem 100mm" at bounding box center [217, 49] width 48 height 12
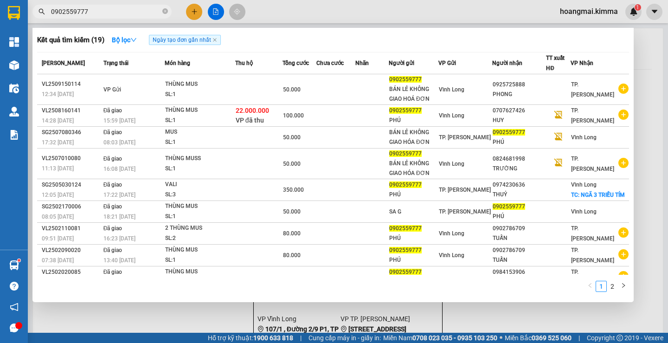
click at [134, 15] on input "0902559777" at bounding box center [106, 11] width 110 height 10
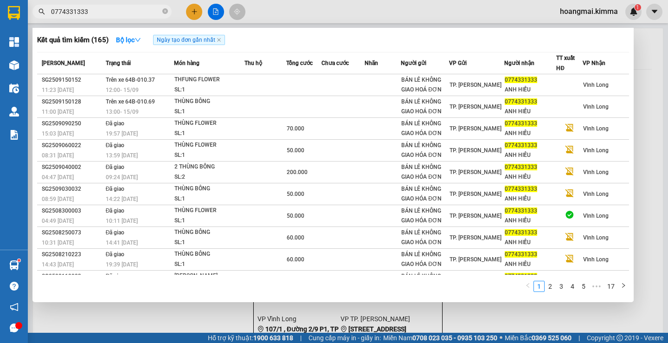
type input "0774331333"
click at [196, 14] on div at bounding box center [334, 171] width 668 height 343
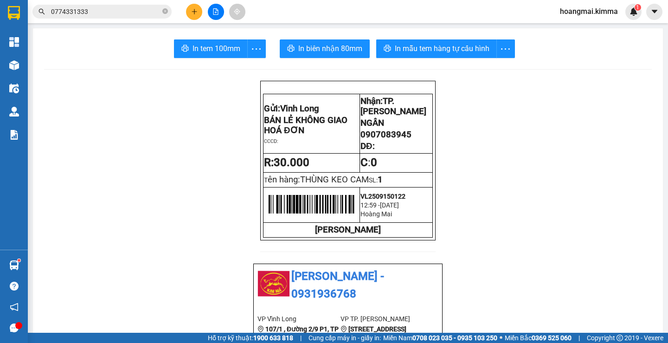
click at [190, 13] on button at bounding box center [194, 12] width 16 height 16
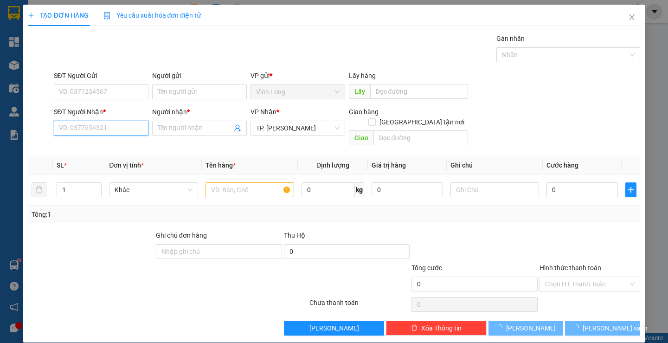
click at [99, 129] on input "SĐT Người Nhận *" at bounding box center [101, 128] width 95 height 15
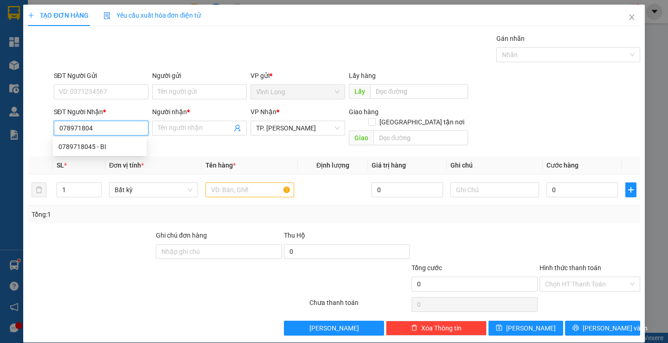
type input "0789718045"
click at [87, 147] on div "0789718045 - BI" at bounding box center [99, 147] width 83 height 10
type input "BI"
type input "0789718045"
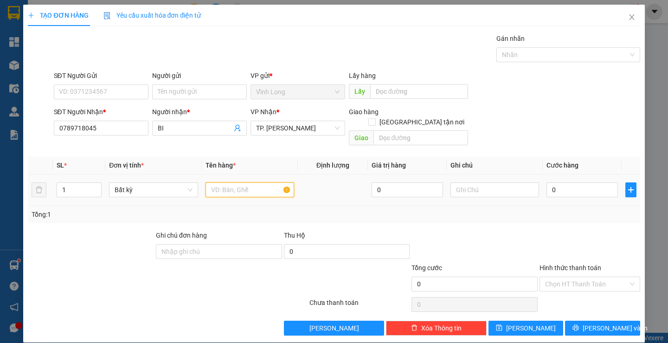
click at [246, 182] on input "text" at bounding box center [250, 189] width 89 height 15
type input "HỘP"
type input "THƯ"
type input "2"
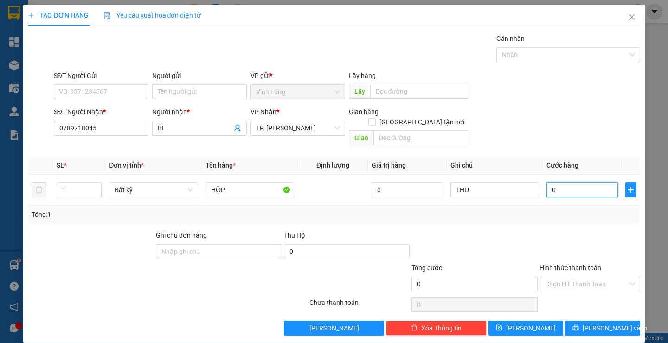
type input "2"
type input "20"
type input "20.000"
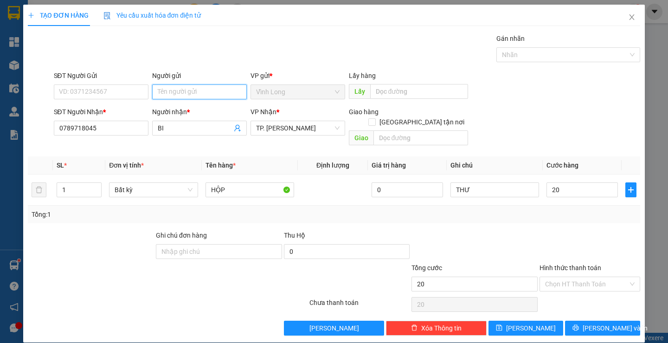
type input "20.000"
click at [182, 94] on input "Người gửi" at bounding box center [199, 91] width 95 height 15
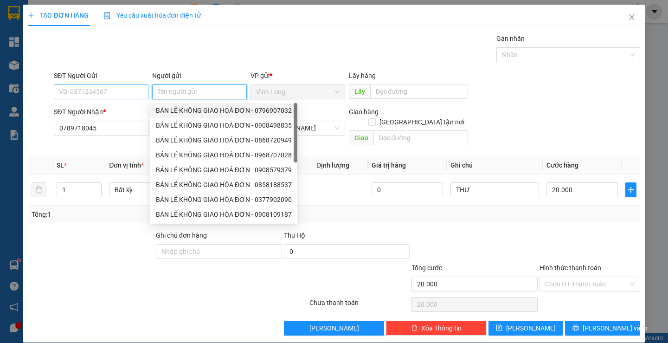
drag, startPoint x: 186, startPoint y: 108, endPoint x: 99, endPoint y: 92, distance: 88.6
click at [178, 108] on div "BÁN LẺ KHÔNG GIAO HOÁ ĐƠN - 0796907032" at bounding box center [224, 110] width 136 height 10
type input "0796907032"
type input "BÁN LẺ KHÔNG GIAO HOÁ ĐƠN"
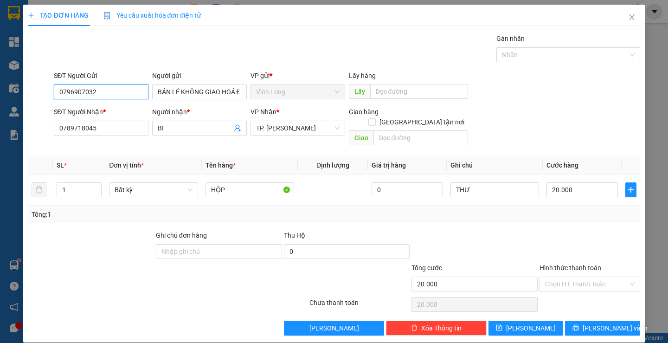
click at [101, 92] on input "0796907032" at bounding box center [101, 91] width 95 height 15
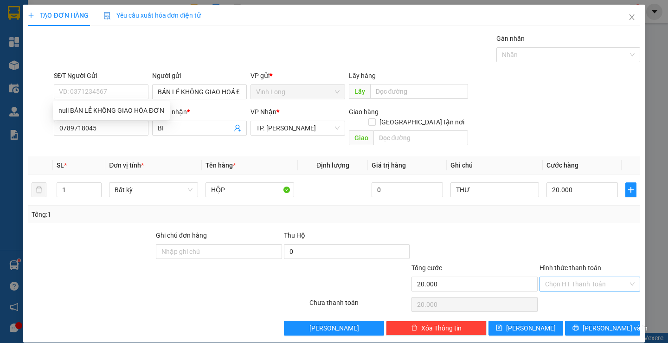
click at [559, 277] on input "Hình thức thanh toán" at bounding box center [586, 284] width 83 height 14
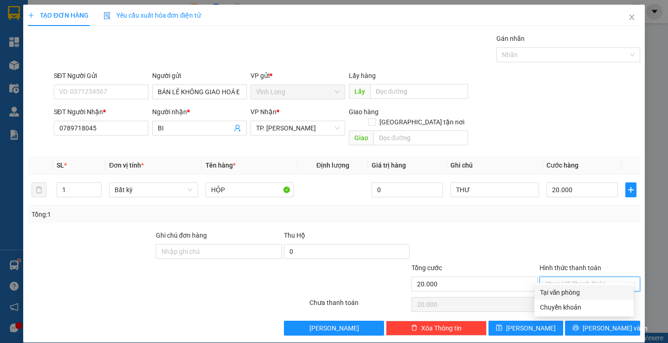
click at [555, 288] on div "Tại văn phòng" at bounding box center [584, 292] width 88 height 10
type input "0"
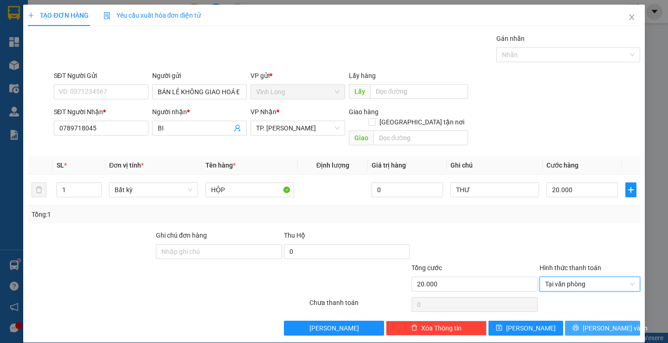
drag, startPoint x: 572, startPoint y: 318, endPoint x: 467, endPoint y: 258, distance: 121.0
click at [572, 321] on button "[PERSON_NAME] và In" at bounding box center [602, 328] width 75 height 15
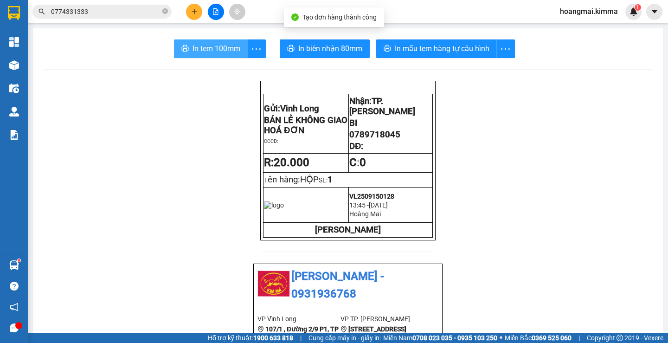
drag, startPoint x: 200, startPoint y: 52, endPoint x: 259, endPoint y: 96, distance: 73.5
click at [201, 52] on span "In tem 100mm" at bounding box center [217, 49] width 48 height 12
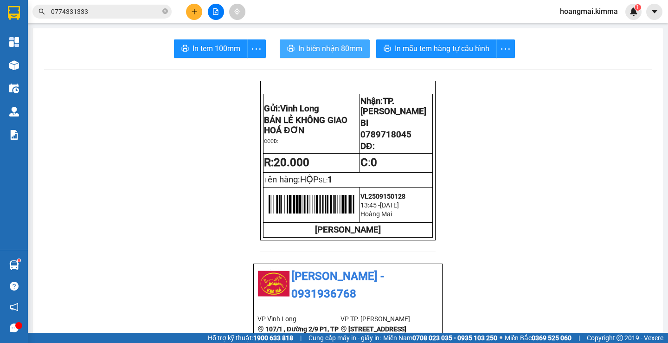
click at [315, 53] on span "In biên nhận 80mm" at bounding box center [330, 49] width 64 height 12
click at [130, 10] on input "0774331333" at bounding box center [106, 11] width 110 height 10
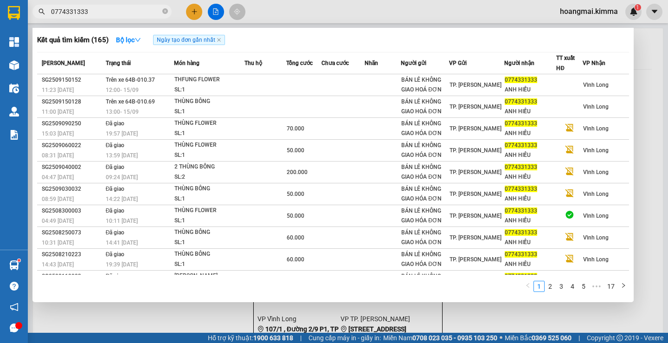
click at [130, 10] on input "0774331333" at bounding box center [106, 11] width 110 height 10
click at [172, 322] on div at bounding box center [334, 171] width 668 height 343
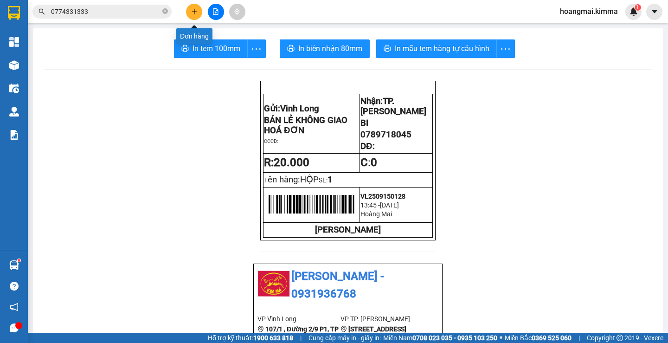
click at [194, 13] on icon "plus" at bounding box center [194, 11] width 6 height 6
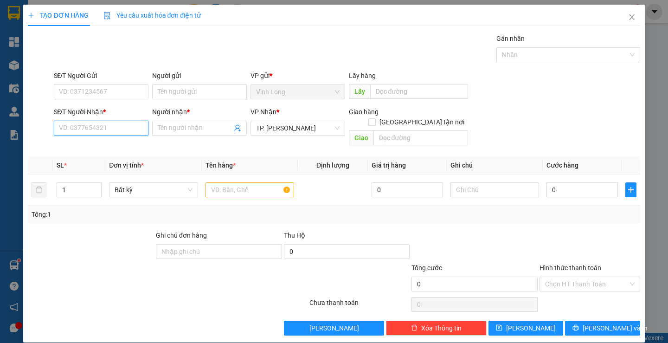
click at [106, 126] on input "SĐT Người Nhận *" at bounding box center [101, 128] width 95 height 15
drag, startPoint x: 97, startPoint y: 132, endPoint x: 102, endPoint y: 136, distance: 6.2
click at [100, 135] on input "SĐT Người Nhận *" at bounding box center [101, 128] width 95 height 15
type input "0983535828"
drag, startPoint x: 95, startPoint y: 145, endPoint x: 90, endPoint y: 149, distance: 6.6
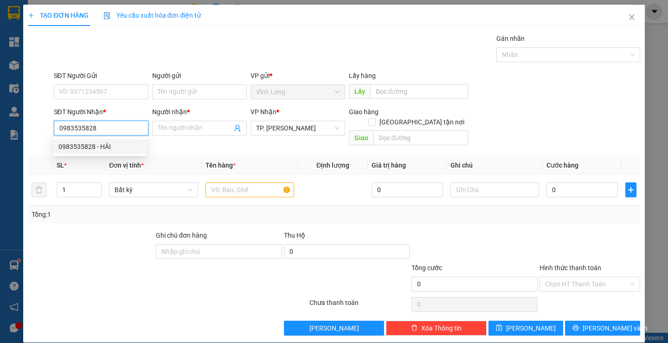
click at [94, 144] on div "0983535828 - HẢI" at bounding box center [99, 147] width 83 height 10
type input "HẢI"
type input "0983535828"
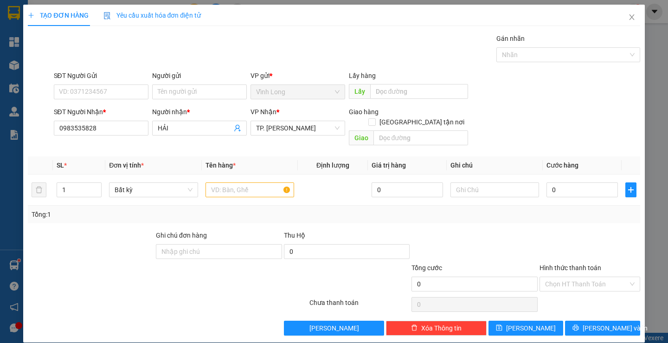
click at [199, 83] on div "Người gửi" at bounding box center [199, 78] width 95 height 14
click at [198, 90] on input "Người gửi" at bounding box center [199, 91] width 95 height 15
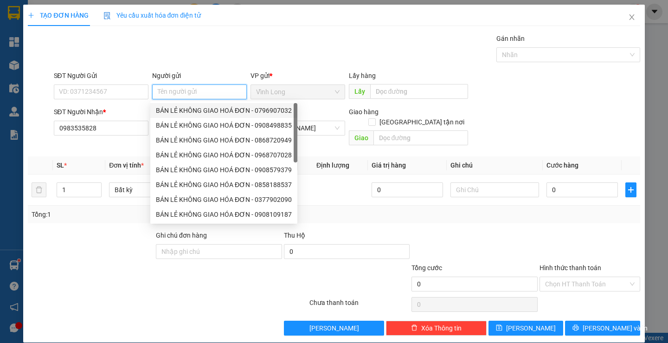
click at [192, 108] on div "BÁN LẺ KHÔNG GIAO HOÁ ĐƠN - 0796907032" at bounding box center [224, 110] width 136 height 10
type input "0796907032"
type input "BÁN LẺ KHÔNG GIAO HOÁ ĐƠN"
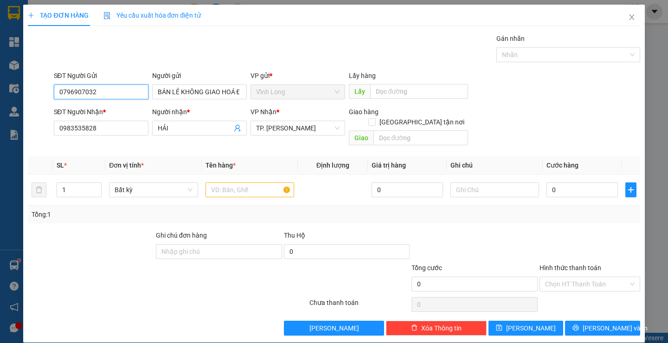
click at [110, 93] on input "0796907032" at bounding box center [101, 91] width 95 height 15
click at [232, 182] on input "text" at bounding box center [250, 189] width 89 height 15
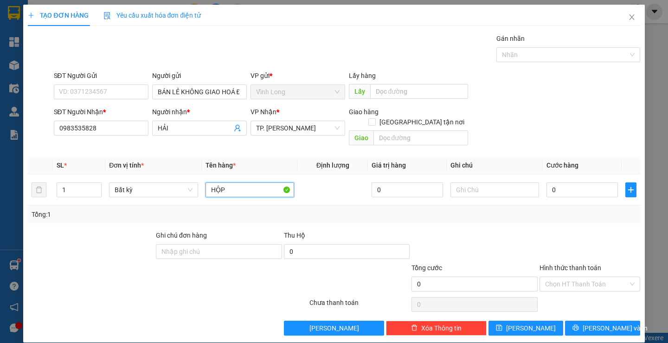
type input "HỘP"
type input "THƯ"
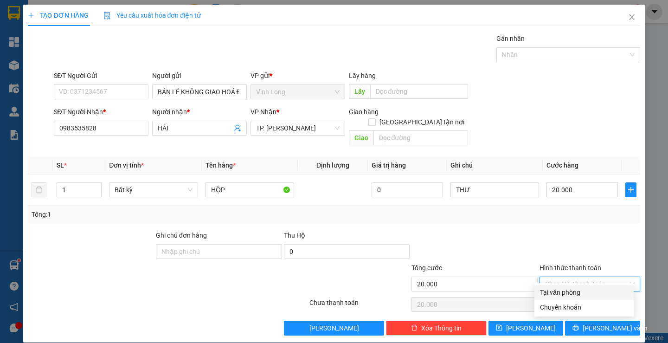
click at [565, 277] on input "Hình thức thanh toán" at bounding box center [586, 284] width 83 height 14
click at [565, 286] on div "Tại văn phòng" at bounding box center [584, 292] width 99 height 15
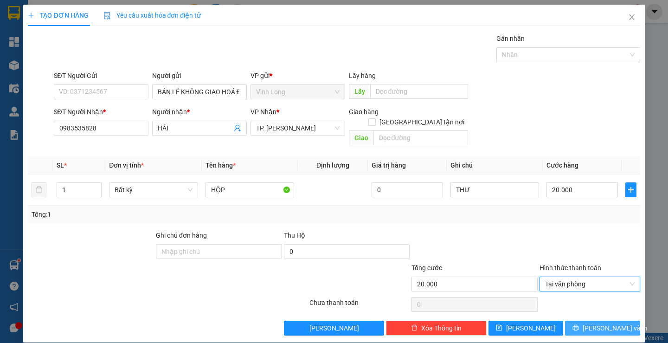
click at [586, 321] on button "[PERSON_NAME] và In" at bounding box center [602, 328] width 75 height 15
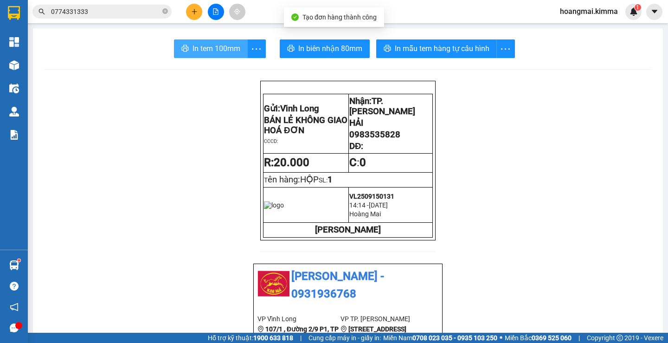
click at [226, 48] on span "In tem 100mm" at bounding box center [217, 49] width 48 height 12
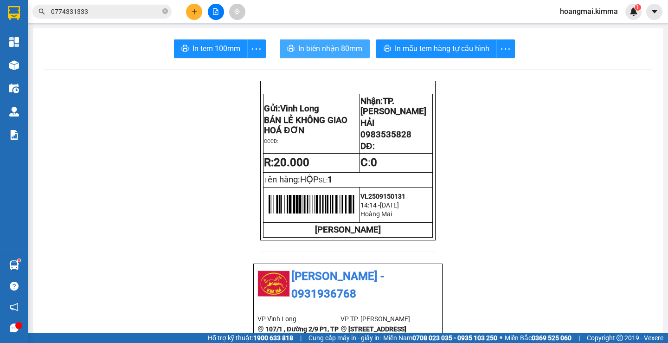
click at [322, 45] on span "In biên nhận 80mm" at bounding box center [330, 49] width 64 height 12
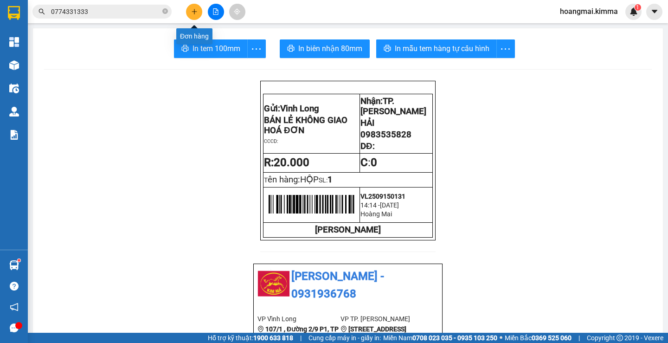
click at [197, 8] on button at bounding box center [194, 12] width 16 height 16
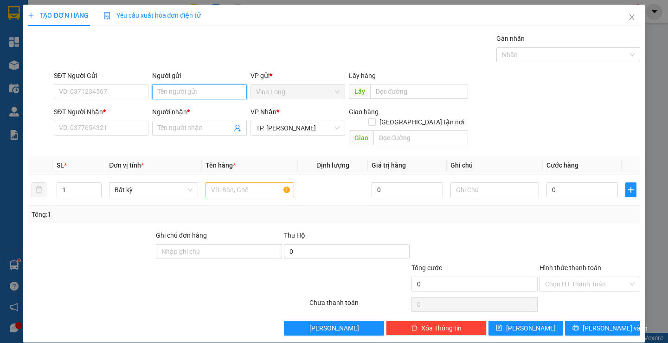
click at [185, 89] on input "Người gửi" at bounding box center [199, 91] width 95 height 15
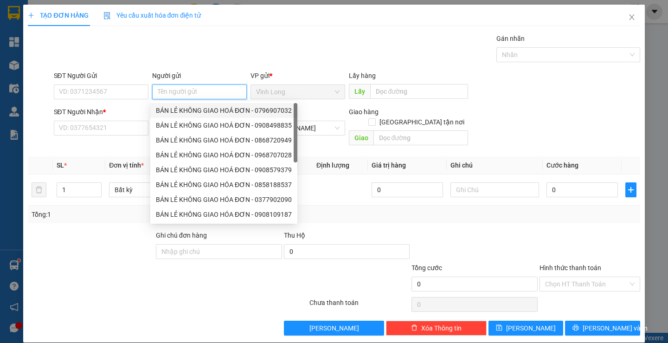
click at [191, 110] on div "BÁN LẺ KHÔNG GIAO HOÁ ĐƠN - 0796907032" at bounding box center [224, 110] width 136 height 10
type input "0796907032"
type input "BÁN LẺ KHÔNG GIAO HOÁ ĐƠN"
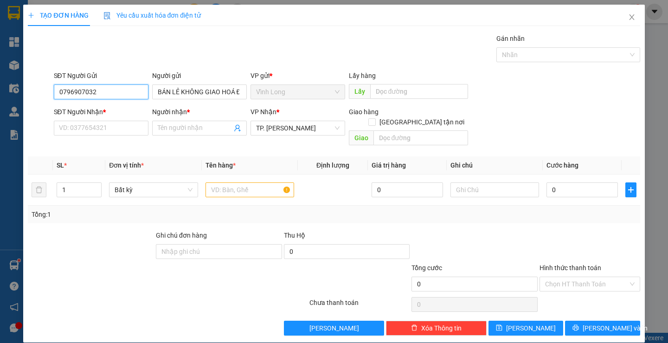
click at [112, 90] on input "0796907032" at bounding box center [101, 91] width 95 height 15
click at [128, 132] on input "SĐT Người Nhận *" at bounding box center [101, 128] width 95 height 15
click at [110, 128] on input "SĐT Người Nhận *" at bounding box center [101, 128] width 95 height 15
click at [248, 182] on input "text" at bounding box center [250, 189] width 89 height 15
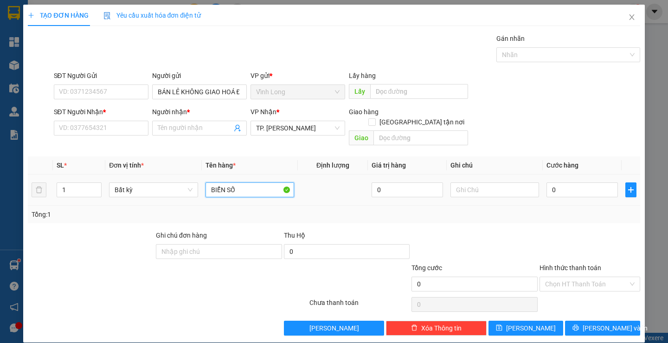
type input "BIỂN SỐ"
type input "2"
type input "20"
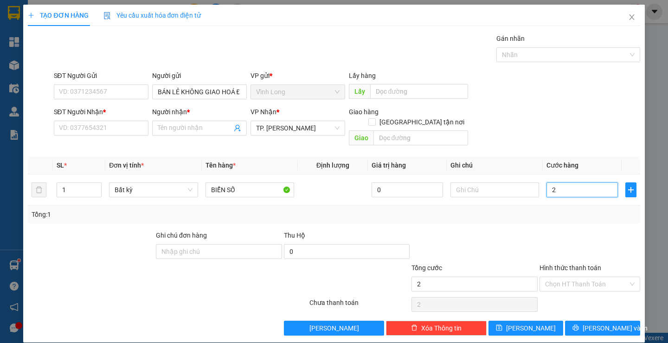
type input "20"
type input "20.000"
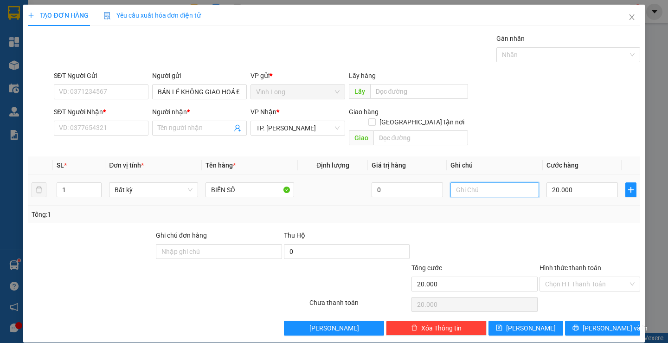
click at [501, 182] on input "text" at bounding box center [495, 189] width 89 height 15
type input "THƯ"
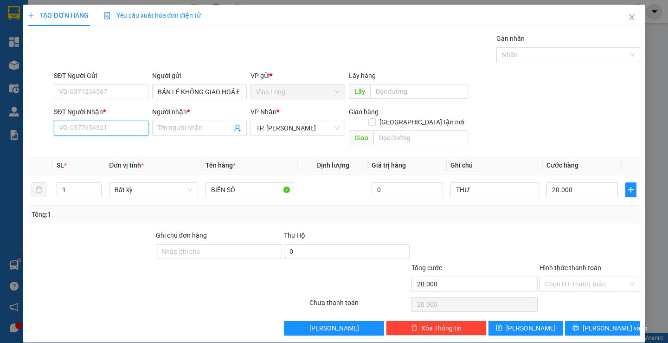
click at [71, 129] on input "SĐT Người Nhận *" at bounding box center [101, 128] width 95 height 15
type input "0795915933"
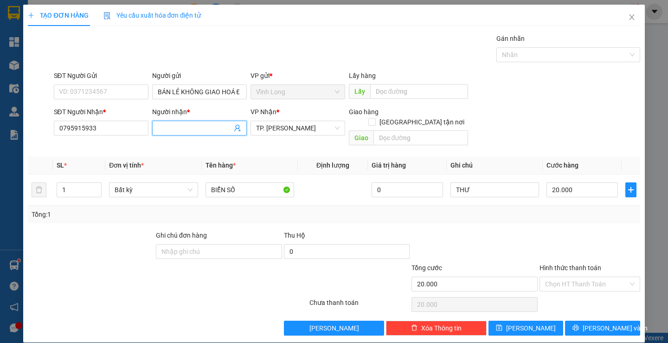
click at [183, 131] on input "Người nhận *" at bounding box center [195, 128] width 74 height 10
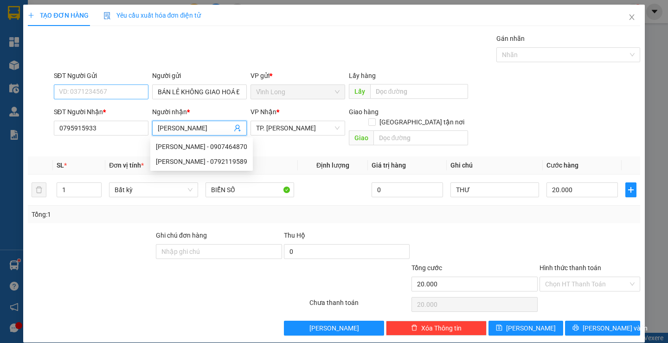
type input "[PERSON_NAME]"
click at [96, 93] on input "SĐT Người Gửi" at bounding box center [101, 91] width 95 height 15
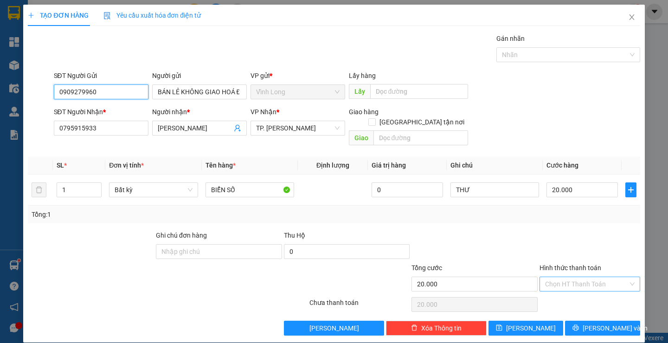
type input "0909279960"
click at [583, 279] on input "Hình thức thanh toán" at bounding box center [586, 284] width 83 height 14
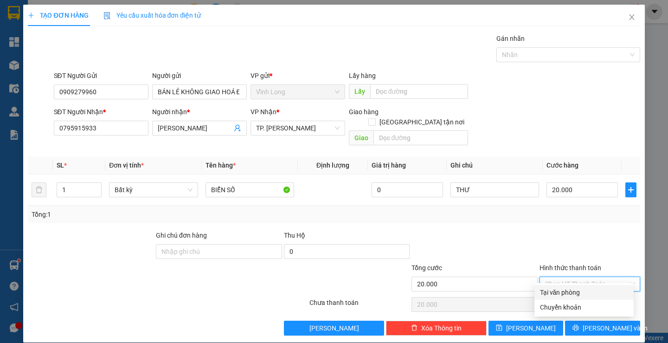
click at [578, 289] on div "Tại văn phòng" at bounding box center [584, 292] width 88 height 10
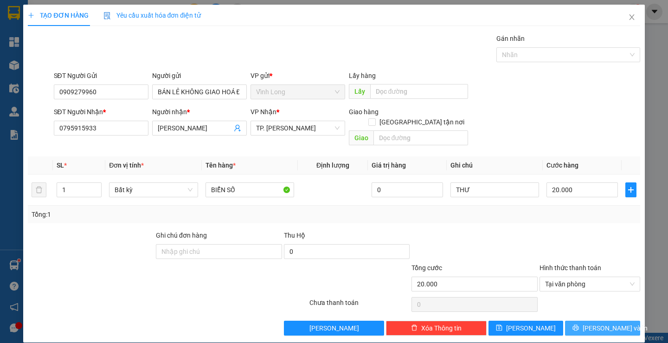
click at [592, 323] on span "[PERSON_NAME] và In" at bounding box center [615, 328] width 65 height 10
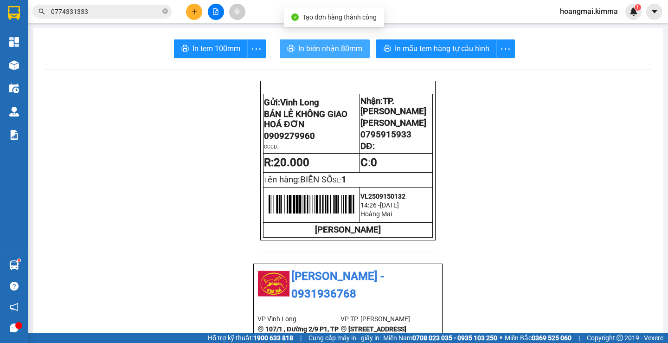
drag, startPoint x: 323, startPoint y: 48, endPoint x: 257, endPoint y: 108, distance: 89.4
click at [323, 54] on span "In biên nhận 80mm" at bounding box center [330, 49] width 64 height 12
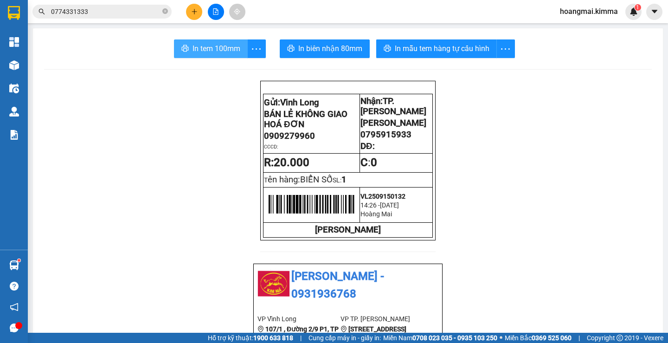
click at [204, 45] on span "In tem 100mm" at bounding box center [217, 49] width 48 height 12
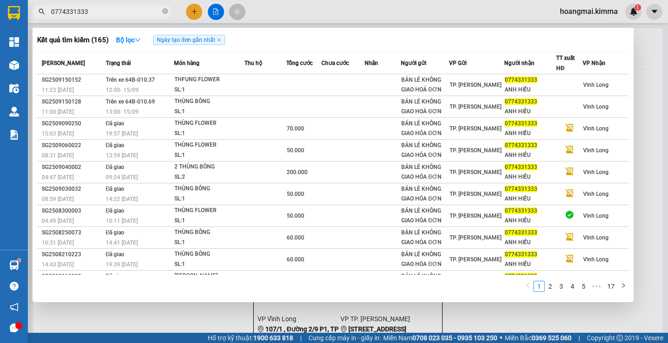
click at [116, 14] on input "0774331333" at bounding box center [106, 11] width 110 height 10
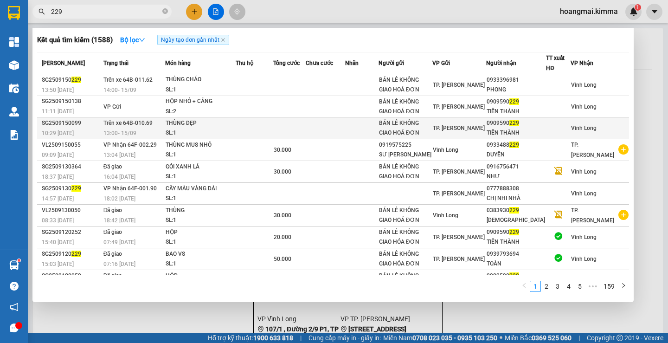
type input "229"
click at [517, 125] on div "0909590 229" at bounding box center [516, 123] width 59 height 10
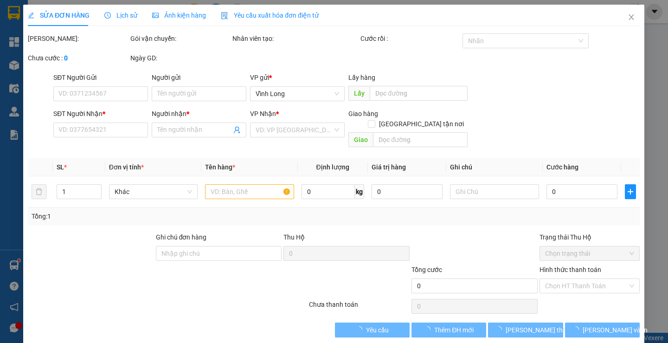
type input "BÁN LẺ KHÔNG GIAO HOÁ ĐƠN"
type input "0909590229"
type input "TIẾN THÀNH"
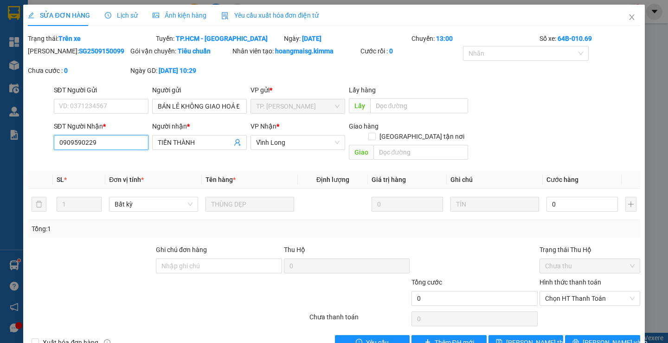
click at [125, 142] on input "0909590229" at bounding box center [101, 142] width 95 height 15
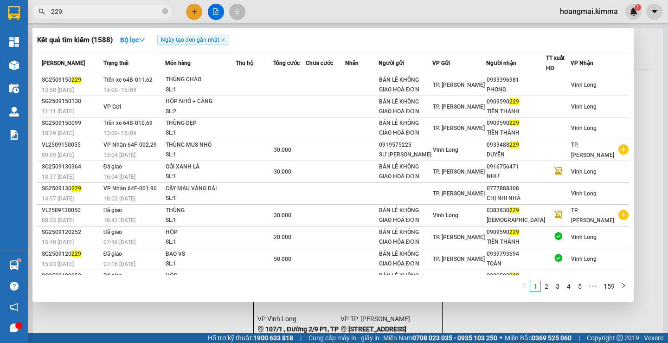
click at [77, 9] on input "229" at bounding box center [106, 11] width 110 height 10
drag, startPoint x: 103, startPoint y: 22, endPoint x: 100, endPoint y: 6, distance: 16.5
click at [100, 6] on span "229" at bounding box center [101, 12] width 139 height 14
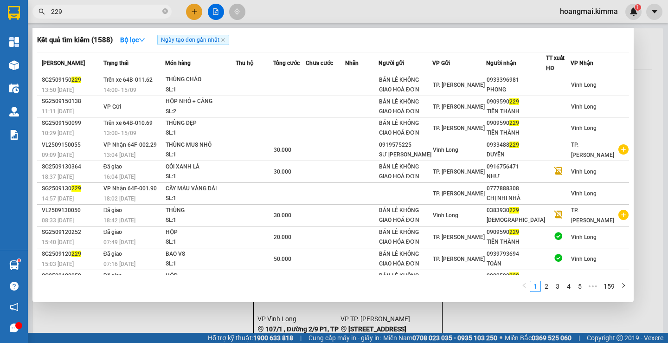
click at [100, 6] on span "229" at bounding box center [101, 12] width 139 height 14
click at [106, 14] on input "229" at bounding box center [106, 11] width 110 height 10
paste input "0909590"
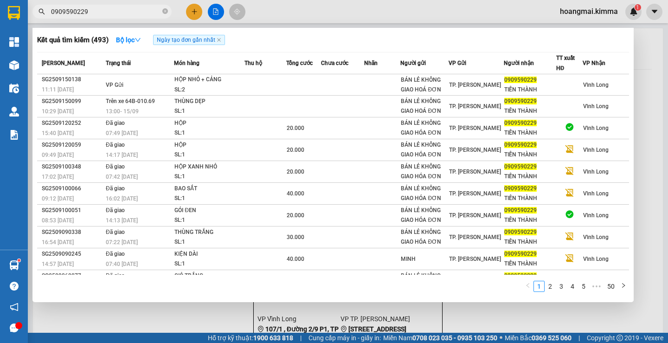
type input "0909590229"
click at [194, 7] on div at bounding box center [334, 171] width 668 height 343
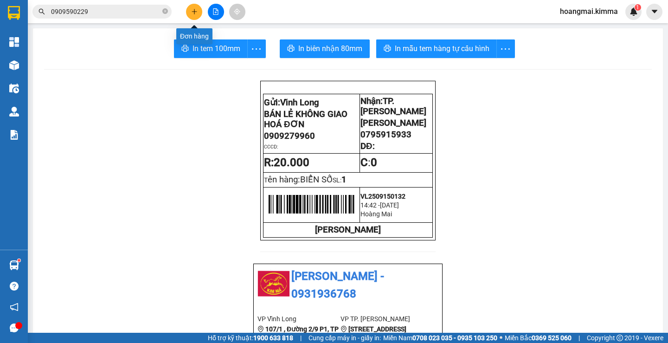
click at [191, 12] on icon "plus" at bounding box center [194, 11] width 6 height 6
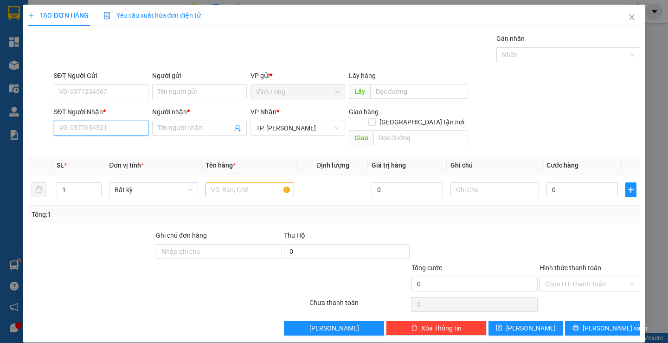
click at [105, 130] on input "SĐT Người Nhận *" at bounding box center [101, 128] width 95 height 15
type input "0767356764"
click at [114, 144] on div "0767356764 - [PERSON_NAME]" at bounding box center [103, 147] width 91 height 10
type input "[PERSON_NAME]"
type input "0767356764"
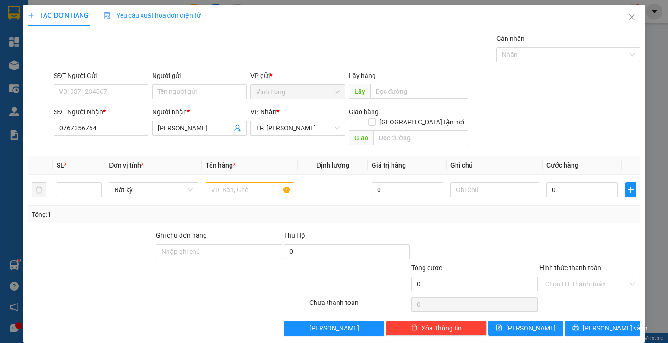
click at [183, 80] on div "Người gửi" at bounding box center [199, 76] width 95 height 10
click at [183, 84] on input "Người gửi" at bounding box center [199, 91] width 95 height 15
click at [184, 93] on input "Người gửi" at bounding box center [199, 91] width 95 height 15
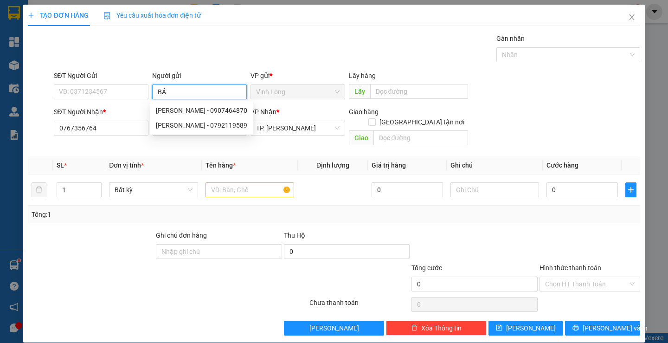
type input "BÁN"
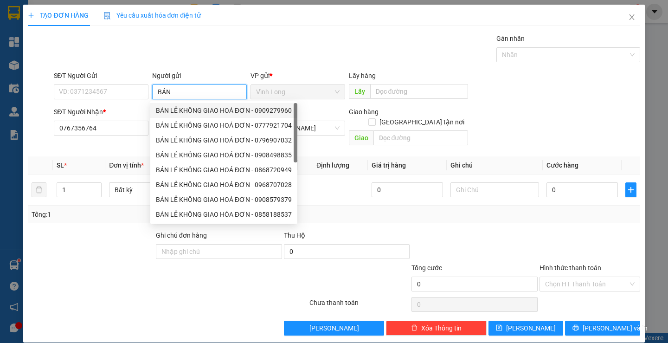
click at [174, 106] on div "BÁN LẺ KHÔNG GIAO HOÁ ĐƠN - 0909279960" at bounding box center [224, 110] width 136 height 10
type input "0909279960"
type input "BÁN LẺ KHÔNG GIAO HOÁ ĐƠN"
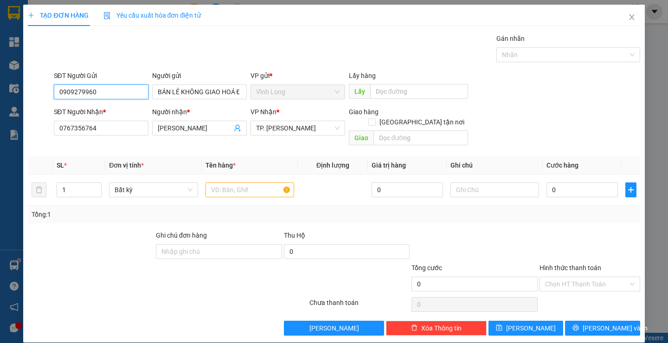
click at [106, 91] on input "0909279960" at bounding box center [101, 91] width 95 height 15
click at [236, 184] on input "text" at bounding box center [250, 189] width 89 height 15
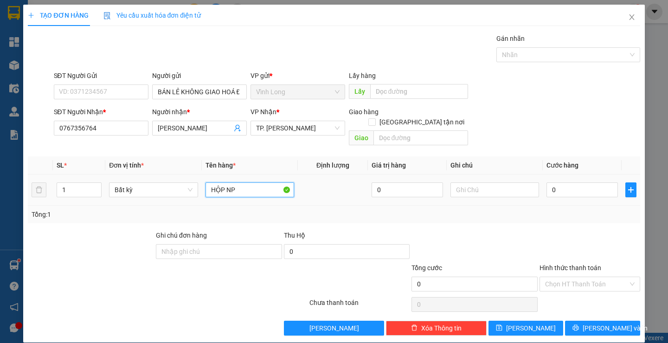
type input "HỘP NP"
type input "T"
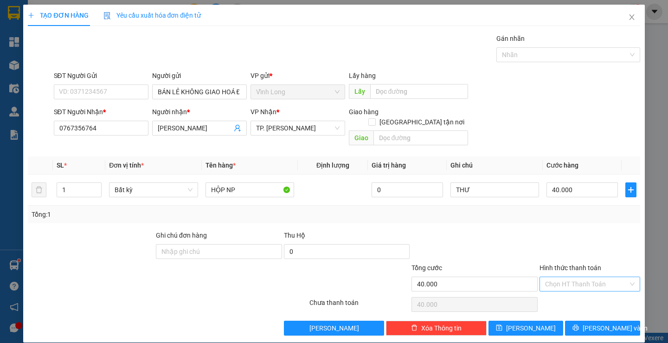
click at [583, 277] on input "Hình thức thanh toán" at bounding box center [586, 284] width 83 height 14
click at [577, 290] on div "Tại văn phòng" at bounding box center [584, 292] width 88 height 10
click at [595, 323] on span "[PERSON_NAME] và In" at bounding box center [615, 328] width 65 height 10
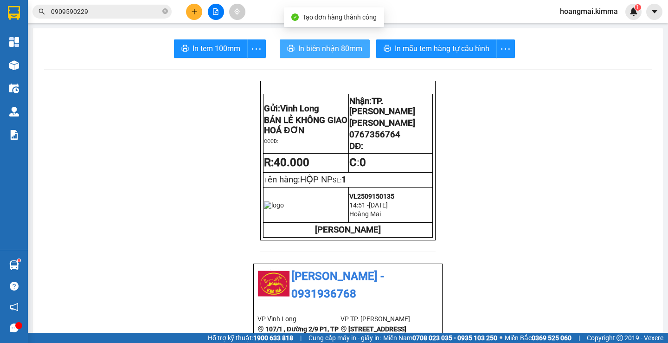
drag, startPoint x: 319, startPoint y: 41, endPoint x: 313, endPoint y: 58, distance: 17.8
click at [317, 46] on button "In biên nhận 80mm" at bounding box center [325, 48] width 90 height 19
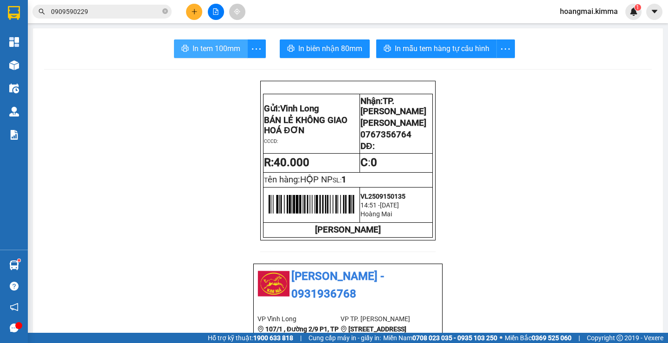
click at [225, 44] on span "In tem 100mm" at bounding box center [217, 49] width 48 height 12
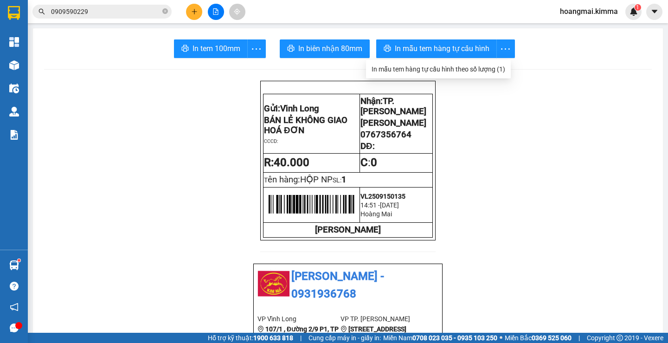
click at [195, 13] on icon "plus" at bounding box center [194, 11] width 6 height 6
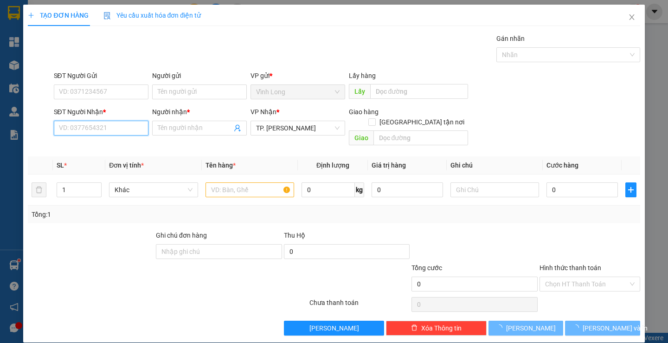
click at [119, 134] on input "SĐT Người Nhận *" at bounding box center [101, 128] width 95 height 15
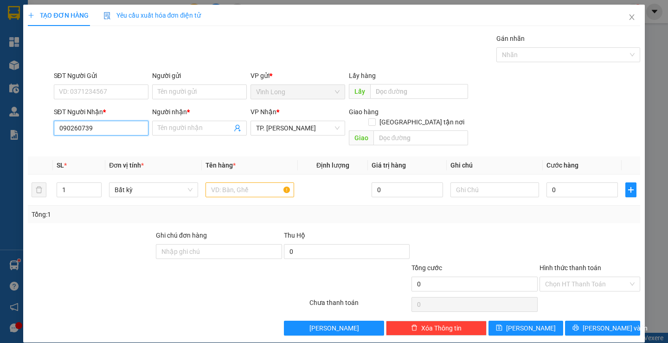
type input "0902607399"
click at [111, 144] on div "0902607399 - TIỂU ANH" at bounding box center [99, 147] width 83 height 10
type input "TIỂU ANH"
type input "0902607399"
click at [183, 93] on input "Người gửi" at bounding box center [199, 91] width 95 height 15
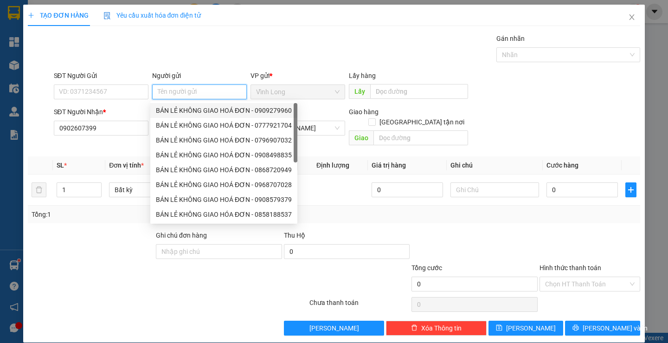
click at [189, 109] on div "BÁN LẺ KHÔNG GIAO HOÁ ĐƠN - 0909279960" at bounding box center [224, 110] width 136 height 10
type input "0909279960"
type input "BÁN LẺ KHÔNG GIAO HOÁ ĐƠN"
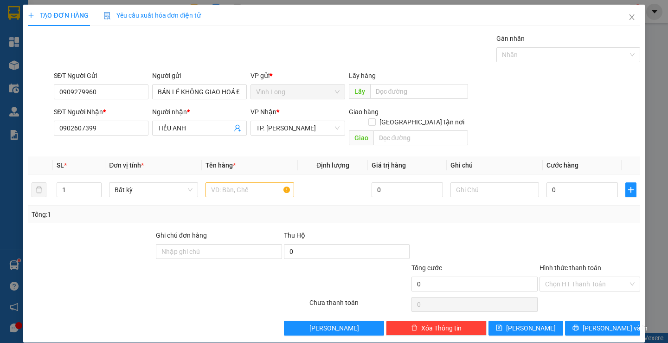
click at [126, 103] on form "SĐT Người Gửi 0909279960 Người gửi BÁN LẺ KHÔNG GIAO HOÁ ĐƠN VP gửi * Vĩnh Lon…" at bounding box center [334, 110] width 612 height 79
click at [122, 97] on input "0909279960" at bounding box center [101, 91] width 95 height 15
type input "0354270934"
click at [243, 182] on input "text" at bounding box center [250, 189] width 89 height 15
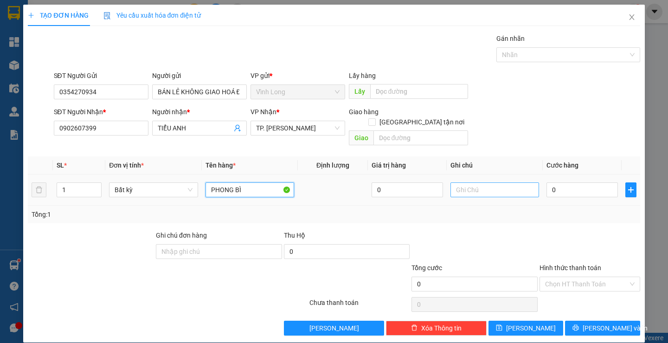
type input "PHONG BÌ"
click at [465, 182] on input "text" at bounding box center [495, 189] width 89 height 15
type input "THƯ"
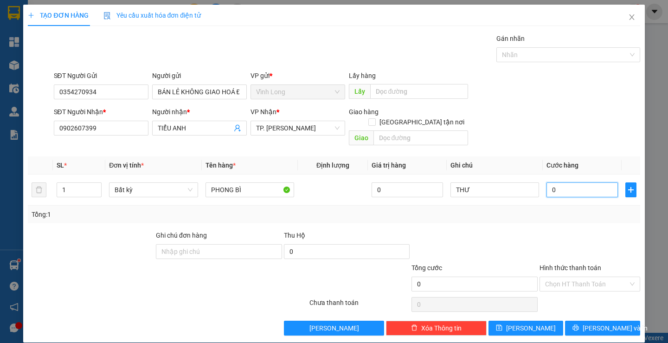
type input "1"
type input "10"
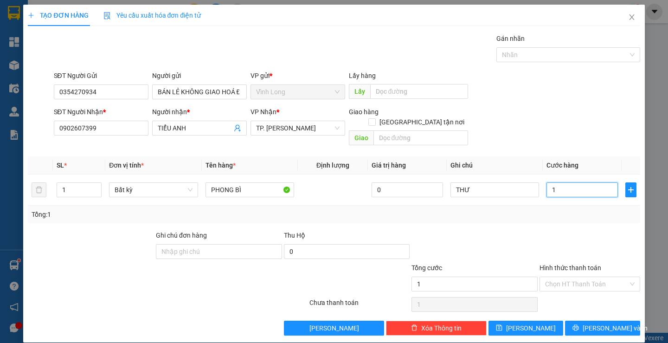
type input "10"
type input "100"
type input "100.000"
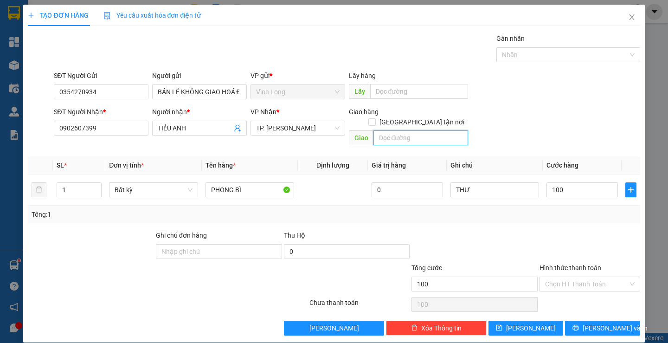
type input "100.000"
click at [415, 130] on input "text" at bounding box center [421, 137] width 95 height 15
type input "256 ĐƯỜNG NGHĨA PHÁT P6 QUẬN [GEOGRAPHIC_DATA]"
click at [375, 118] on input "[GEOGRAPHIC_DATA] tận nơi" at bounding box center [371, 121] width 6 height 6
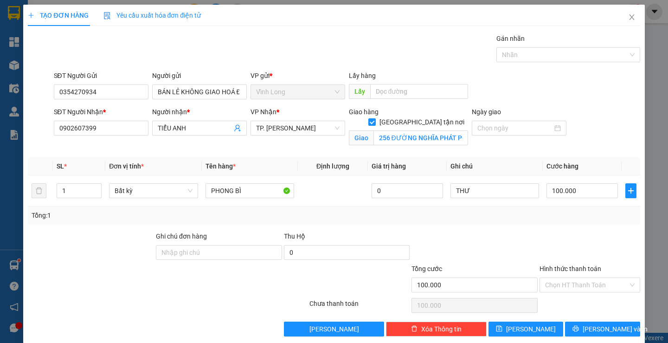
click at [510, 232] on div at bounding box center [475, 247] width 128 height 32
click at [566, 278] on input "Hình thức thanh toán" at bounding box center [586, 285] width 83 height 14
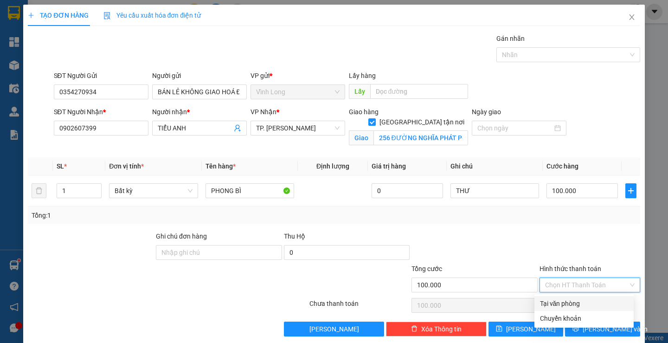
click at [574, 298] on div "Tại văn phòng" at bounding box center [584, 303] width 88 height 10
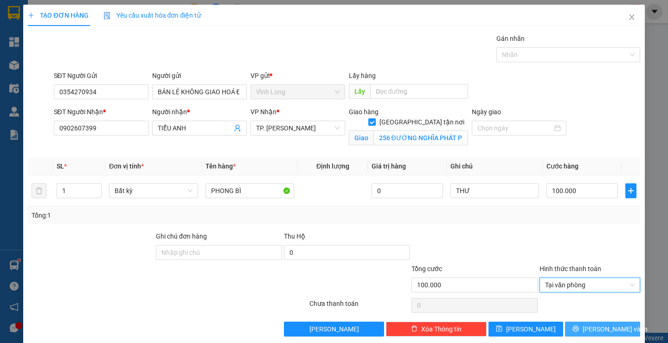
click at [589, 324] on span "[PERSON_NAME] và In" at bounding box center [615, 329] width 65 height 10
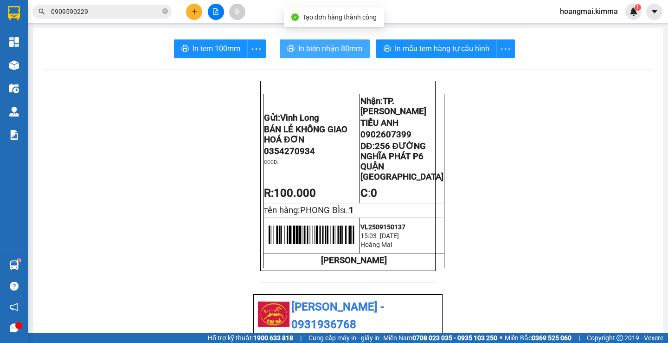
click at [323, 50] on span "In biên nhận 80mm" at bounding box center [330, 49] width 64 height 12
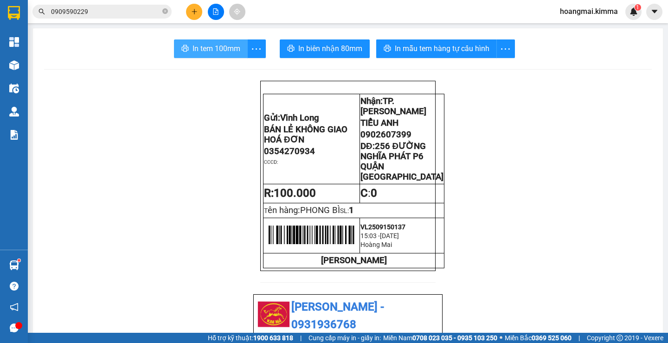
click at [212, 48] on span "In tem 100mm" at bounding box center [217, 49] width 48 height 12
click at [108, 14] on input "0909590229" at bounding box center [106, 11] width 110 height 10
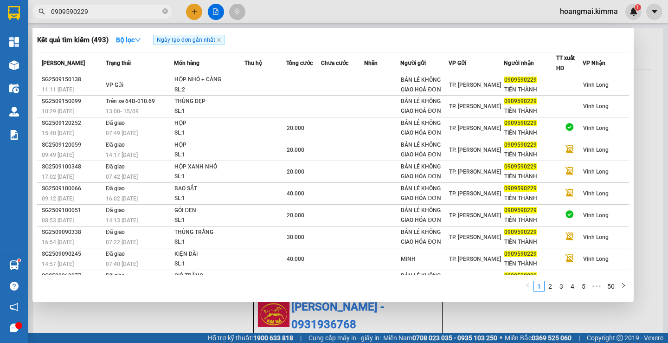
click at [108, 14] on input "0909590229" at bounding box center [106, 11] width 110 height 10
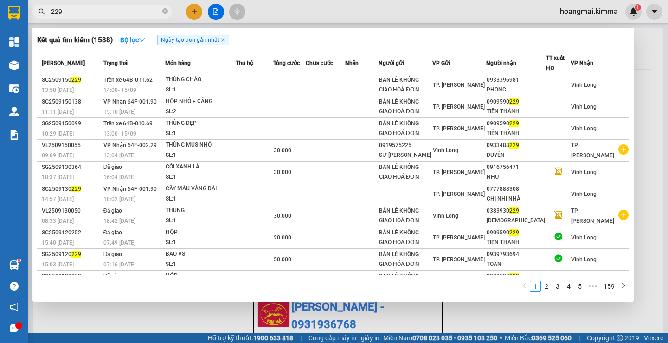
type input "229"
click at [195, 12] on div at bounding box center [334, 171] width 668 height 343
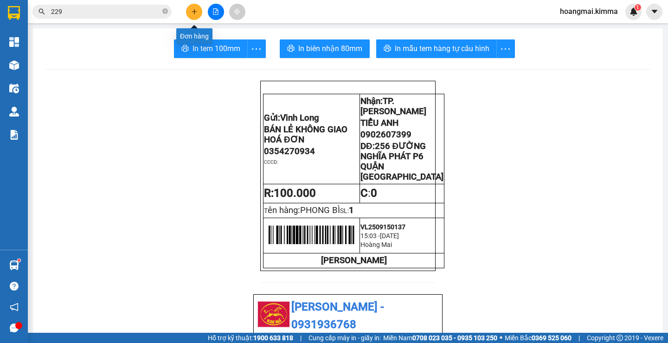
click at [192, 16] on button at bounding box center [194, 12] width 16 height 16
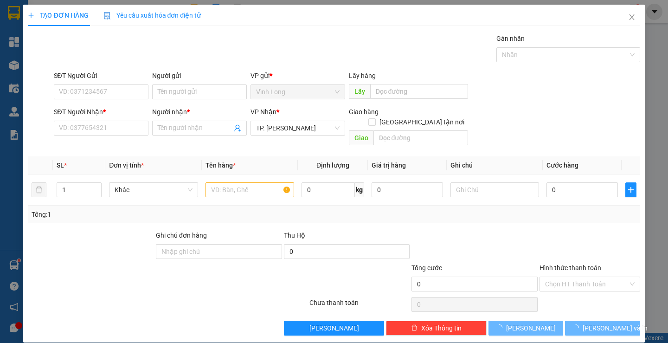
click at [120, 135] on div "SĐT Người Nhận * VD: 0377654321" at bounding box center [101, 123] width 95 height 32
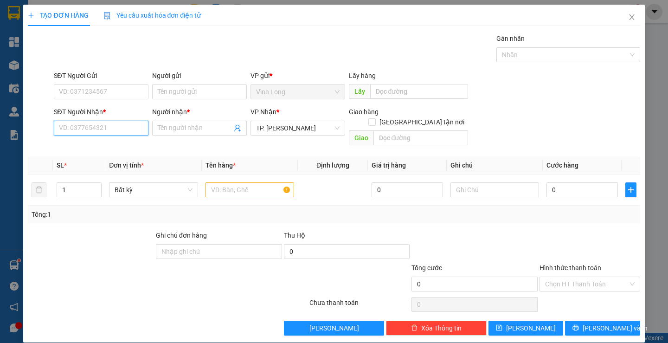
click at [123, 129] on input "SĐT Người Nhận *" at bounding box center [101, 128] width 95 height 15
click at [247, 185] on input "text" at bounding box center [250, 189] width 89 height 15
drag, startPoint x: 121, startPoint y: 129, endPoint x: 109, endPoint y: 128, distance: 12.1
click at [121, 130] on input "SĐT Người Nhận *" at bounding box center [101, 128] width 95 height 15
type input "0778842289"
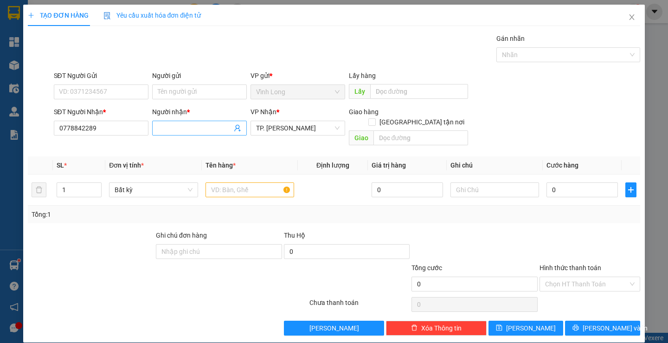
click at [172, 131] on input "Người nhận *" at bounding box center [195, 128] width 74 height 10
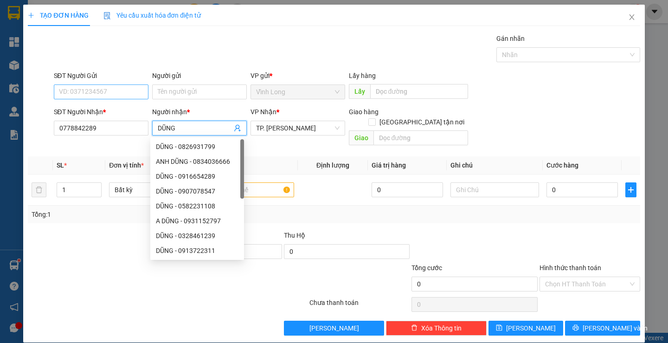
type input "DŨNG"
click at [97, 90] on input "SĐT Người Gửi" at bounding box center [101, 91] width 95 height 15
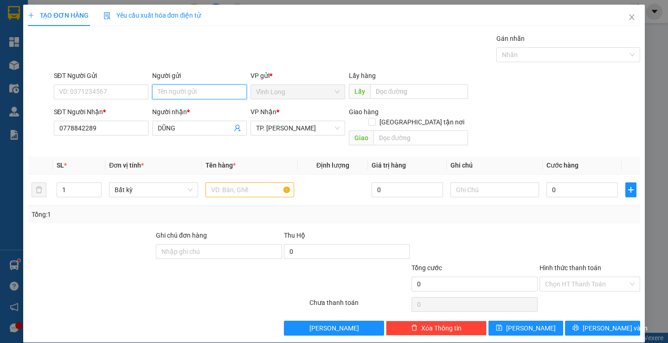
click at [189, 90] on input "Người gửi" at bounding box center [199, 91] width 95 height 15
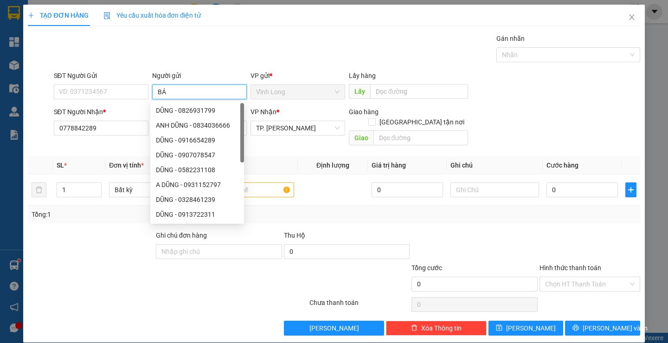
type input "BÁN"
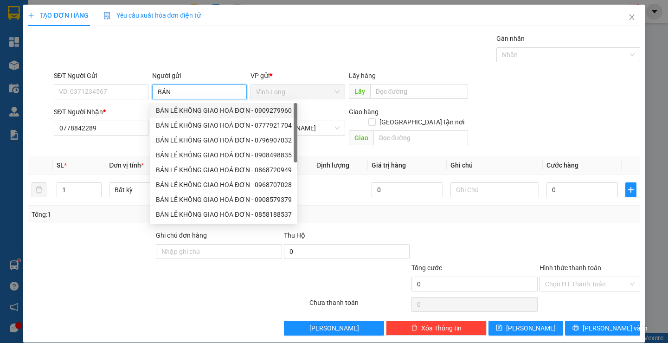
click at [179, 113] on div "BÁN LẺ KHÔNG GIAO HOÁ ĐƠN - 0909279960" at bounding box center [224, 110] width 136 height 10
type input "0909279960"
type input "BÁN LẺ KHÔNG GIAO HOÁ ĐƠN"
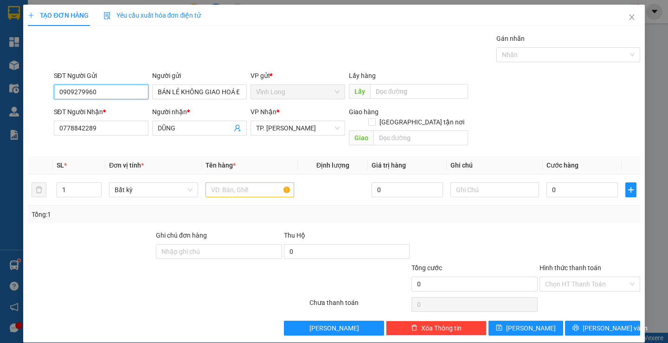
click at [107, 92] on input "0909279960" at bounding box center [101, 91] width 95 height 15
drag, startPoint x: 107, startPoint y: 92, endPoint x: 97, endPoint y: 70, distance: 24.7
click at [103, 89] on input "0909279960" at bounding box center [101, 91] width 95 height 15
type input "0908995670"
click at [238, 182] on input "text" at bounding box center [250, 189] width 89 height 15
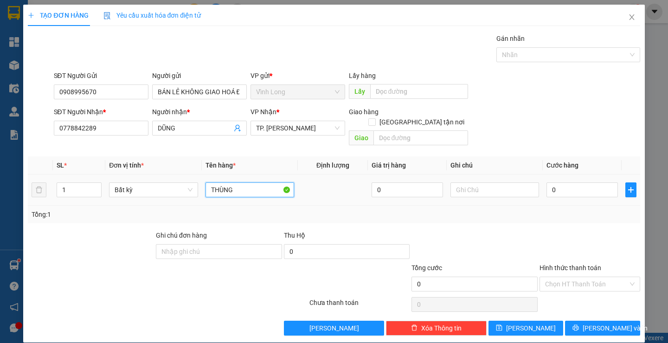
type input "THÙNG"
type input "THƯ"
type input "4"
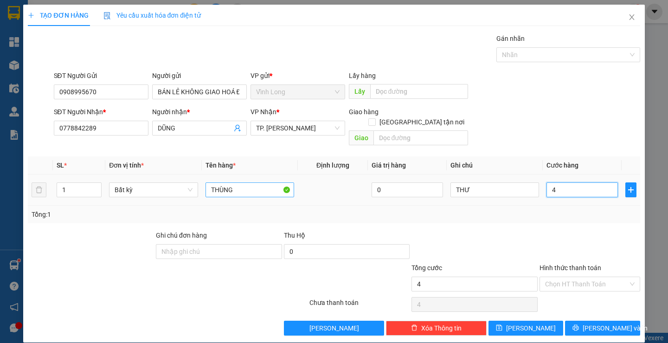
type input "40"
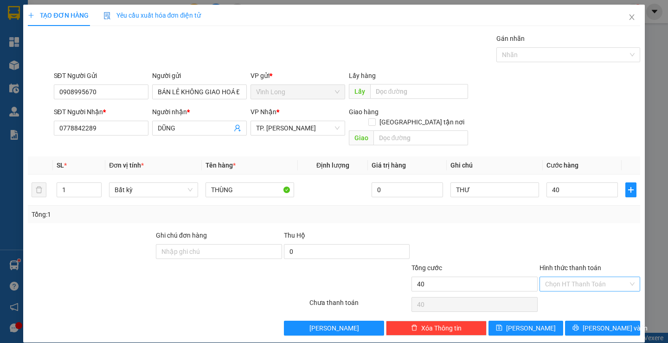
type input "40.000"
drag, startPoint x: 555, startPoint y: 269, endPoint x: 564, endPoint y: 283, distance: 16.3
click at [555, 277] on input "Hình thức thanh toán" at bounding box center [586, 284] width 83 height 14
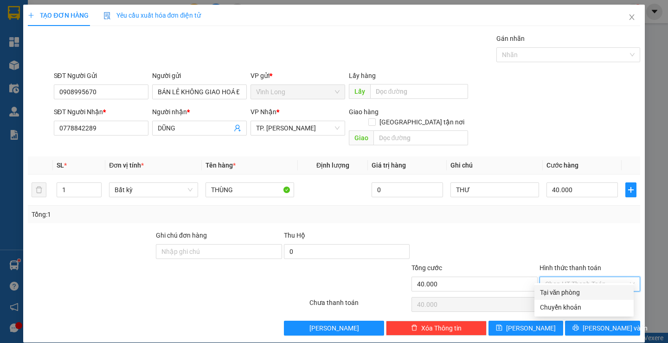
click at [568, 286] on div "Tại văn phòng" at bounding box center [584, 292] width 99 height 15
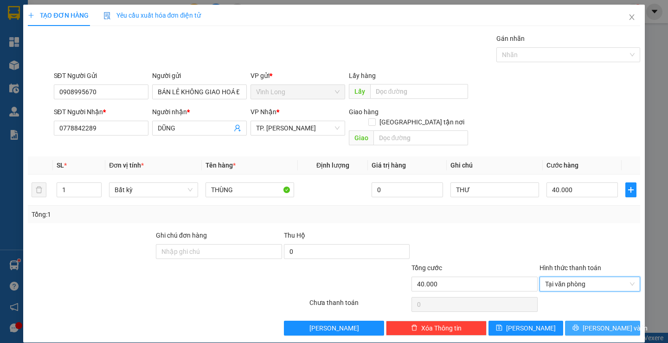
drag, startPoint x: 593, startPoint y: 314, endPoint x: 547, endPoint y: 289, distance: 52.1
click at [593, 323] on span "[PERSON_NAME] và In" at bounding box center [615, 328] width 65 height 10
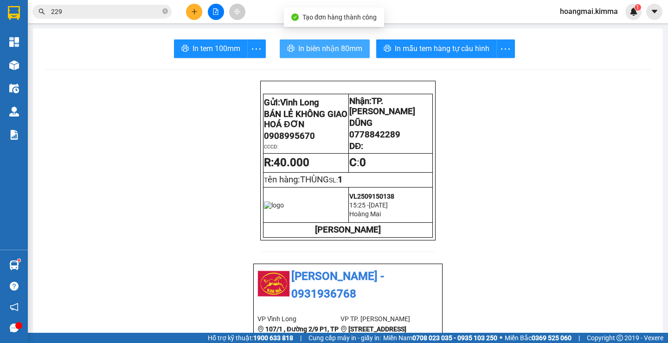
click at [313, 52] on span "In biên nhận 80mm" at bounding box center [330, 49] width 64 height 12
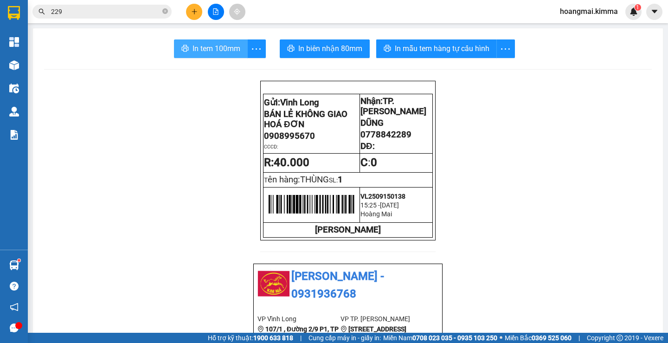
drag, startPoint x: 197, startPoint y: 50, endPoint x: 192, endPoint y: 75, distance: 26.1
click at [197, 51] on span "In tem 100mm" at bounding box center [217, 49] width 48 height 12
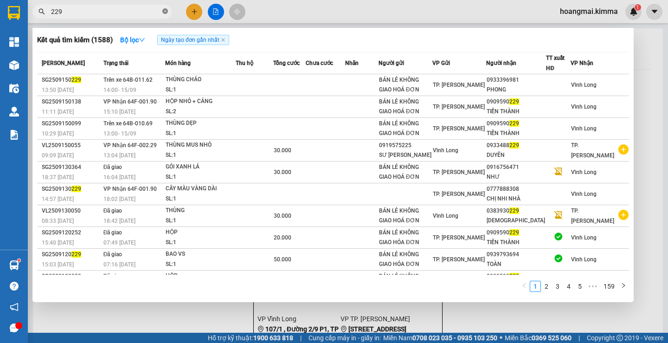
click at [164, 10] on icon "close-circle" at bounding box center [165, 11] width 6 height 6
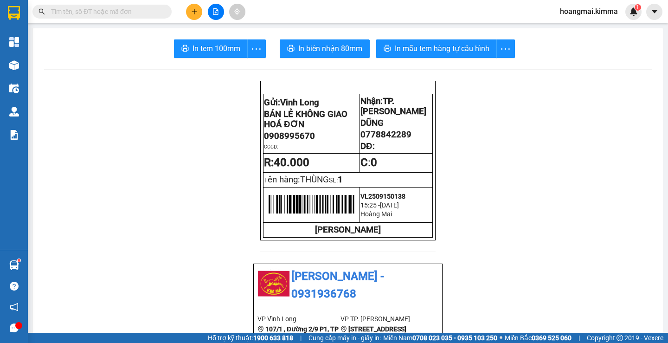
click at [146, 10] on input "text" at bounding box center [106, 11] width 110 height 10
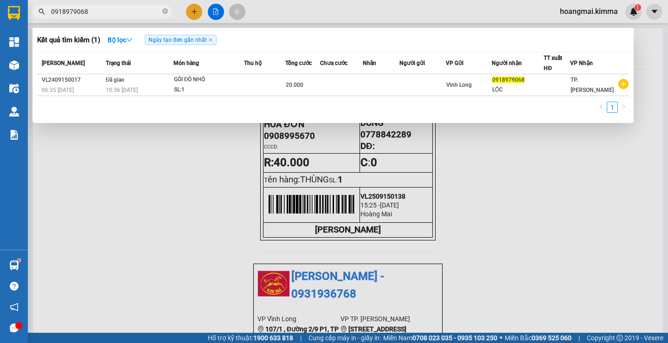
click at [139, 9] on input "0918979068" at bounding box center [106, 11] width 110 height 10
type input "0918979068"
click at [192, 8] on div at bounding box center [334, 171] width 668 height 343
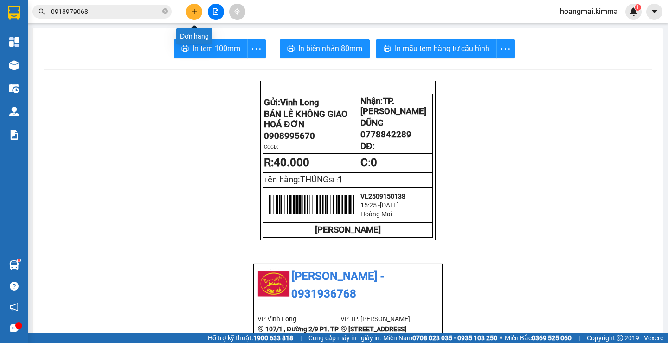
click at [190, 10] on button at bounding box center [194, 12] width 16 height 16
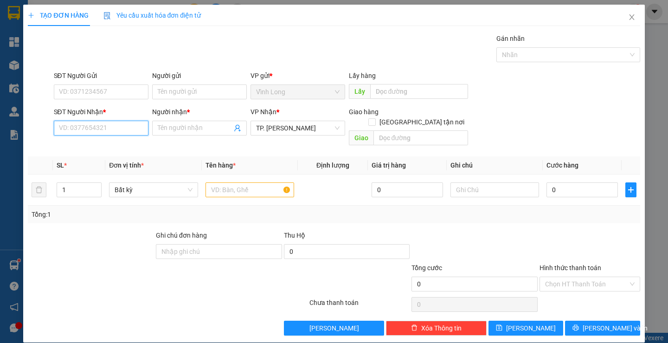
click at [105, 127] on input "SĐT Người Nhận *" at bounding box center [101, 128] width 95 height 15
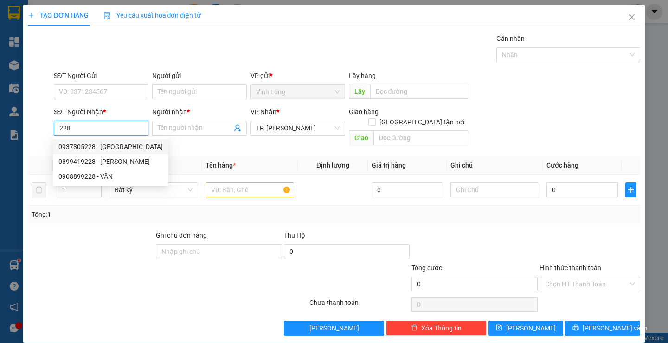
drag, startPoint x: 109, startPoint y: 150, endPoint x: 144, endPoint y: 138, distance: 37.4
click at [111, 150] on div "0937805228 - [GEOGRAPHIC_DATA]" at bounding box center [110, 147] width 104 height 10
type input "0937805228"
type input "LABO ĐÔNG"
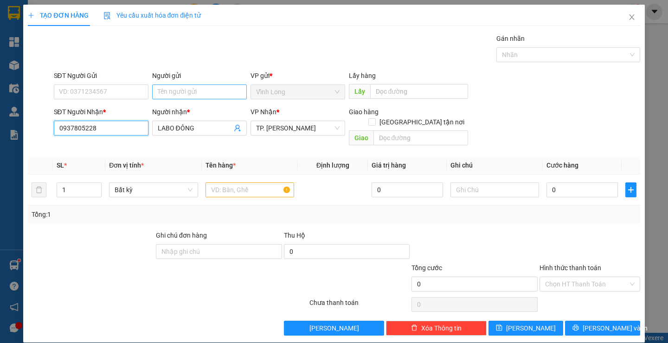
type input "0937805228"
click at [181, 96] on input "Người gửi" at bounding box center [199, 91] width 95 height 15
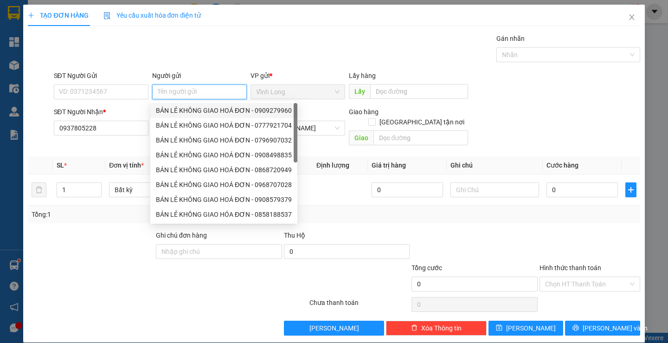
drag, startPoint x: 185, startPoint y: 111, endPoint x: 172, endPoint y: 113, distance: 13.1
click at [182, 112] on div "BÁN LẺ KHÔNG GIAO HOÁ ĐƠN - 0909279960" at bounding box center [224, 110] width 136 height 10
type input "0909279960"
type input "BÁN LẺ KHÔNG GIAO HOÁ ĐƠN"
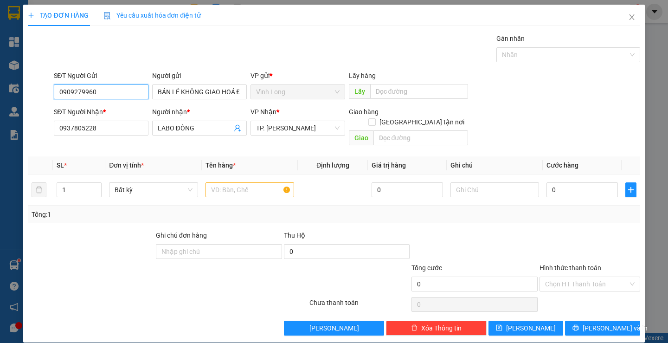
click at [134, 96] on input "0909279960" at bounding box center [101, 91] width 95 height 15
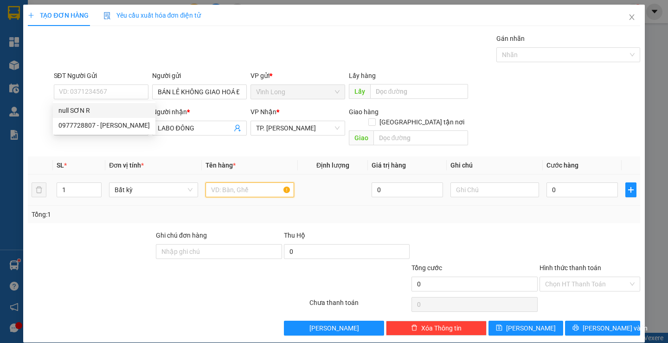
click at [249, 182] on input "text" at bounding box center [250, 189] width 89 height 15
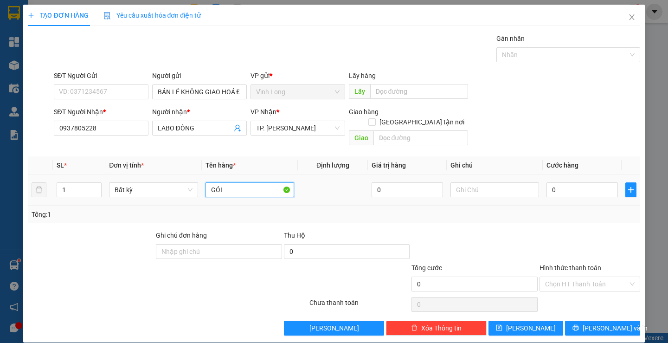
type input "GÓI"
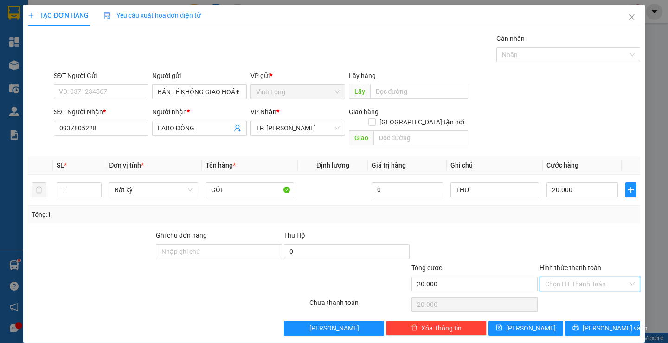
click at [581, 277] on input "Hình thức thanh toán" at bounding box center [586, 284] width 83 height 14
click at [583, 293] on div "Tại văn phòng" at bounding box center [584, 292] width 88 height 10
drag, startPoint x: 598, startPoint y: 312, endPoint x: 538, endPoint y: 296, distance: 62.1
click at [587, 321] on button "[PERSON_NAME] và In" at bounding box center [602, 328] width 75 height 15
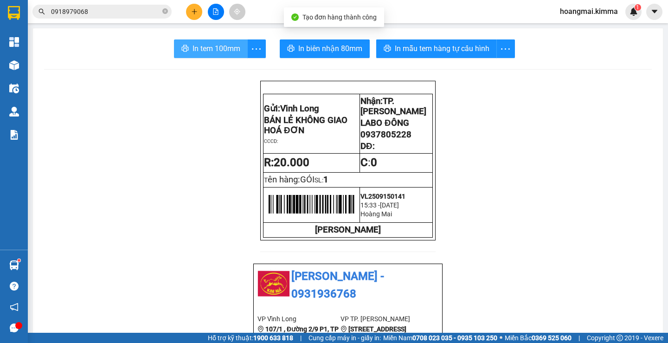
click at [208, 48] on span "In tem 100mm" at bounding box center [217, 49] width 48 height 12
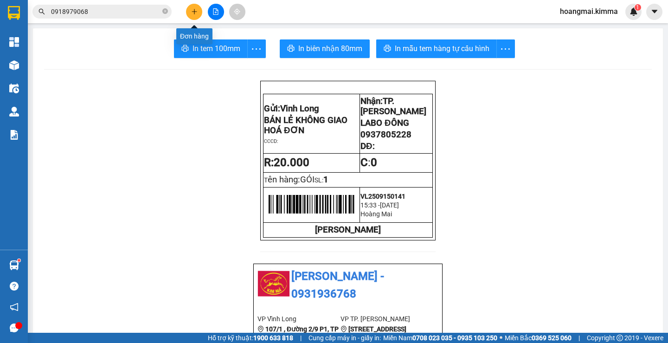
click at [197, 9] on icon "plus" at bounding box center [194, 11] width 6 height 6
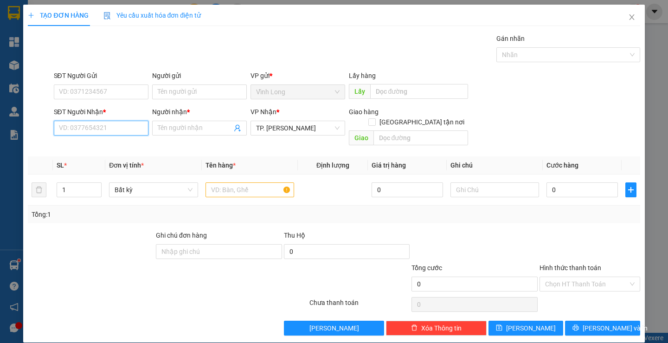
click at [134, 130] on input "SĐT Người Nhận *" at bounding box center [101, 128] width 95 height 15
click at [244, 182] on input "text" at bounding box center [250, 189] width 89 height 15
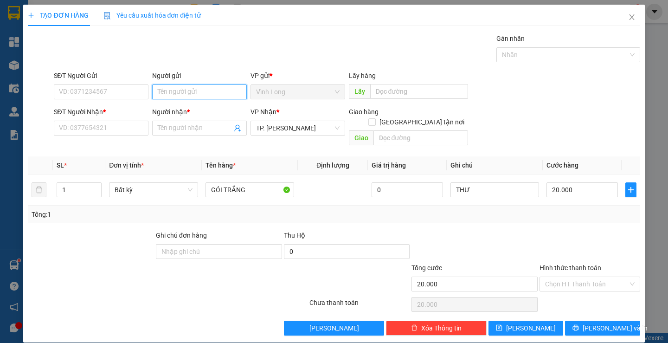
click at [172, 86] on input "Người gửi" at bounding box center [199, 91] width 95 height 15
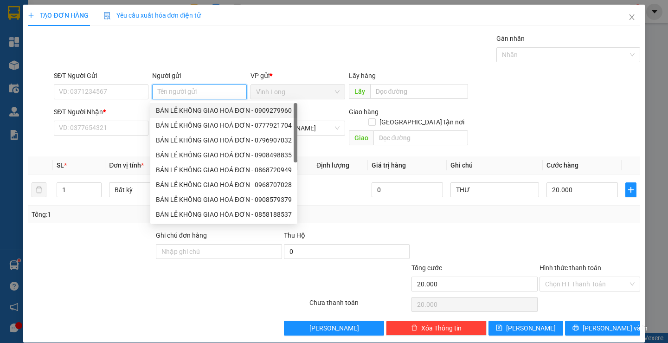
click at [186, 108] on div "BÁN LẺ KHÔNG GIAO HOÁ ĐƠN - 0909279960" at bounding box center [224, 110] width 136 height 10
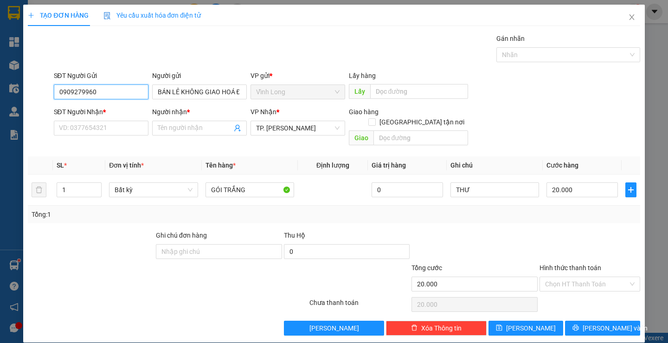
click at [131, 93] on input "0909279960" at bounding box center [101, 91] width 95 height 15
click at [130, 93] on input "0909279960" at bounding box center [101, 91] width 95 height 15
click at [122, 129] on input "SĐT Người Nhận *" at bounding box center [101, 128] width 95 height 15
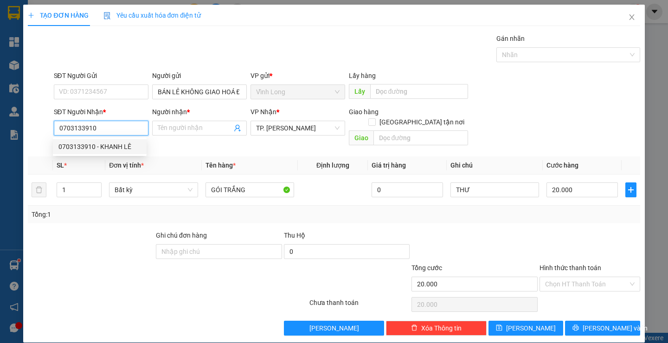
drag, startPoint x: 104, startPoint y: 145, endPoint x: 102, endPoint y: 150, distance: 6.2
click at [105, 147] on div "0703133910 - KHANH LÊ" at bounding box center [99, 147] width 83 height 10
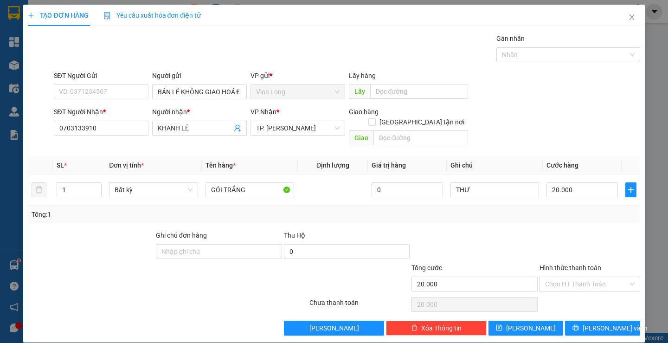
click at [563, 230] on div at bounding box center [590, 246] width 103 height 32
click at [202, 131] on input "KHANH LÊ" at bounding box center [195, 128] width 74 height 10
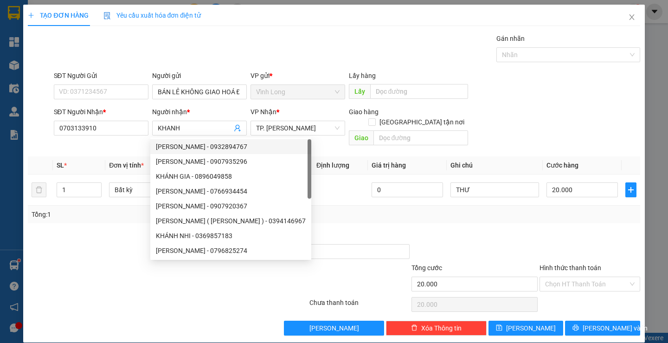
drag, startPoint x: 579, startPoint y: 210, endPoint x: 569, endPoint y: 223, distance: 16.2
click at [573, 218] on div "Transit Pickup Surcharge Ids Transit Deliver Surcharge Ids Transit Deliver Surc…" at bounding box center [334, 184] width 612 height 302
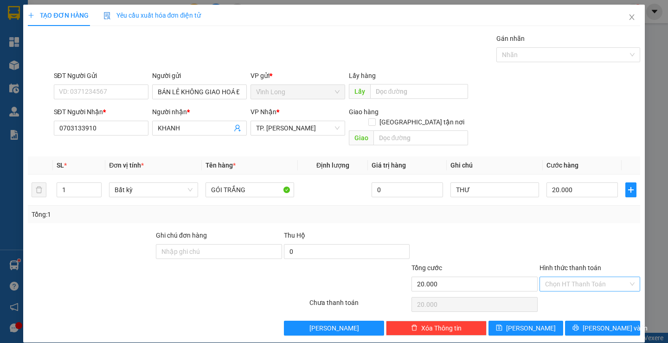
click at [569, 277] on input "Hình thức thanh toán" at bounding box center [586, 284] width 83 height 14
click at [102, 94] on input "SĐT Người Gửi" at bounding box center [101, 91] width 95 height 15
click at [209, 277] on div at bounding box center [257, 279] width 103 height 32
click at [590, 277] on input "Hình thức thanh toán" at bounding box center [586, 284] width 83 height 14
click at [568, 288] on div "Tại văn phòng" at bounding box center [584, 292] width 88 height 10
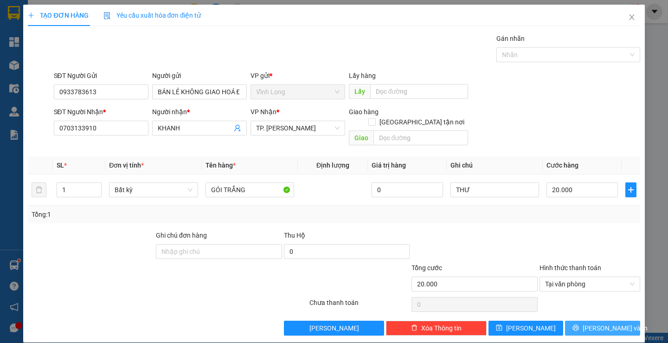
drag, startPoint x: 606, startPoint y: 316, endPoint x: 512, endPoint y: 288, distance: 97.9
click at [597, 323] on span "[PERSON_NAME] và In" at bounding box center [615, 328] width 65 height 10
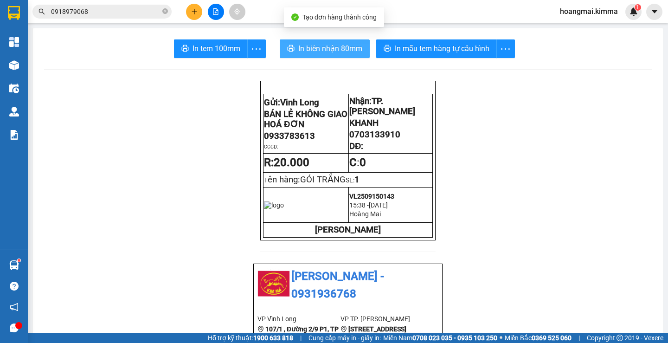
drag, startPoint x: 301, startPoint y: 48, endPoint x: 392, endPoint y: 93, distance: 101.5
click at [301, 50] on span "In biên nhận 80mm" at bounding box center [330, 49] width 64 height 12
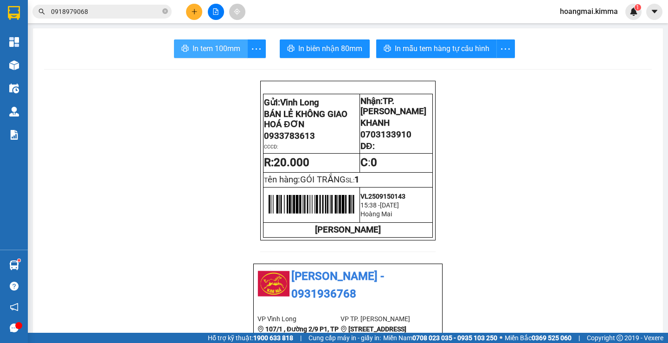
click at [193, 50] on span "In tem 100mm" at bounding box center [217, 49] width 48 height 12
click at [189, 11] on button at bounding box center [194, 12] width 16 height 16
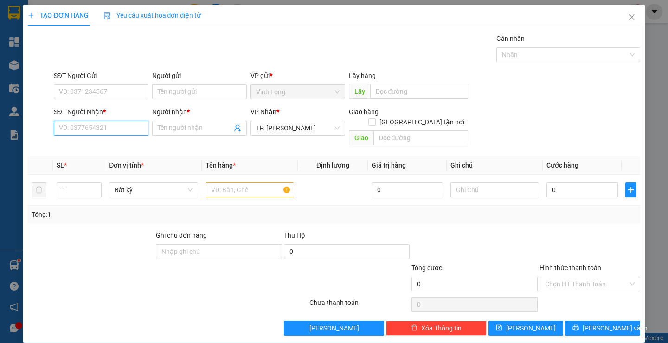
click at [98, 130] on input "SĐT Người Nhận *" at bounding box center [101, 128] width 95 height 15
click at [120, 144] on div "0789769531 - DŨNG" at bounding box center [99, 147] width 83 height 10
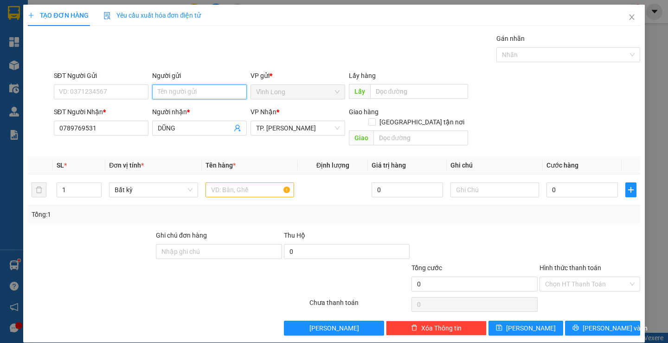
click at [176, 89] on input "Người gửi" at bounding box center [199, 91] width 95 height 15
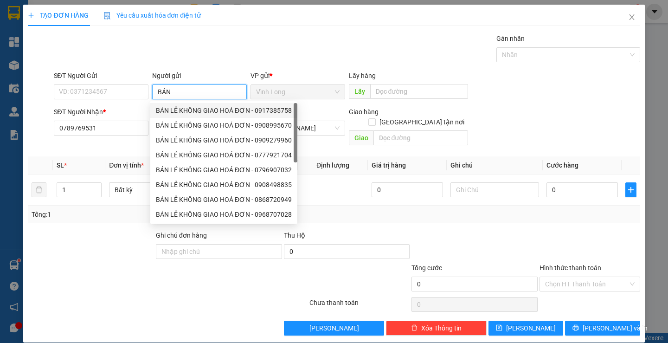
click at [165, 108] on div "BÁN LẺ KHÔNG GIAO HOÁ ĐƠN - 0917385758" at bounding box center [224, 110] width 136 height 10
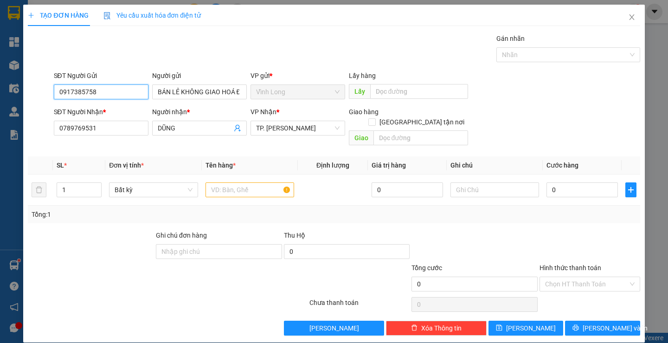
click at [129, 94] on input "0917385758" at bounding box center [101, 91] width 95 height 15
drag, startPoint x: 129, startPoint y: 94, endPoint x: 128, endPoint y: 86, distance: 7.9
click at [128, 88] on input "0917385758" at bounding box center [101, 91] width 95 height 15
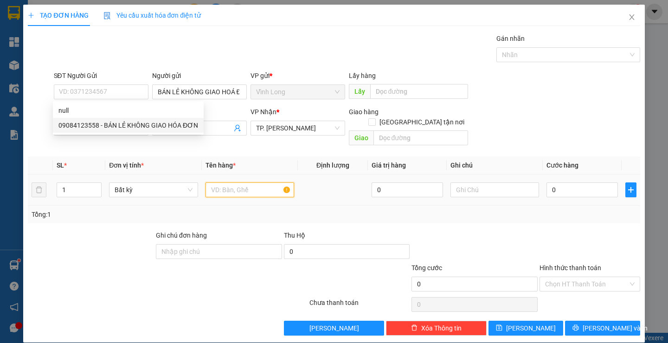
click at [226, 182] on input "text" at bounding box center [250, 189] width 89 height 15
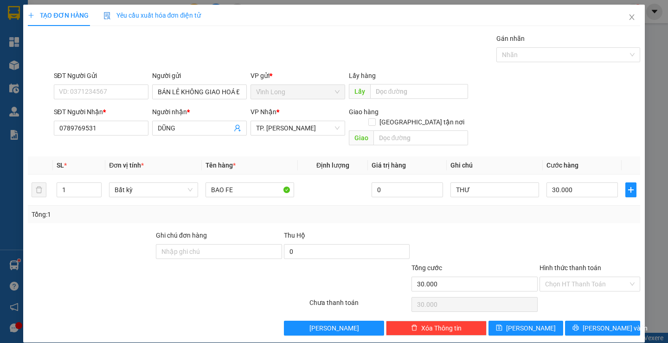
click at [592, 251] on div at bounding box center [590, 246] width 103 height 32
click at [588, 279] on input "Hình thức thanh toán" at bounding box center [586, 284] width 83 height 14
click at [580, 290] on div "Tại văn phòng" at bounding box center [584, 292] width 88 height 10
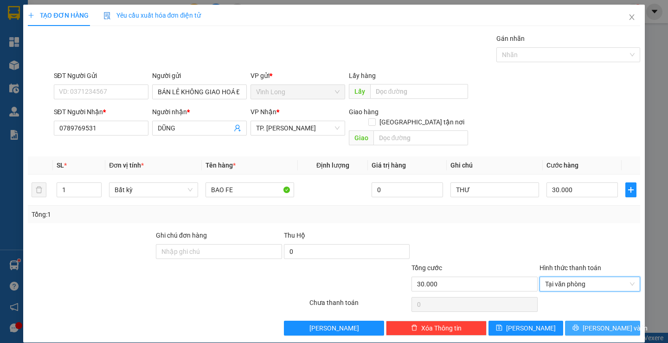
click at [583, 322] on button "[PERSON_NAME] và In" at bounding box center [602, 328] width 75 height 15
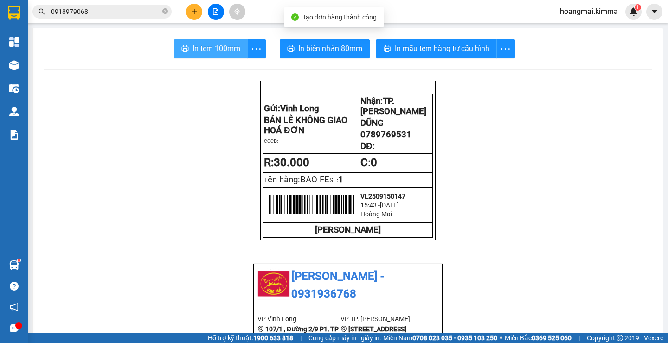
click at [208, 49] on span "In tem 100mm" at bounding box center [217, 49] width 48 height 12
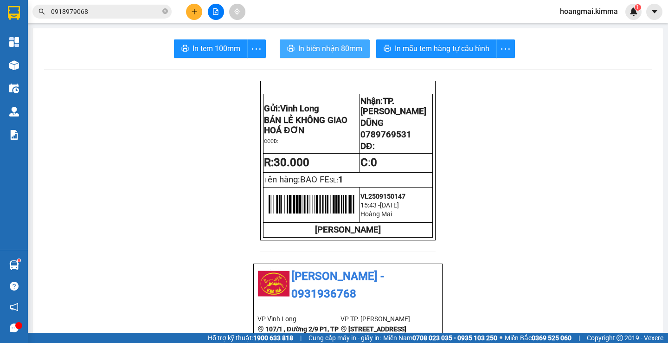
click at [322, 54] on span "In biên nhận 80mm" at bounding box center [330, 49] width 64 height 12
click at [97, 13] on input "0918979068" at bounding box center [106, 11] width 110 height 10
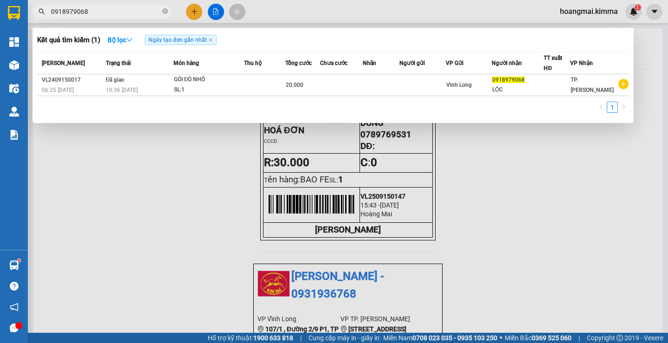
click at [97, 13] on input "0918979068" at bounding box center [106, 11] width 110 height 10
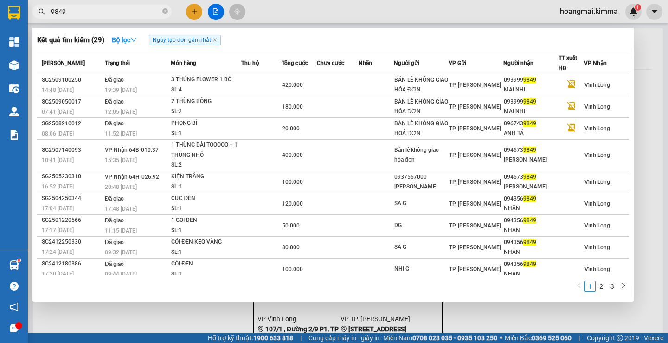
click at [135, 15] on input "9849" at bounding box center [106, 11] width 110 height 10
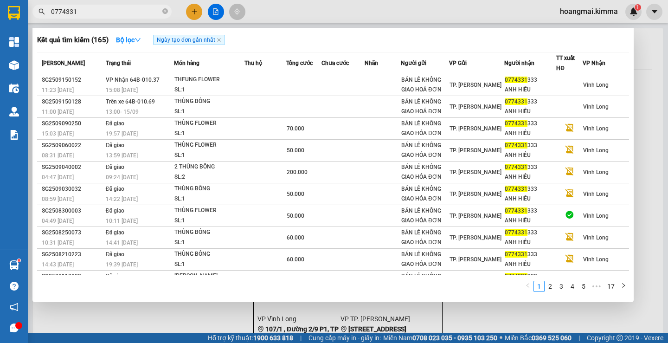
click at [198, 16] on div at bounding box center [334, 171] width 668 height 343
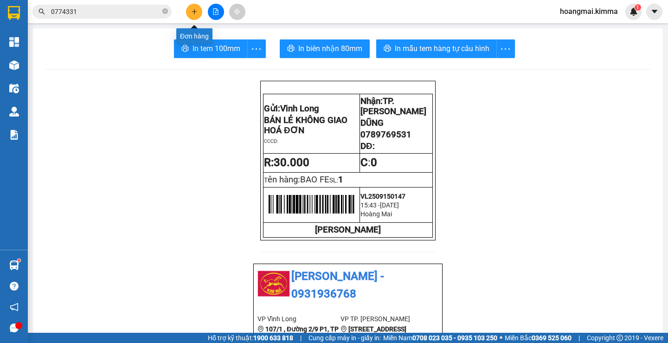
click at [198, 16] on button at bounding box center [194, 12] width 16 height 16
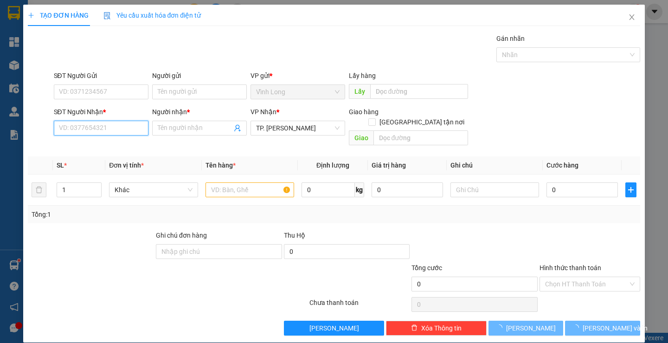
click at [132, 130] on input "SĐT Người Nhận *" at bounding box center [101, 128] width 95 height 15
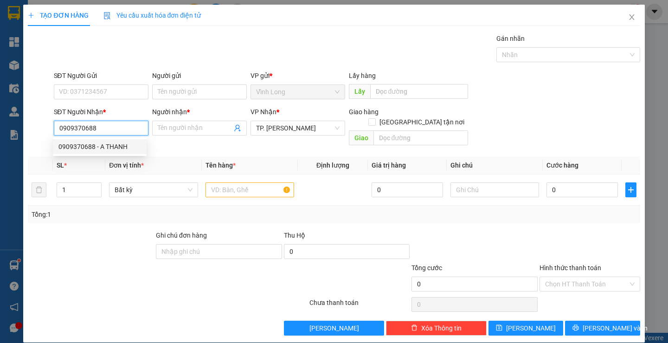
click at [129, 148] on div "0909370688 - A THANH" at bounding box center [99, 147] width 83 height 10
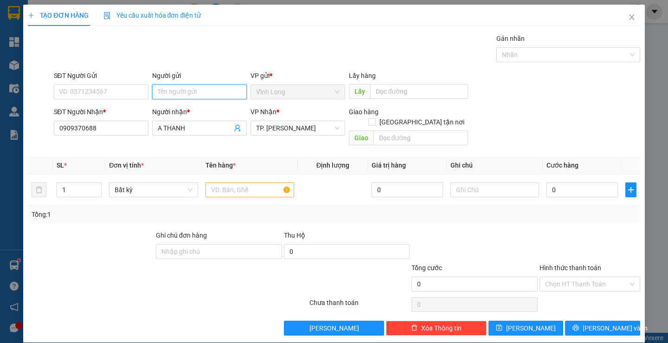
click at [171, 94] on input "Người gửi" at bounding box center [199, 91] width 95 height 15
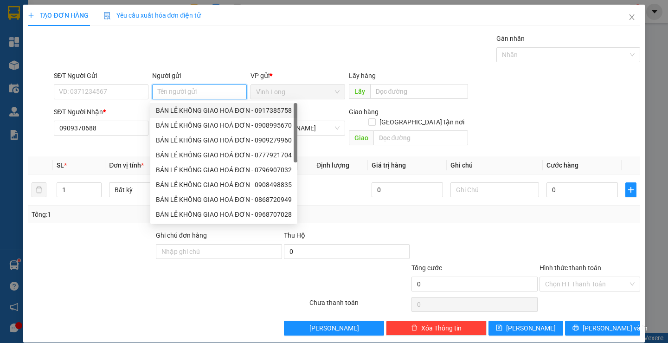
click at [189, 109] on div "BÁN LẺ KHÔNG GIAO HOÁ ĐƠN - 0917385758" at bounding box center [224, 110] width 136 height 10
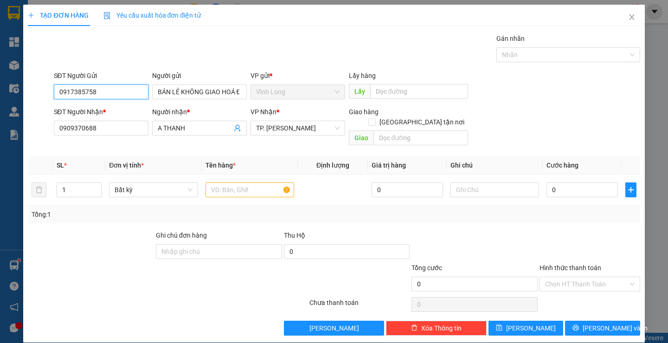
click at [125, 94] on input "0917385758" at bounding box center [101, 91] width 95 height 15
drag, startPoint x: 247, startPoint y: 178, endPoint x: 265, endPoint y: 110, distance: 69.8
click at [250, 174] on td at bounding box center [250, 189] width 96 height 31
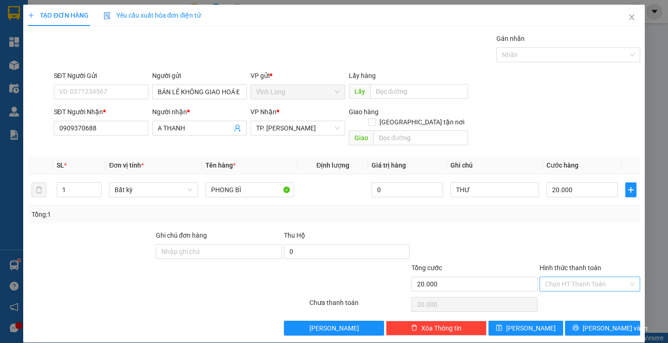
click at [549, 277] on input "Hình thức thanh toán" at bounding box center [586, 284] width 83 height 14
click at [559, 283] on div "Transit Pickup Surcharge Ids Transit Deliver Surcharge Ids Transit Deliver Surc…" at bounding box center [334, 184] width 612 height 302
click at [566, 277] on input "Hình thức thanh toán" at bounding box center [586, 284] width 83 height 14
click at [578, 293] on div "Tại văn phòng" at bounding box center [584, 292] width 88 height 10
click at [588, 323] on span "[PERSON_NAME] và In" at bounding box center [615, 328] width 65 height 10
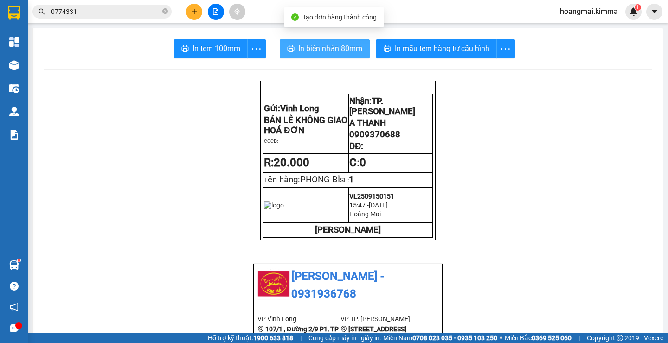
click at [315, 56] on button "In biên nhận 80mm" at bounding box center [325, 48] width 90 height 19
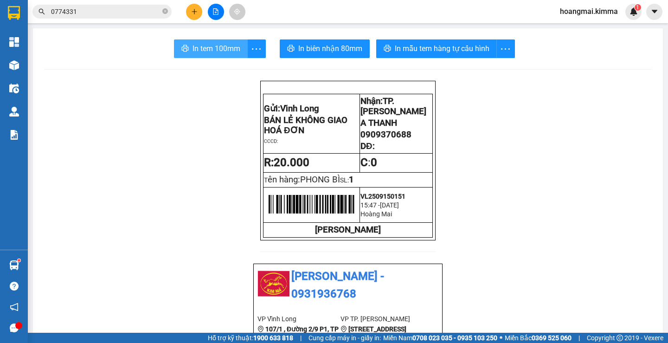
click at [195, 45] on span "In tem 100mm" at bounding box center [217, 49] width 48 height 12
click at [194, 15] on button at bounding box center [194, 12] width 16 height 16
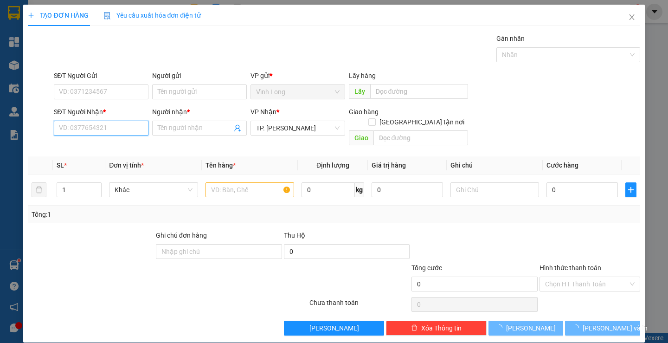
click at [132, 133] on input "SĐT Người Nhận *" at bounding box center [101, 128] width 95 height 15
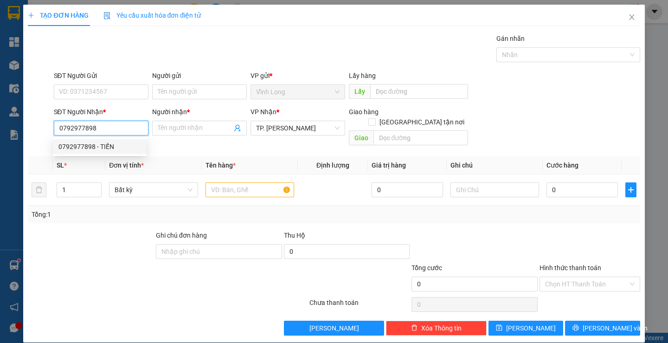
drag, startPoint x: 79, startPoint y: 148, endPoint x: 159, endPoint y: 144, distance: 80.4
click at [81, 148] on div "0792977898 - TIẾN" at bounding box center [99, 147] width 83 height 10
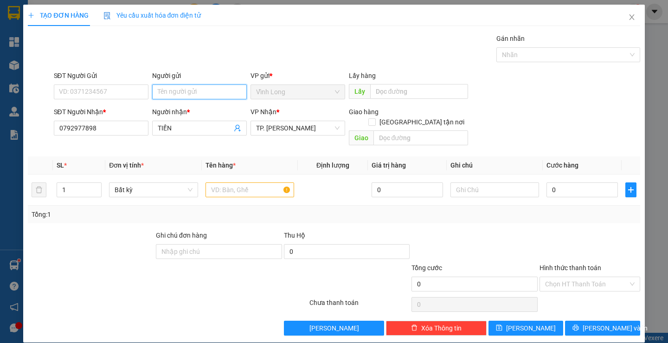
click at [198, 89] on input "Người gửi" at bounding box center [199, 91] width 95 height 15
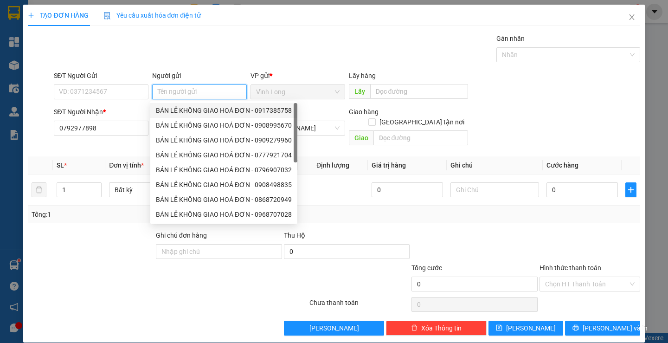
drag, startPoint x: 209, startPoint y: 109, endPoint x: 123, endPoint y: 103, distance: 86.0
click at [206, 109] on div "BÁN LẺ KHÔNG GIAO HOÁ ĐƠN - 0917385758" at bounding box center [224, 110] width 136 height 10
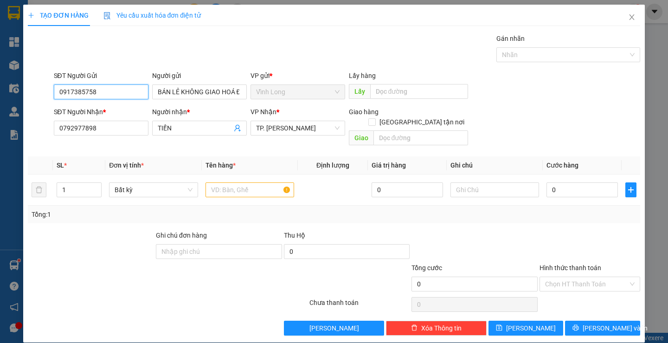
click at [114, 92] on input "0917385758" at bounding box center [101, 91] width 95 height 15
click at [226, 182] on input "text" at bounding box center [250, 189] width 89 height 15
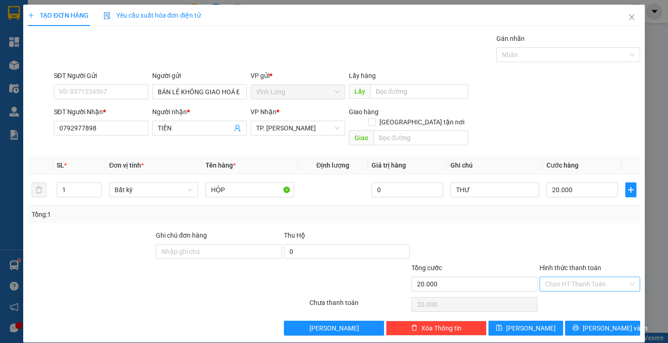
click at [561, 277] on input "Hình thức thanh toán" at bounding box center [586, 284] width 83 height 14
click at [569, 288] on div "Tại văn phòng" at bounding box center [584, 292] width 88 height 10
click at [579, 324] on icon "printer" at bounding box center [576, 327] width 6 height 6
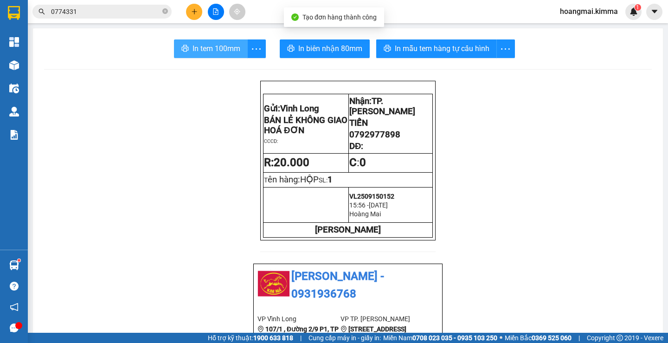
click at [213, 44] on span "In tem 100mm" at bounding box center [217, 49] width 48 height 12
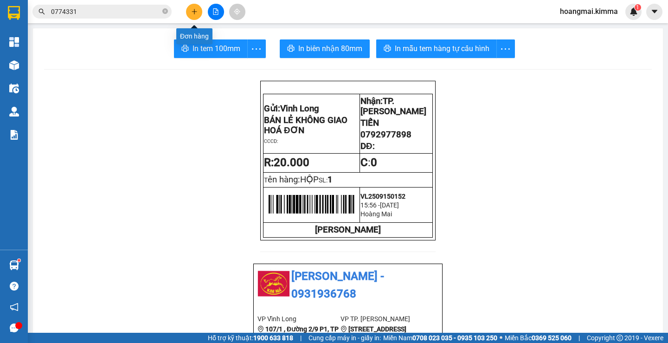
click at [193, 18] on button at bounding box center [194, 12] width 16 height 16
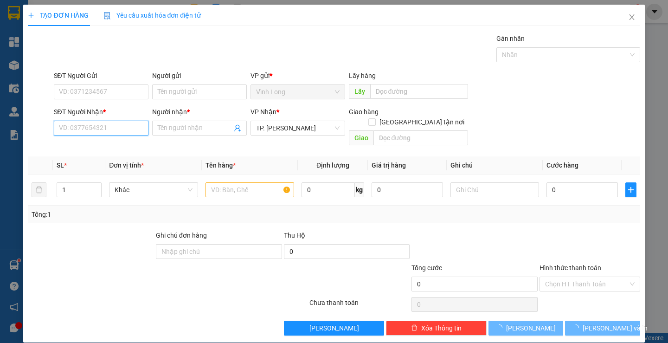
click at [101, 128] on input "SĐT Người Nhận *" at bounding box center [101, 128] width 95 height 15
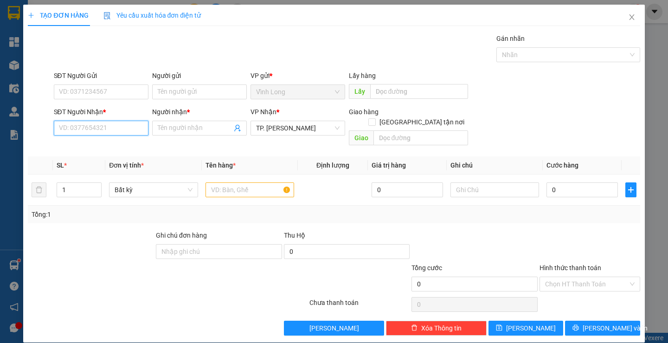
click at [101, 128] on input "SĐT Người Nhận *" at bounding box center [101, 128] width 95 height 15
click at [94, 126] on input "SĐT Người Nhận *" at bounding box center [101, 128] width 95 height 15
click at [117, 148] on div "0919858039 - [PERSON_NAME]" at bounding box center [103, 147] width 91 height 10
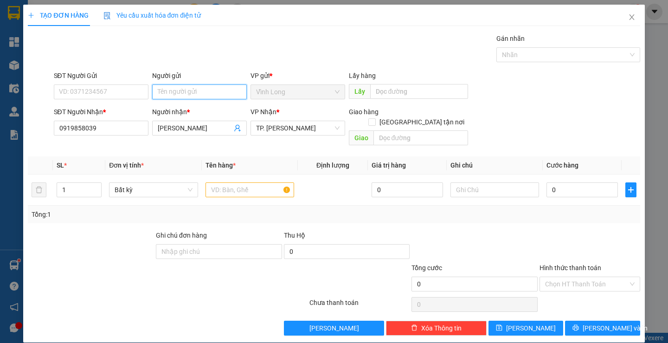
click at [162, 92] on input "Người gửi" at bounding box center [199, 91] width 95 height 15
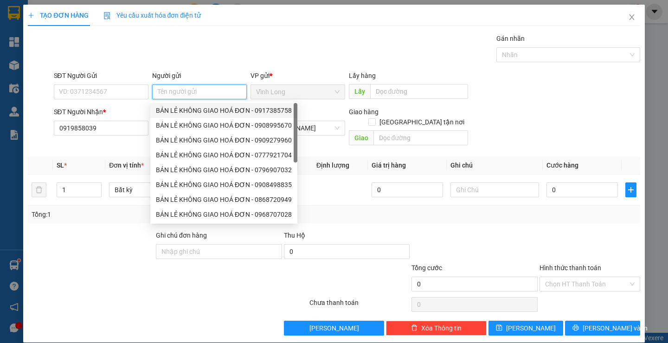
click at [185, 111] on div "BÁN LẺ KHÔNG GIAO HOÁ ĐƠN - 0917385758" at bounding box center [224, 110] width 136 height 10
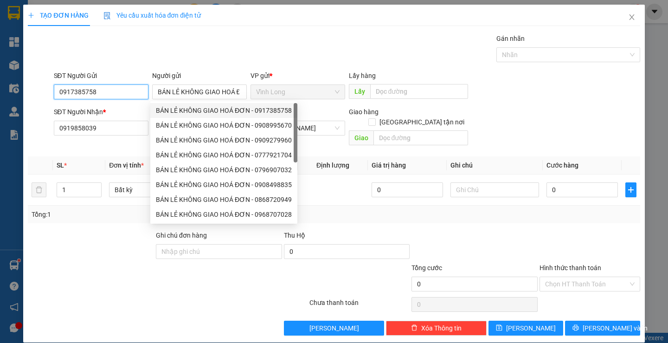
click at [125, 97] on input "0917385758" at bounding box center [101, 91] width 95 height 15
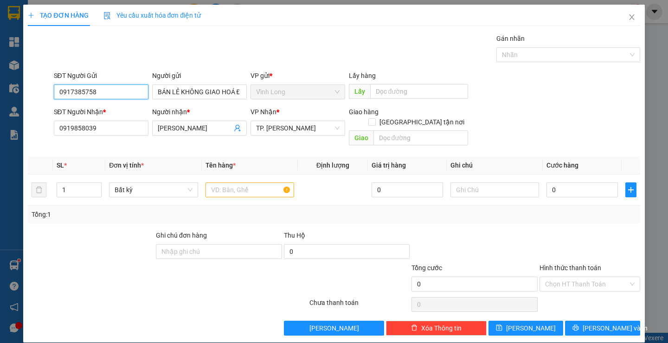
click at [125, 97] on input "0917385758" at bounding box center [101, 91] width 95 height 15
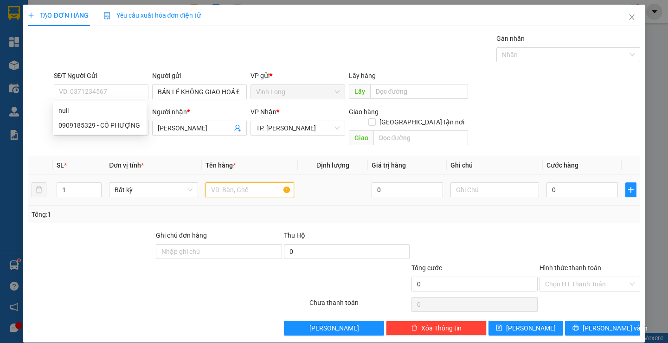
click at [237, 186] on input "text" at bounding box center [250, 189] width 89 height 15
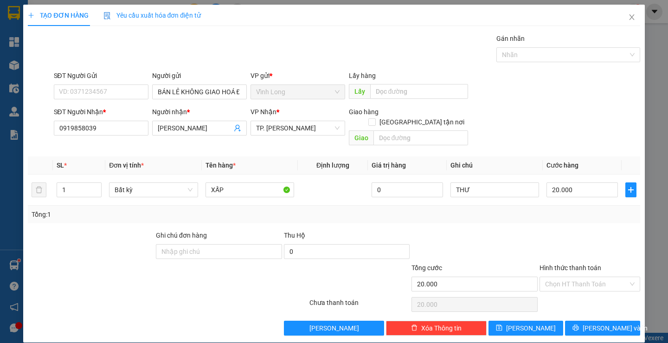
click at [560, 236] on div at bounding box center [590, 246] width 103 height 32
click at [575, 277] on input "Hình thức thanh toán" at bounding box center [586, 284] width 83 height 14
click at [571, 291] on div "Tại văn phòng" at bounding box center [584, 292] width 88 height 10
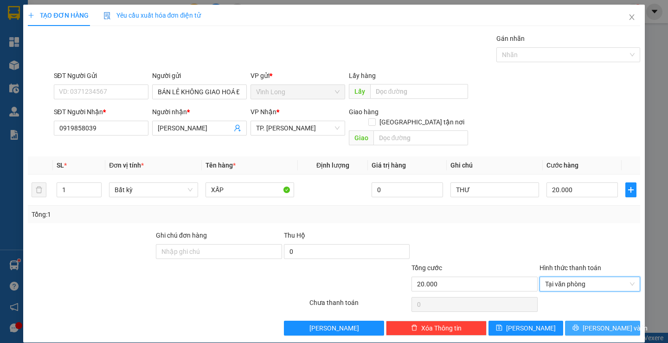
click at [587, 321] on button "[PERSON_NAME] và In" at bounding box center [602, 328] width 75 height 15
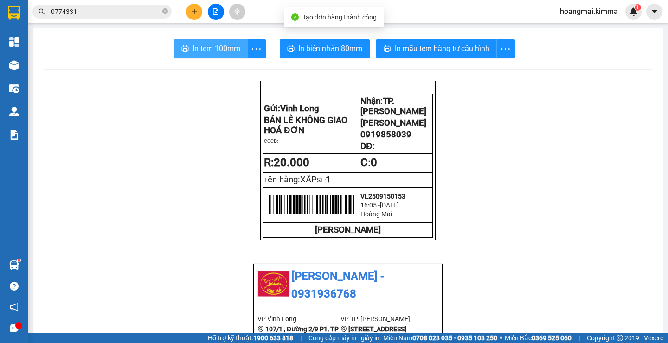
click at [202, 55] on button "In tem 100mm" at bounding box center [211, 48] width 74 height 19
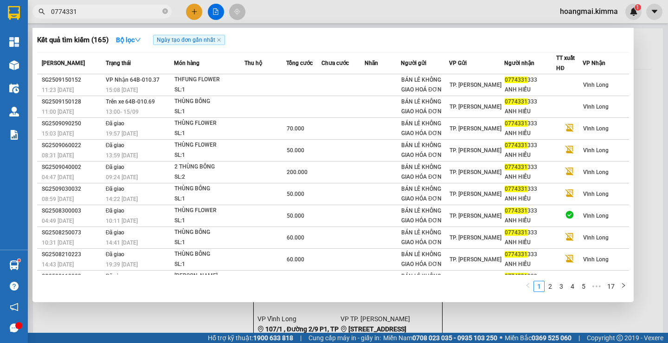
click at [128, 16] on input "0774331" at bounding box center [106, 11] width 110 height 10
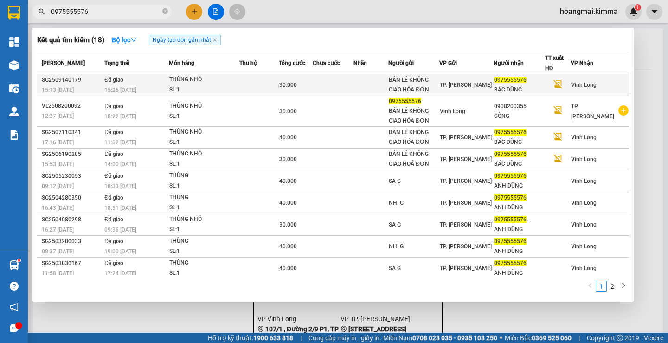
click at [345, 88] on td at bounding box center [333, 85] width 41 height 22
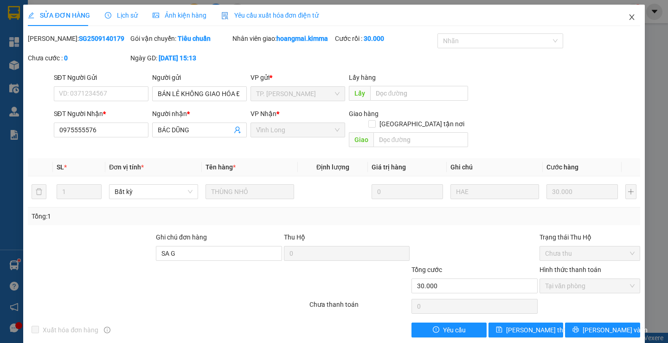
click at [629, 16] on icon "close" at bounding box center [631, 17] width 5 height 6
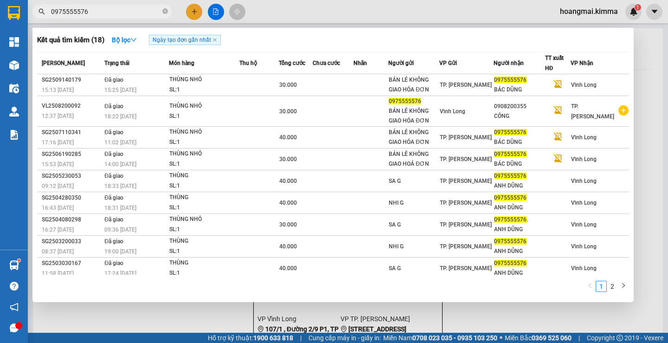
click at [106, 13] on input "0975555576" at bounding box center [106, 11] width 110 height 10
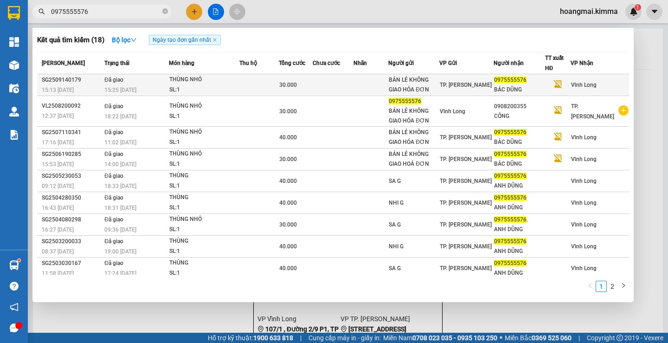
click at [165, 84] on td "Đã giao 15:25 [DATE]" at bounding box center [135, 85] width 67 height 22
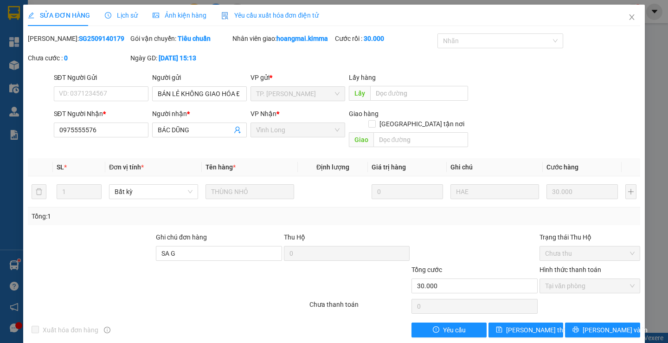
click at [107, 14] on icon "clock-circle" at bounding box center [108, 15] width 6 height 6
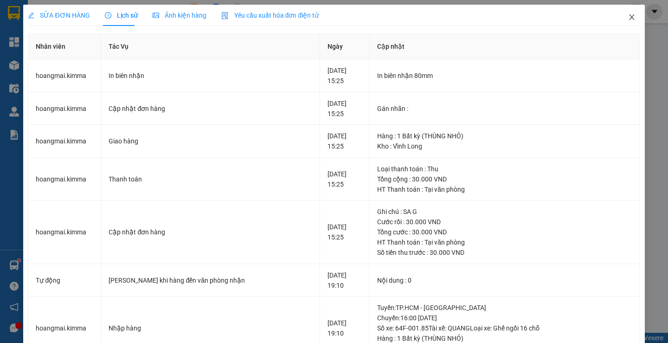
click at [628, 20] on icon "close" at bounding box center [631, 16] width 7 height 7
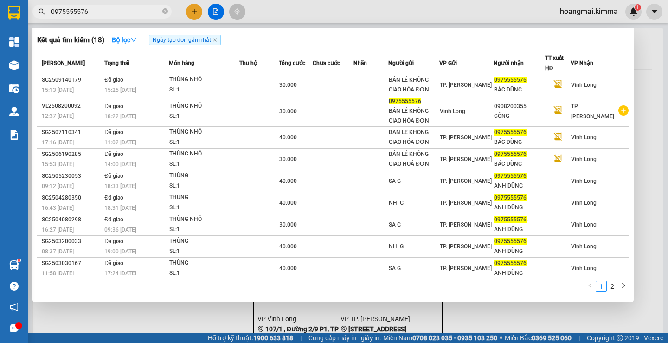
click at [111, 13] on input "0975555576" at bounding box center [106, 11] width 110 height 10
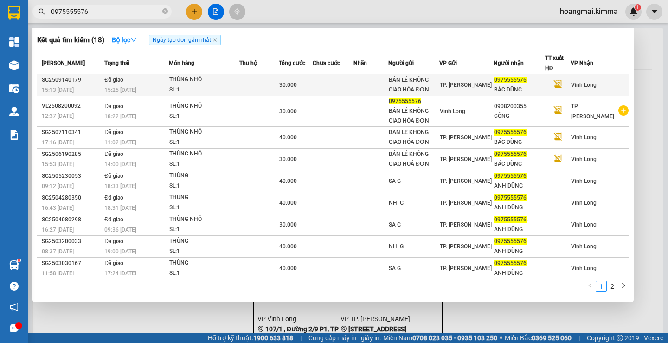
click at [453, 84] on span "TP. [PERSON_NAME]" at bounding box center [466, 85] width 52 height 6
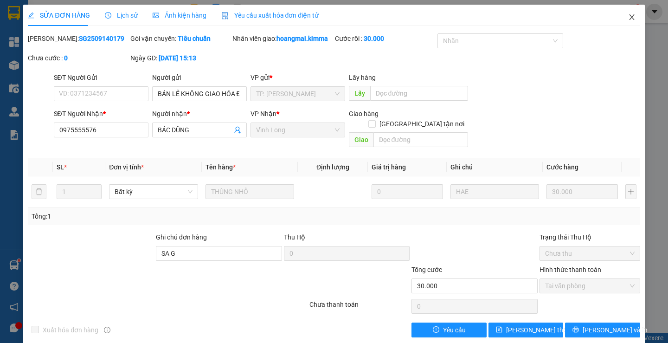
click at [629, 16] on icon "close" at bounding box center [631, 17] width 5 height 6
